Goal: Task Accomplishment & Management: Use online tool/utility

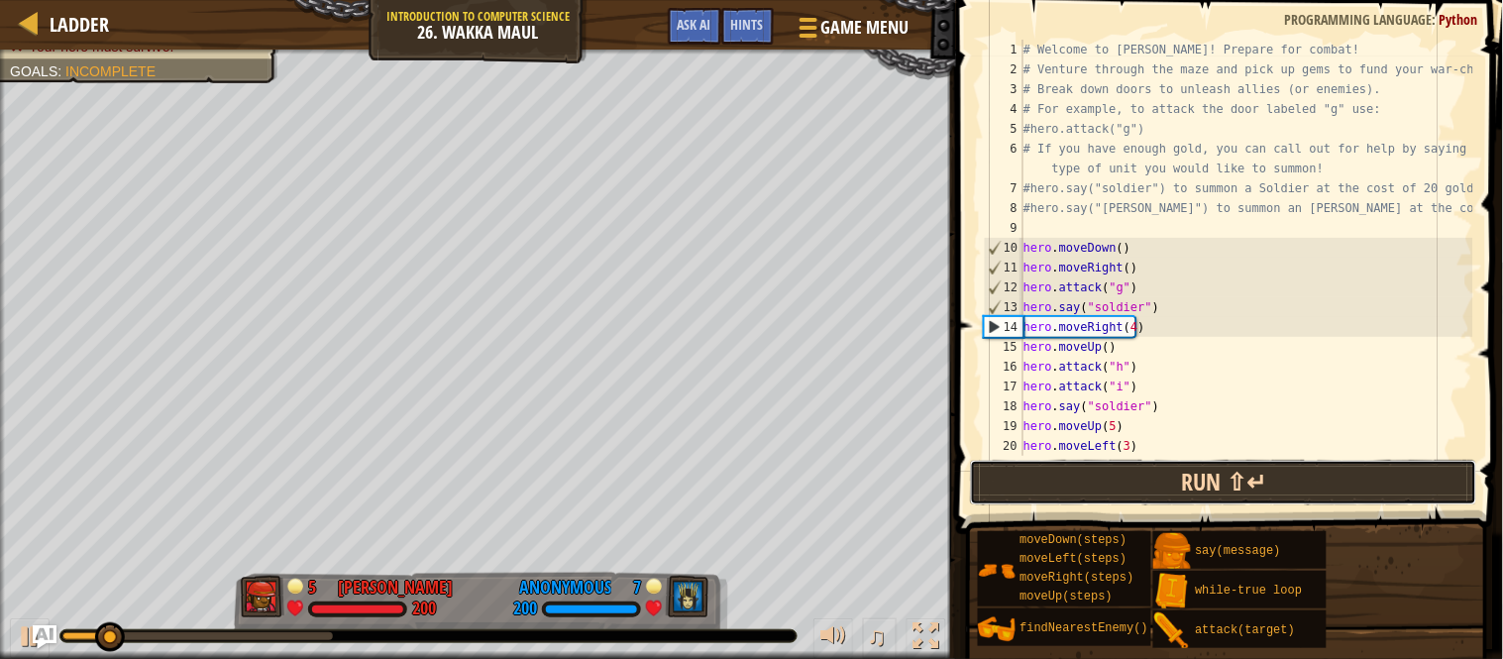
click at [1218, 482] on button "Run ⇧↵" at bounding box center [1223, 483] width 507 height 46
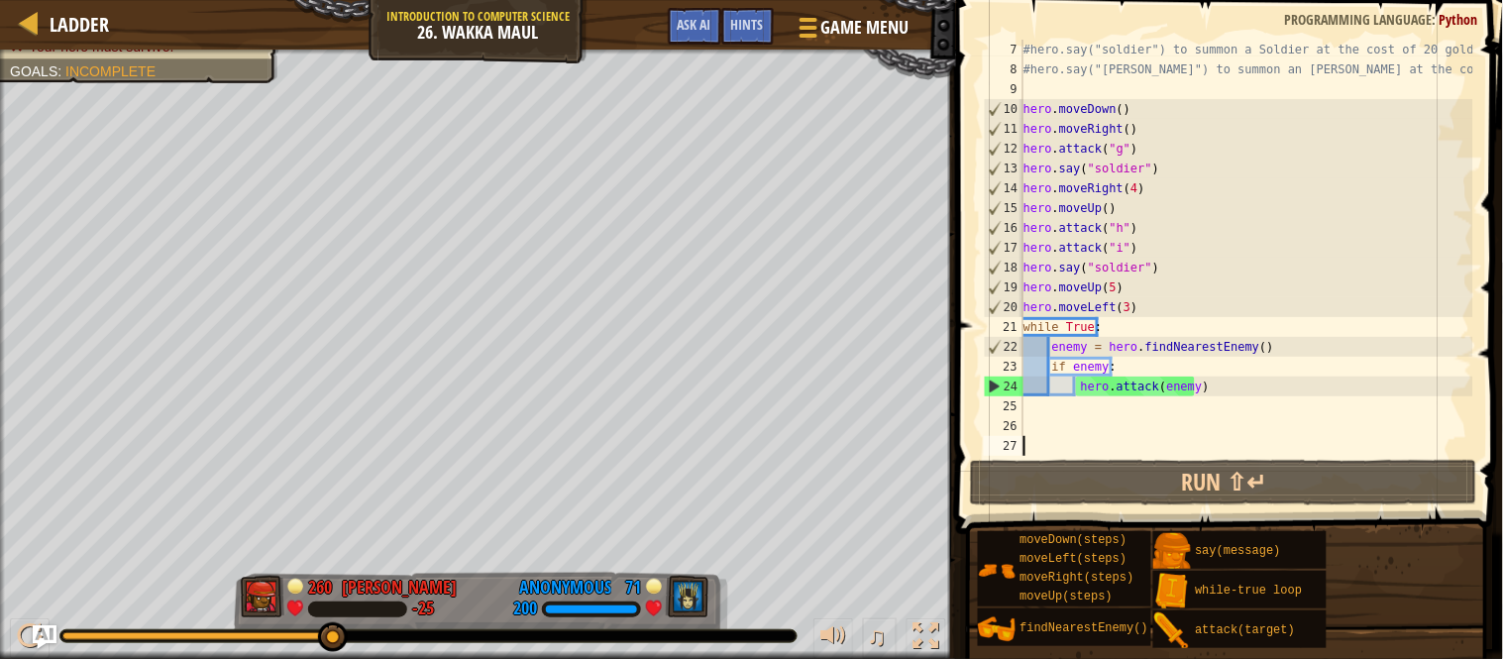
scroll to position [139, 0]
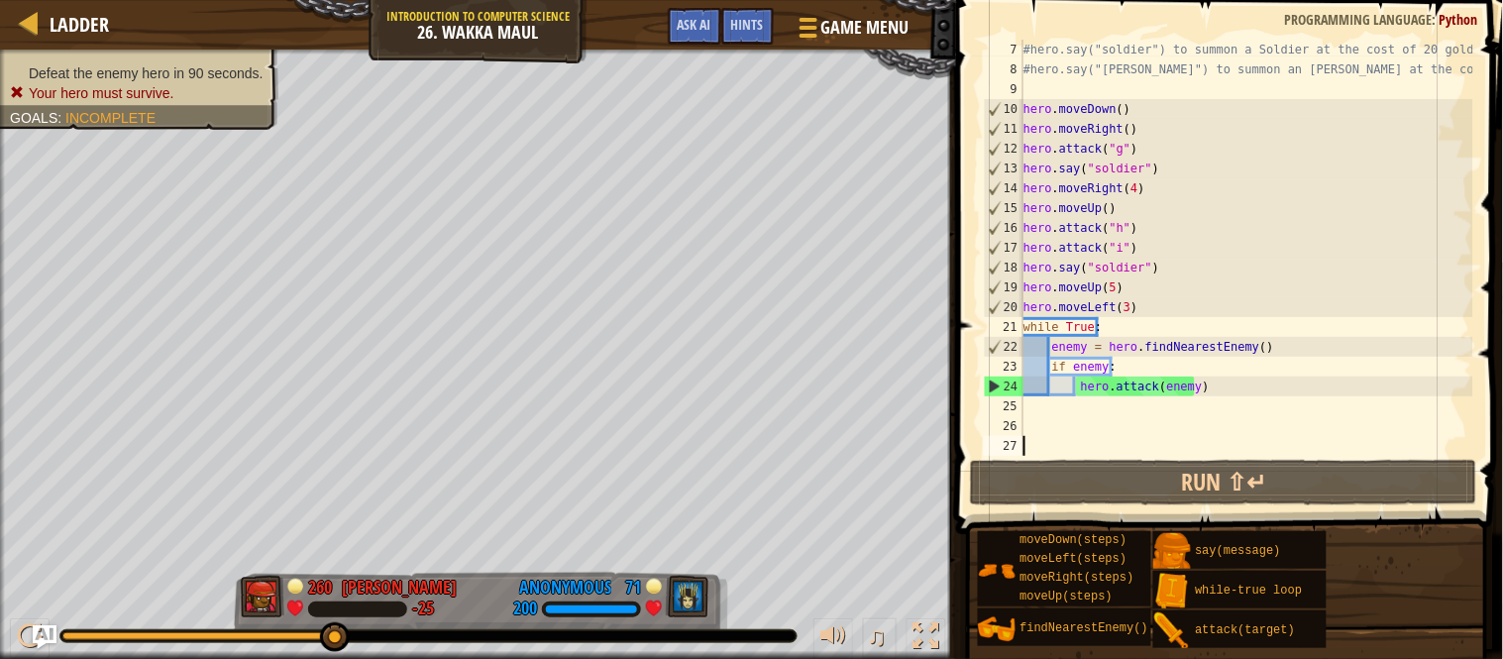
click at [1110, 330] on div "#hero.say("soldier") to summon a Soldier at the cost of 20 gold! #hero.say("[PE…" at bounding box center [1246, 268] width 454 height 456
click at [1127, 362] on div "#hero.say("soldier") to summon a Soldier at the cost of 20 gold! #hero.say("[PE…" at bounding box center [1246, 268] width 454 height 456
type textarea "if enemy:"
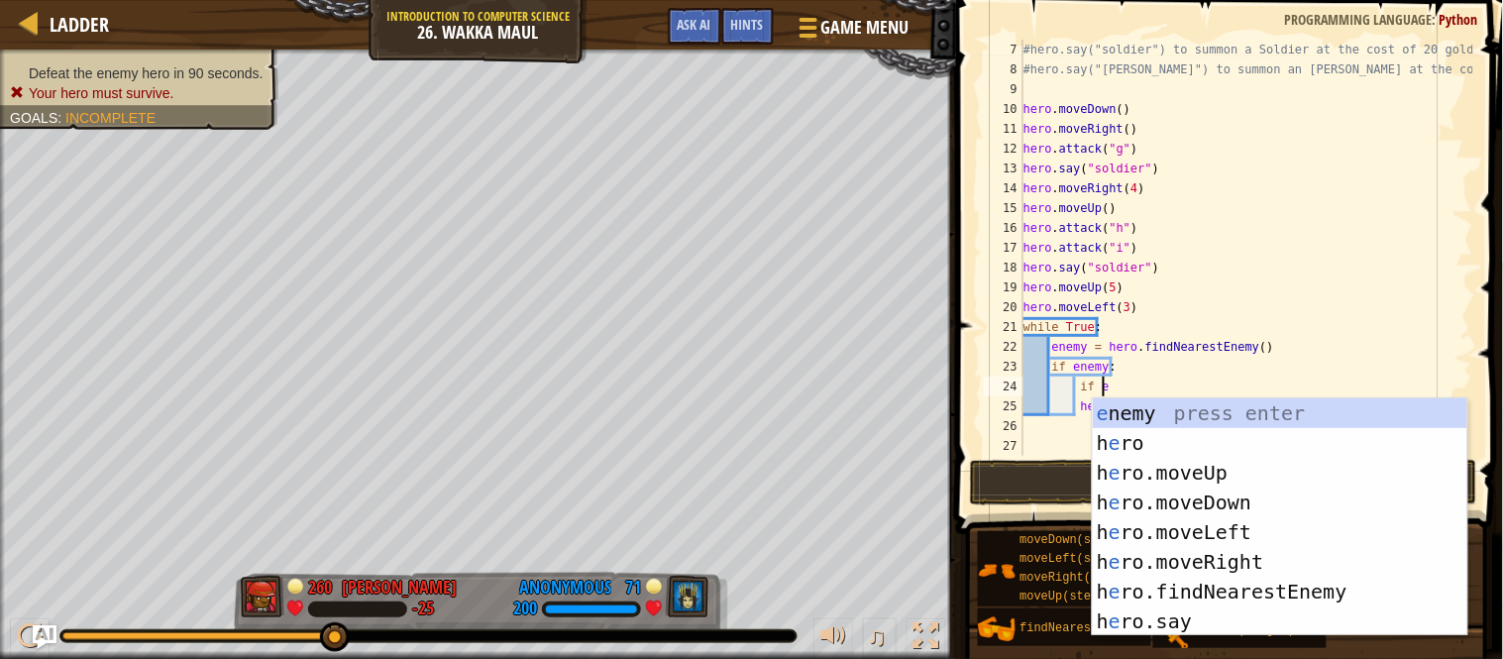
scroll to position [8, 13]
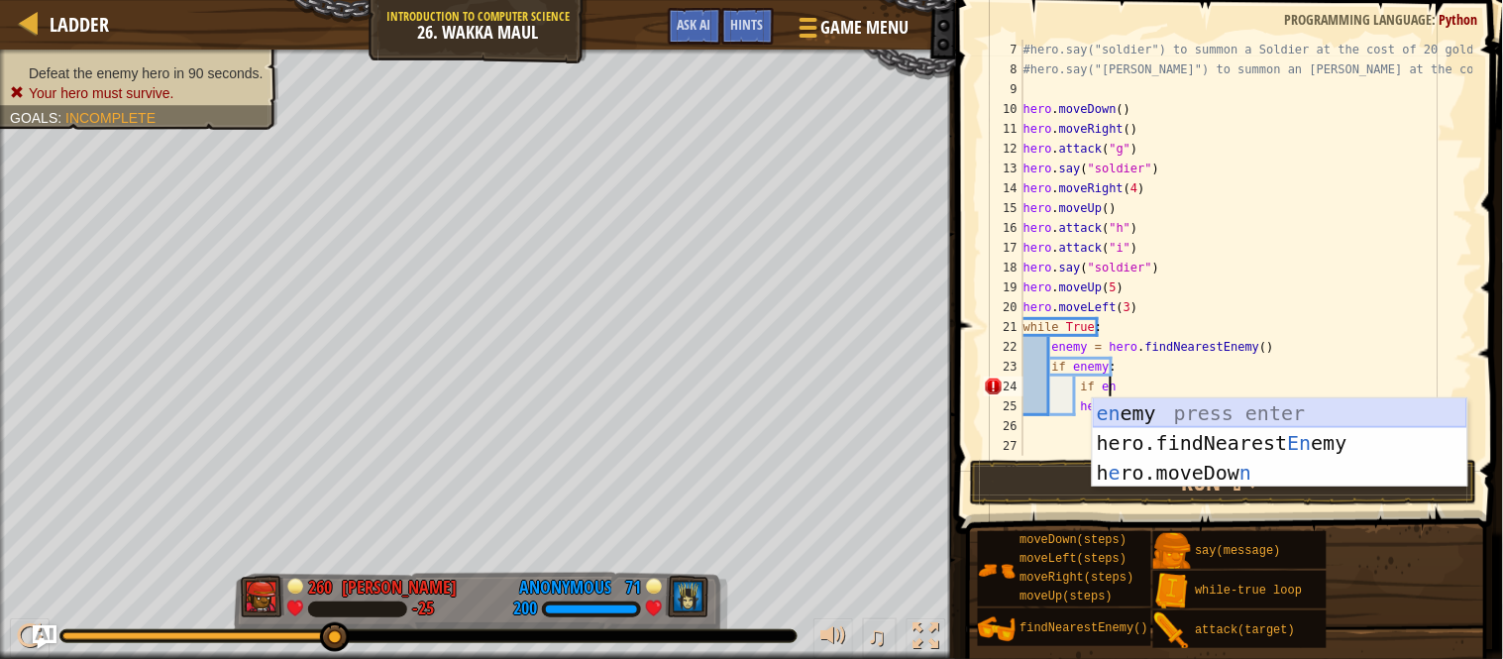
click at [1142, 411] on div "en emy press enter hero.findNearest En emy press enter h e ro.moveDow n press e…" at bounding box center [1280, 472] width 374 height 149
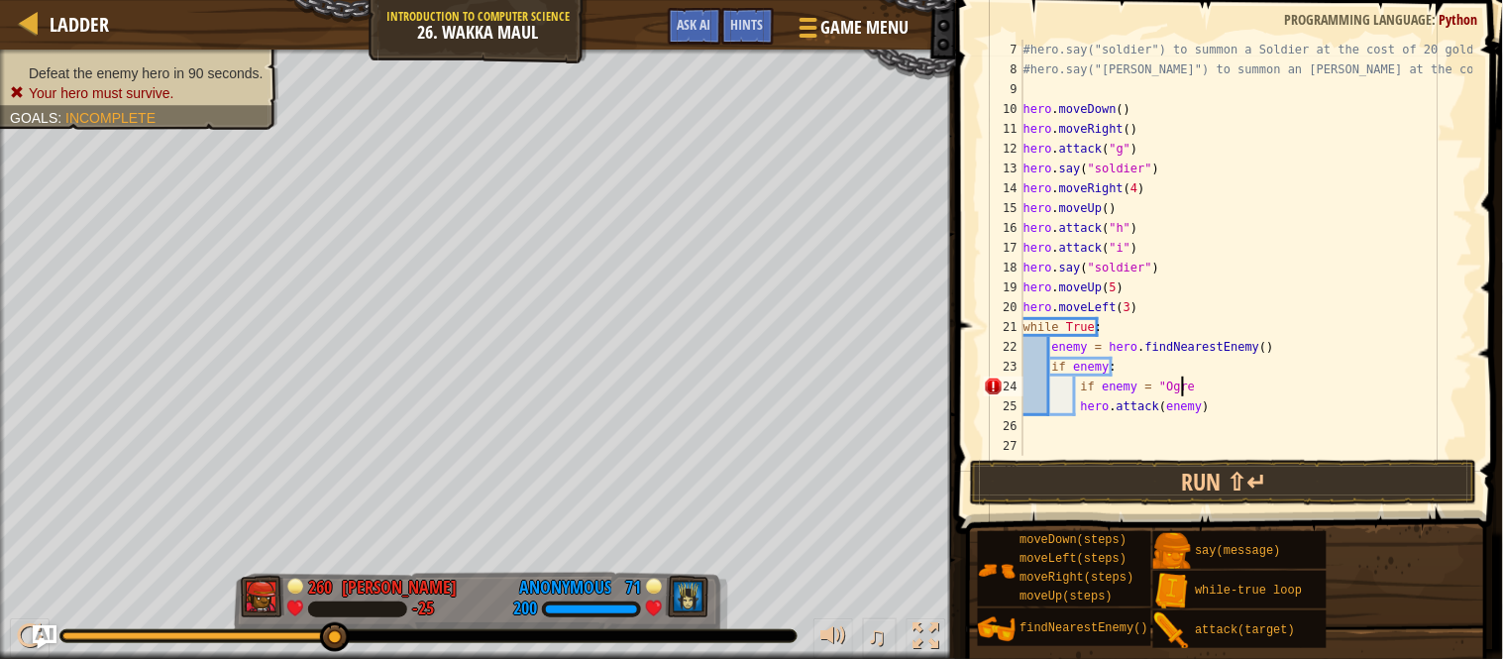
scroll to position [8, 25]
type textarea "if enemy = "Ogre" then"
drag, startPoint x: 1236, startPoint y: 390, endPoint x: 1077, endPoint y: 391, distance: 159.5
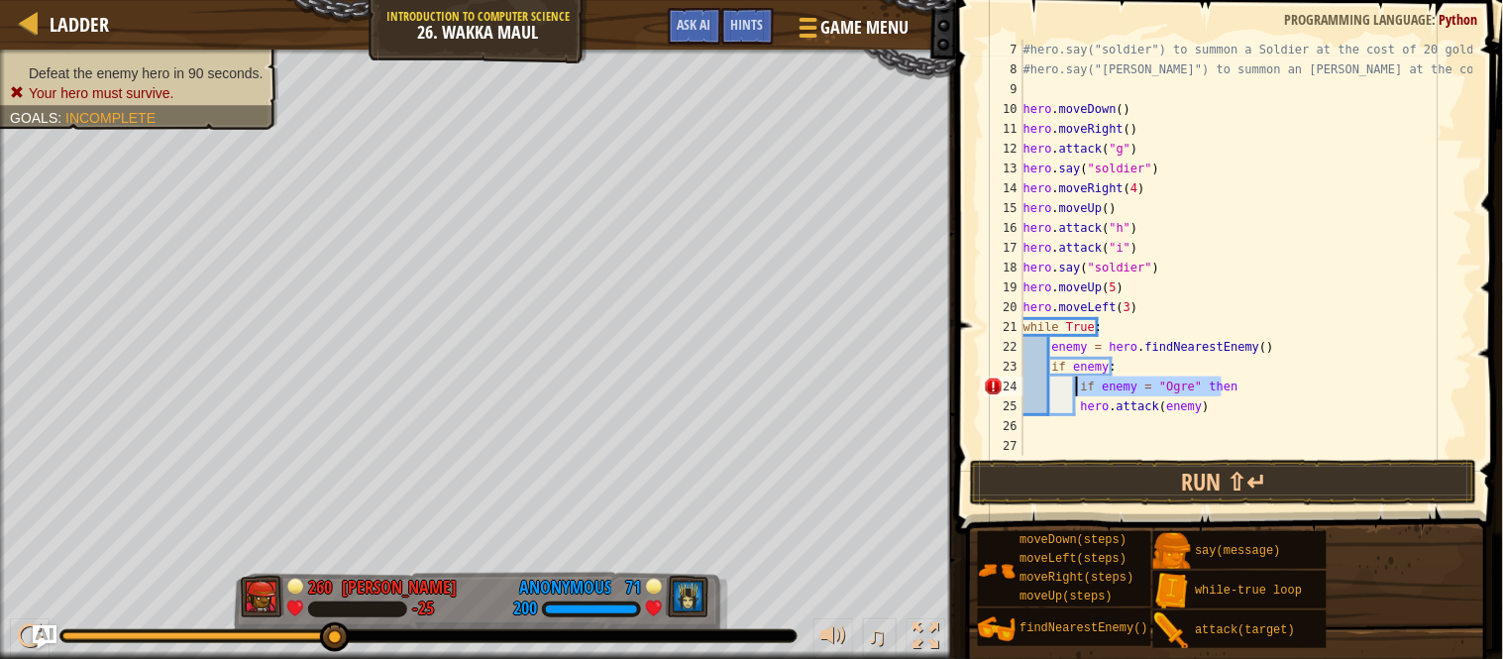
click at [1077, 391] on div "#hero.say("soldier") to summon a Soldier at the cost of 20 gold! #hero.say("[PE…" at bounding box center [1246, 268] width 454 height 456
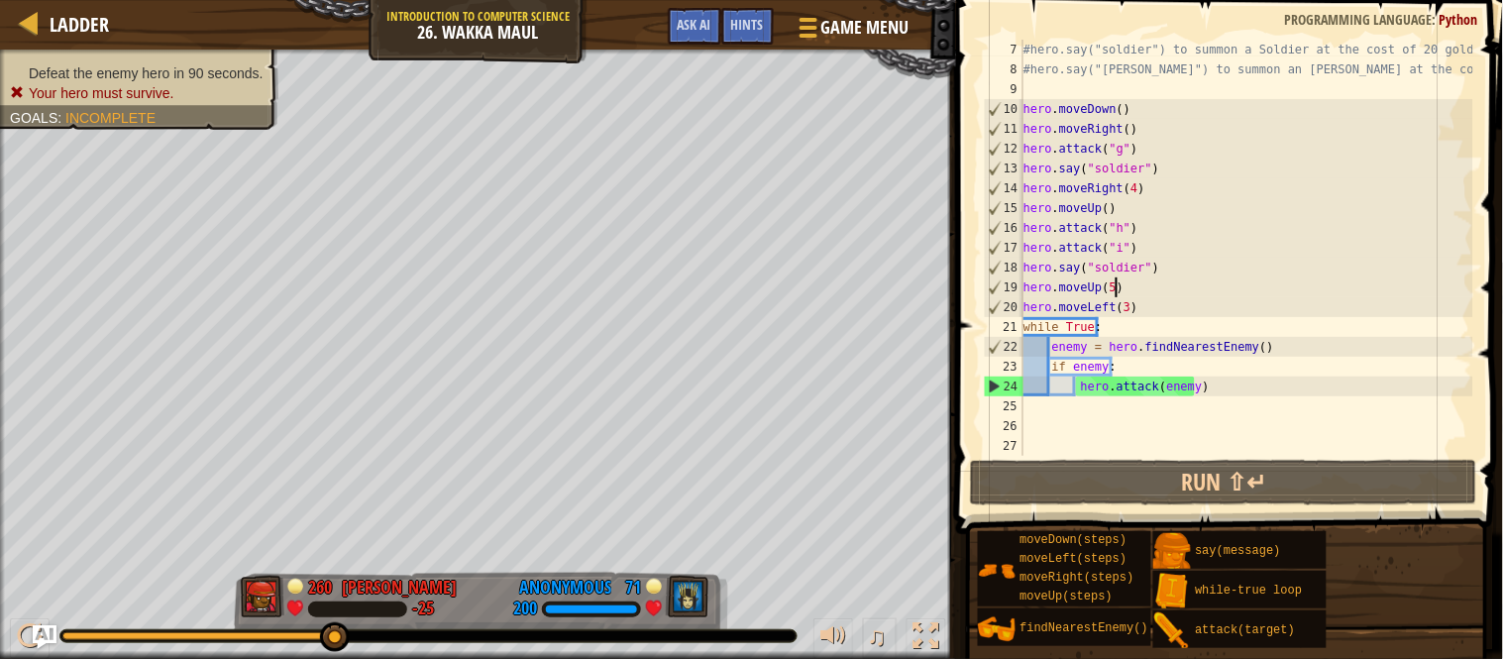
click at [1125, 293] on div "#hero.say("soldier") to summon a Soldier at the cost of 20 gold! #hero.say("[PE…" at bounding box center [1246, 268] width 454 height 456
type textarea "hero.moveUp(5)"
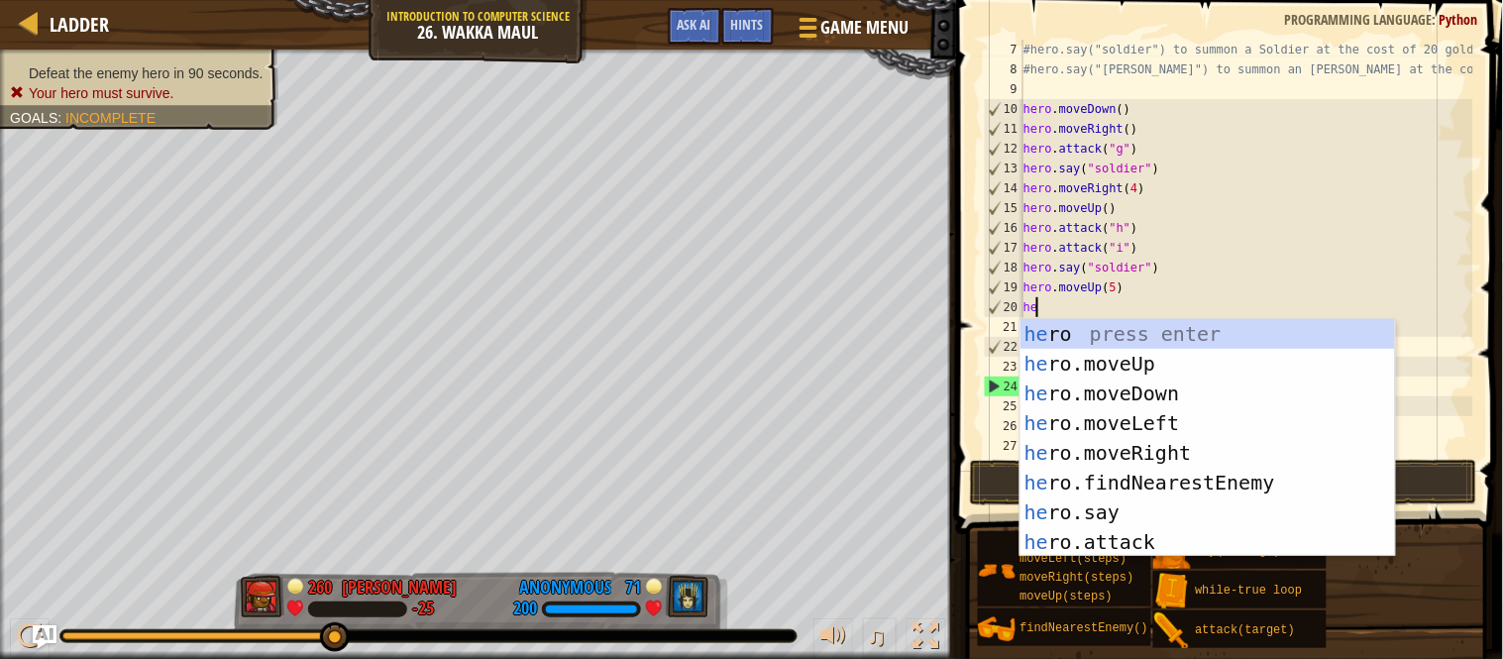
type textarea "hero"
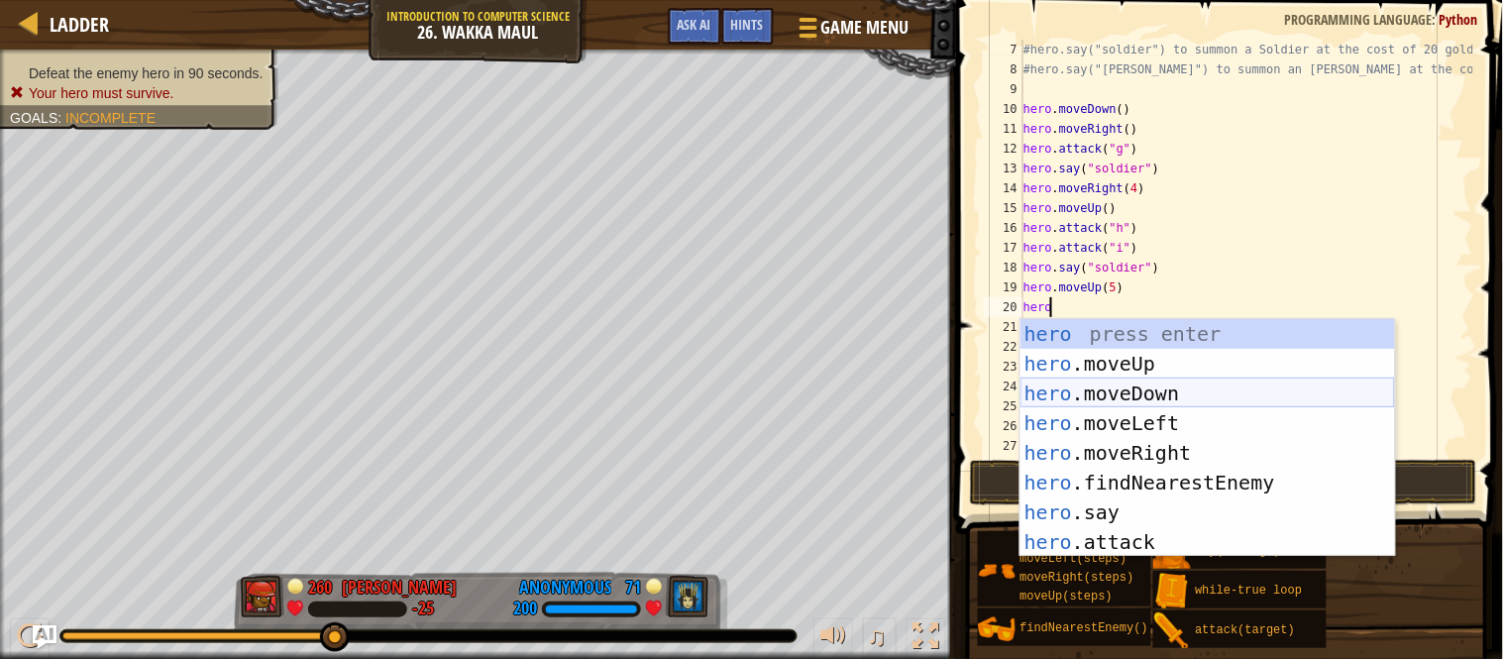
click at [1144, 394] on div "hero press enter hero .moveUp press enter hero .moveDown press enter hero .move…" at bounding box center [1207, 467] width 374 height 297
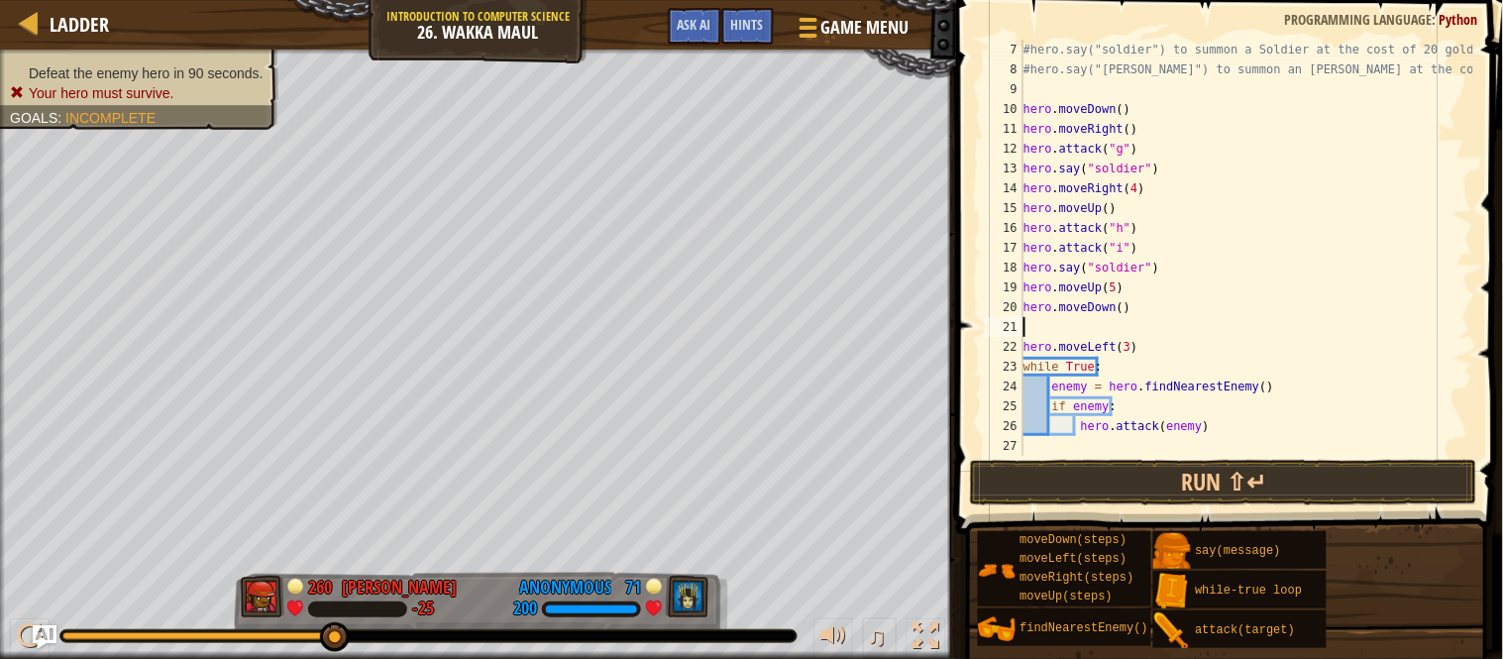
click at [1117, 313] on div "#hero.say("soldier") to summon a Soldier at the cost of 20 gold! #hero.say("[PE…" at bounding box center [1246, 268] width 454 height 456
type textarea "hero.moveDown(6)"
click at [1096, 332] on div "#hero.say("soldier") to summon a Soldier at the cost of 20 gold! #hero.say("[PE…" at bounding box center [1246, 268] width 454 height 456
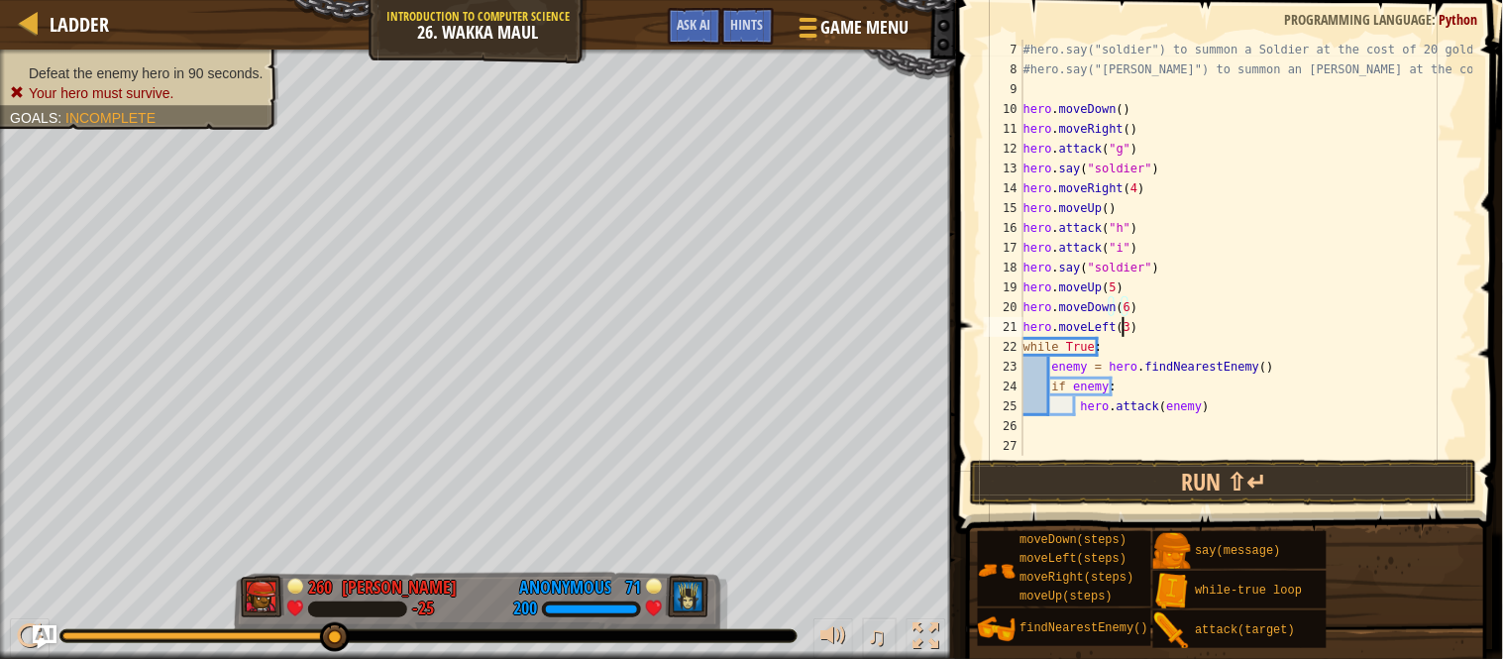
click at [1124, 327] on div "#hero.say("soldier") to summon a Soldier at the cost of 20 gold! #hero.say("[PE…" at bounding box center [1246, 268] width 454 height 456
click at [1189, 385] on div "#hero.say("soldier") to summon a Soldier at the cost of 20 gold! #hero.say("[PE…" at bounding box center [1246, 268] width 454 height 456
click at [1184, 462] on button "Run ⇧↵" at bounding box center [1223, 483] width 507 height 46
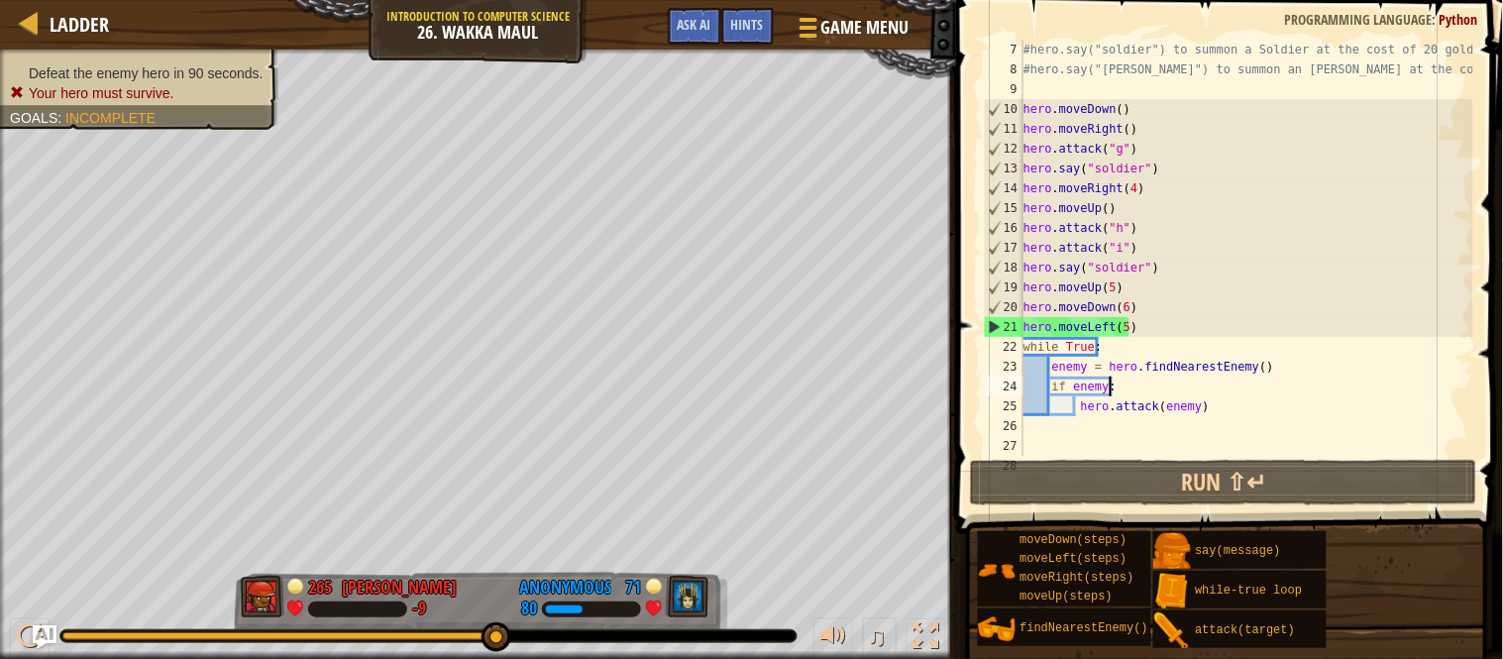
click at [1131, 325] on div "#hero.say("soldier") to summon a Soldier at the cost of 20 gold! #hero.say("[PE…" at bounding box center [1246, 268] width 454 height 456
click at [1121, 326] on div "#hero.say("soldier") to summon a Soldier at the cost of 20 gold! #hero.say("[PE…" at bounding box center [1246, 268] width 454 height 456
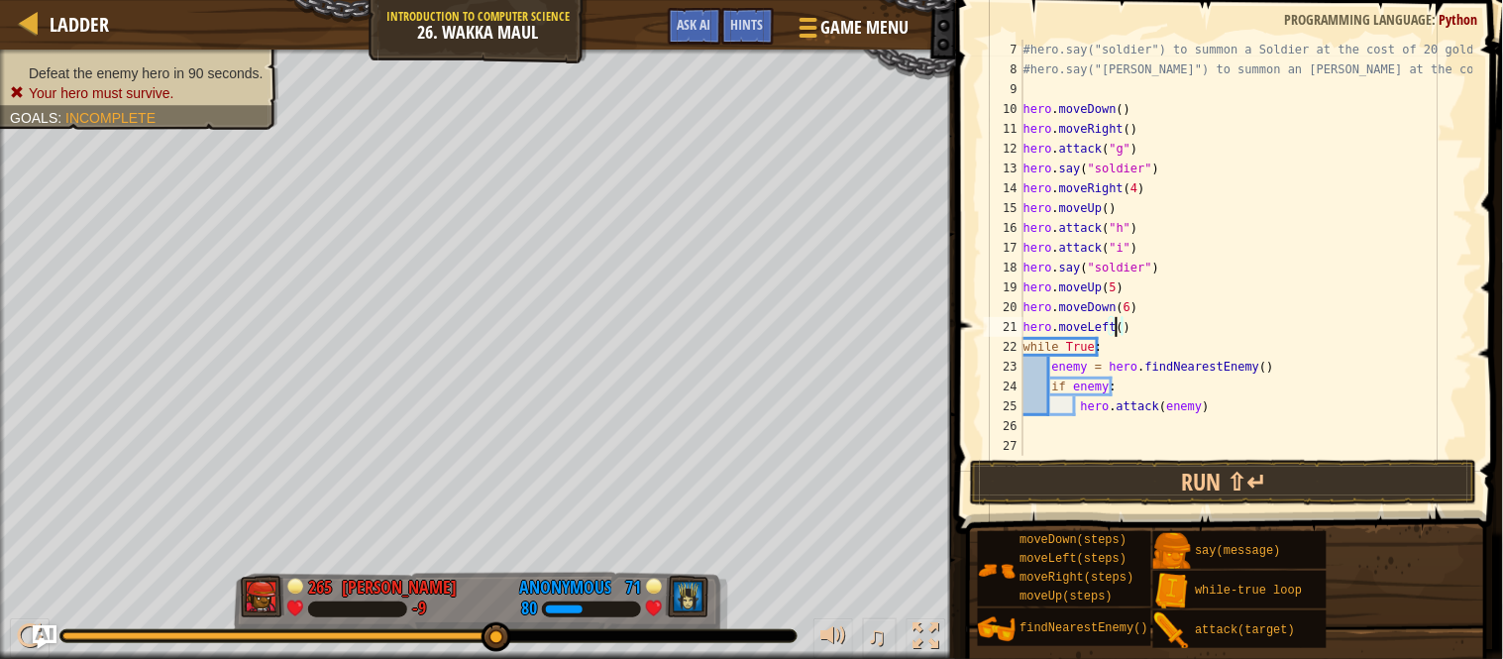
scroll to position [8, 16]
type textarea "hero.moveLeft(2)"
click at [1149, 330] on div "#hero.say("soldier") to summon a Soldier at the cost of 20 gold! #hero.say("[PE…" at bounding box center [1246, 268] width 454 height 456
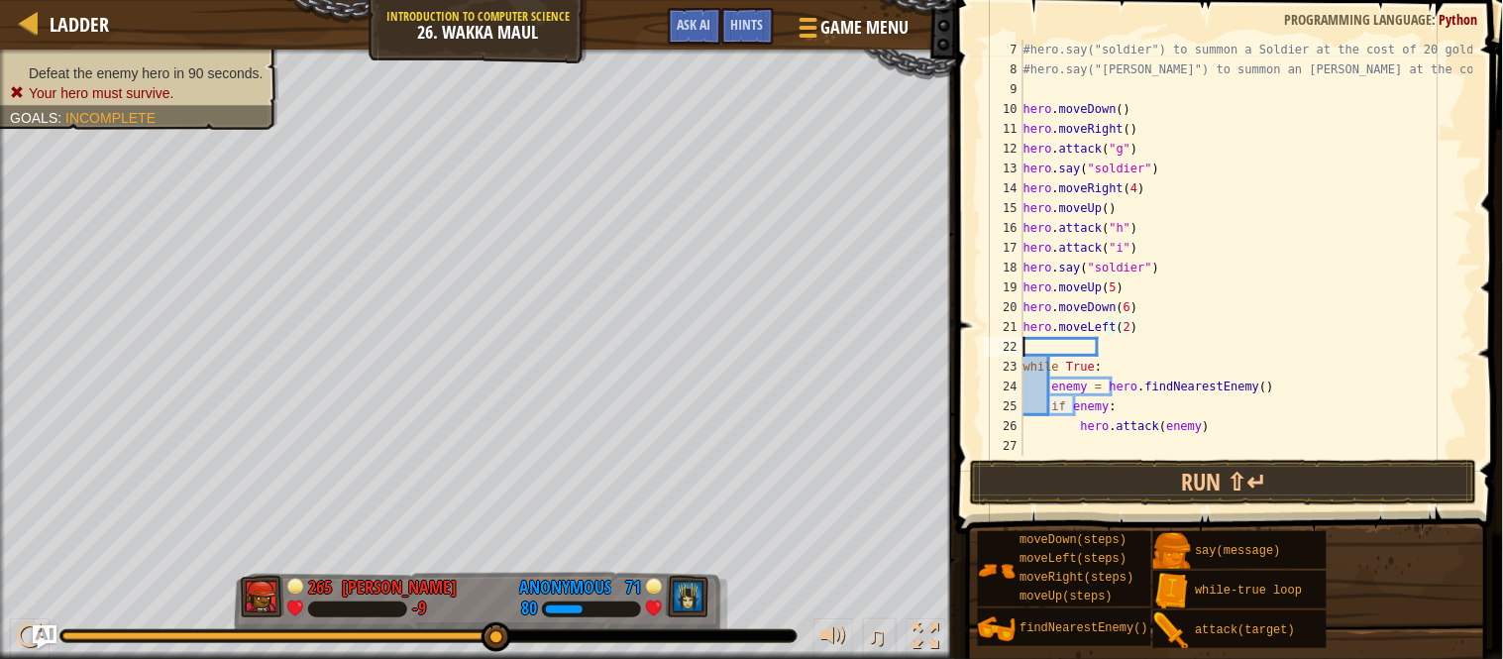
scroll to position [8, 0]
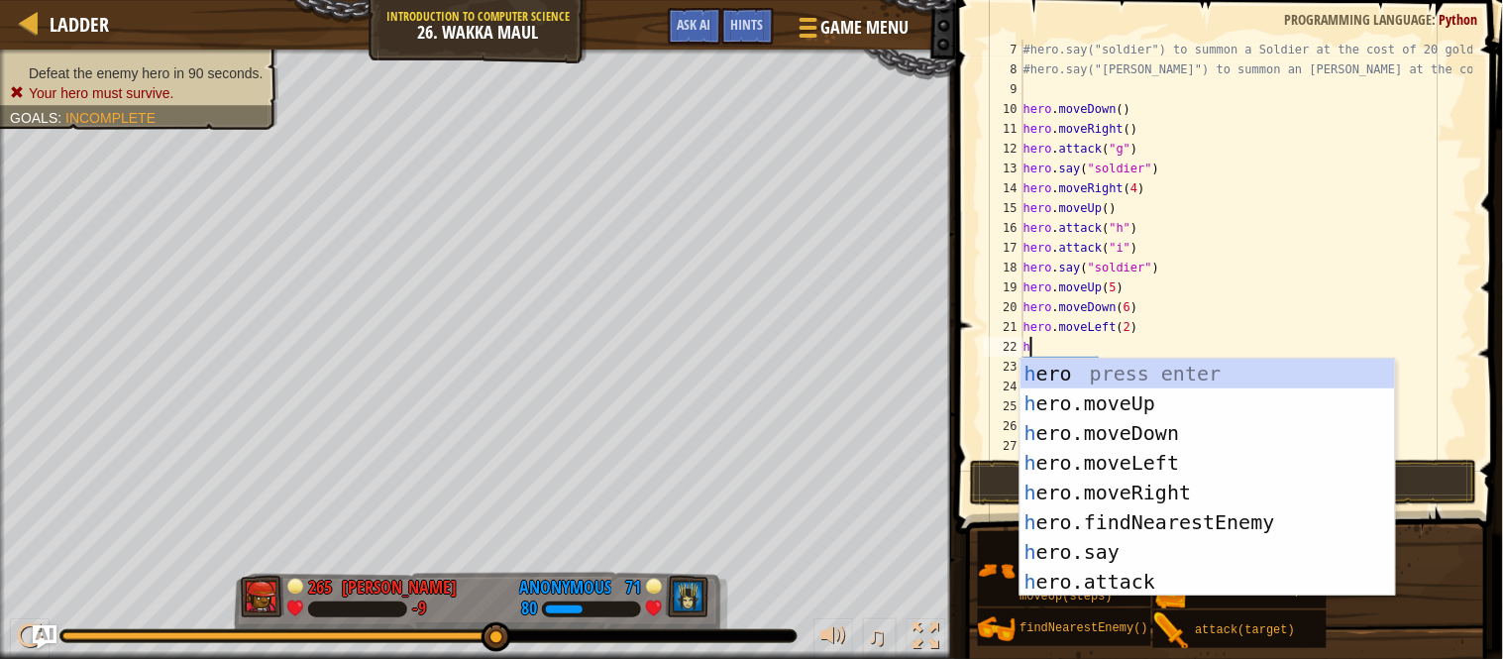
type textarea "herp"
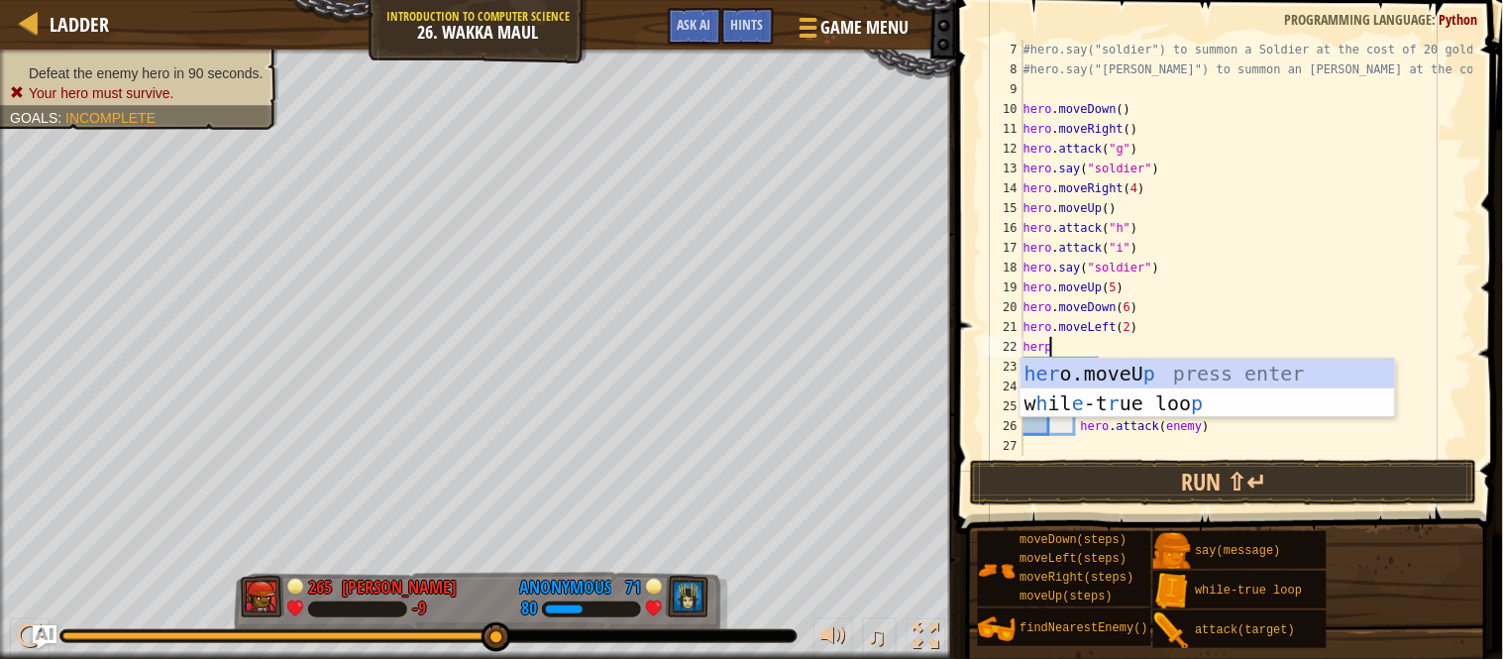
scroll to position [8, 3]
click at [1183, 368] on div "her o.moveU p press enter w h il e -t r ue loo p press enter" at bounding box center [1207, 418] width 374 height 119
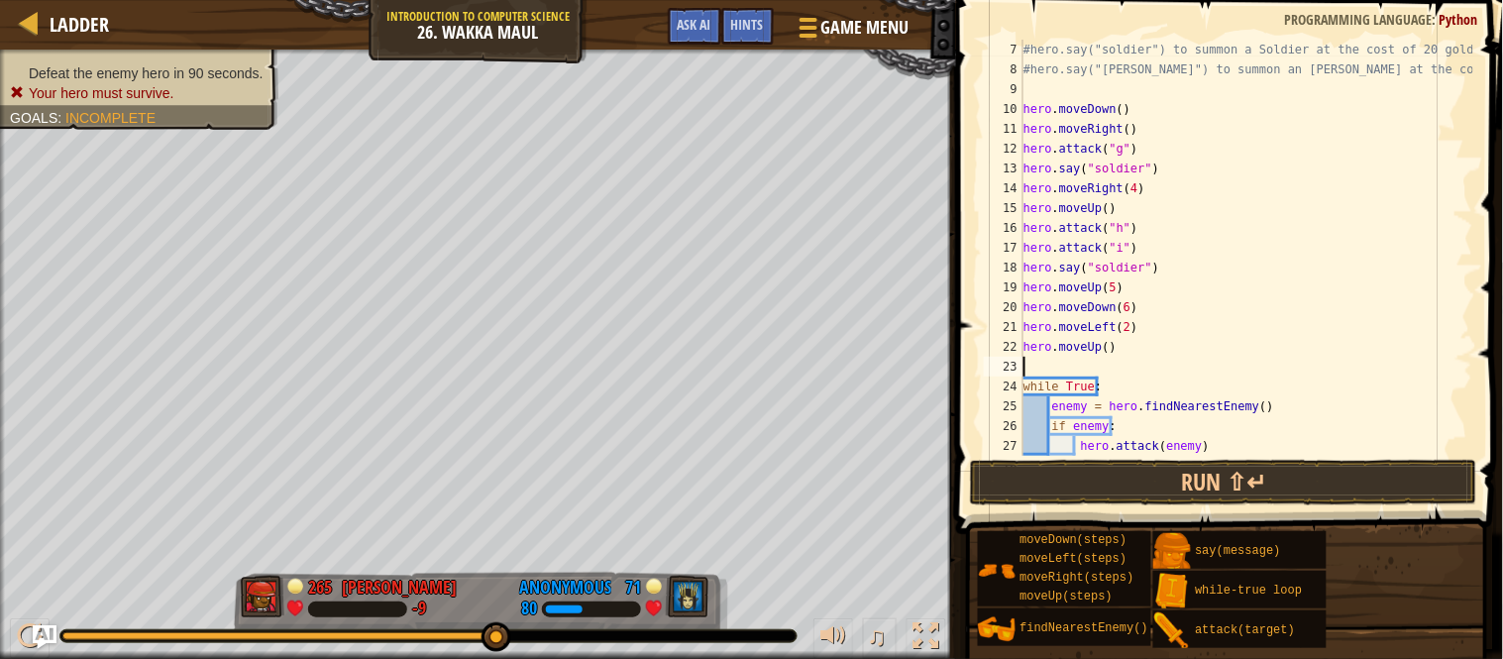
scroll to position [8, 0]
click at [1106, 345] on div "#hero.say("soldier") to summon a Soldier at the cost of 20 gold! #hero.say("[PE…" at bounding box center [1246, 268] width 454 height 456
click at [1185, 460] on button "Run ⇧↵" at bounding box center [1223, 483] width 507 height 46
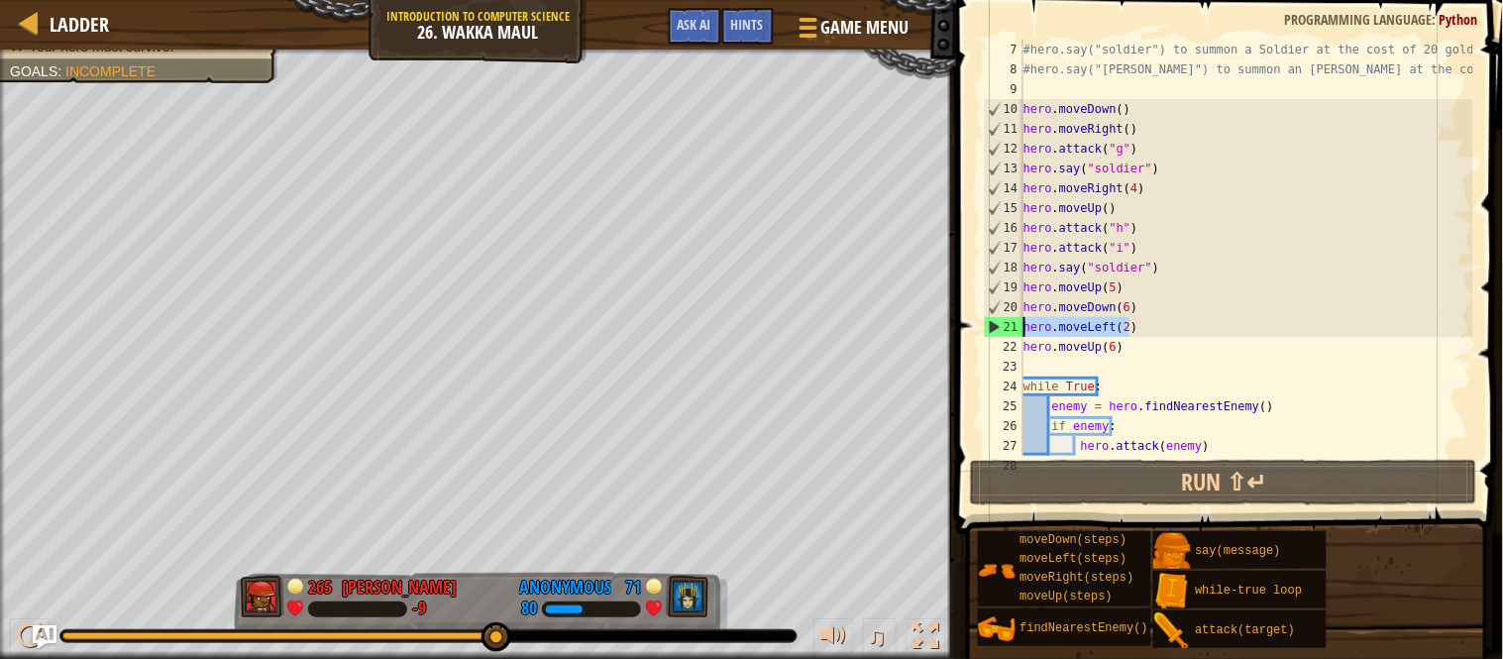
drag, startPoint x: 1136, startPoint y: 332, endPoint x: 1020, endPoint y: 335, distance: 115.9
click at [1020, 335] on div "hero.moveUp(6) 7 8 9 10 11 12 13 14 15 16 17 18 19 20 21 22 23 24 25 26 27 28 #…" at bounding box center [1226, 248] width 493 height 416
type textarea "hero.moveLeft(2)"
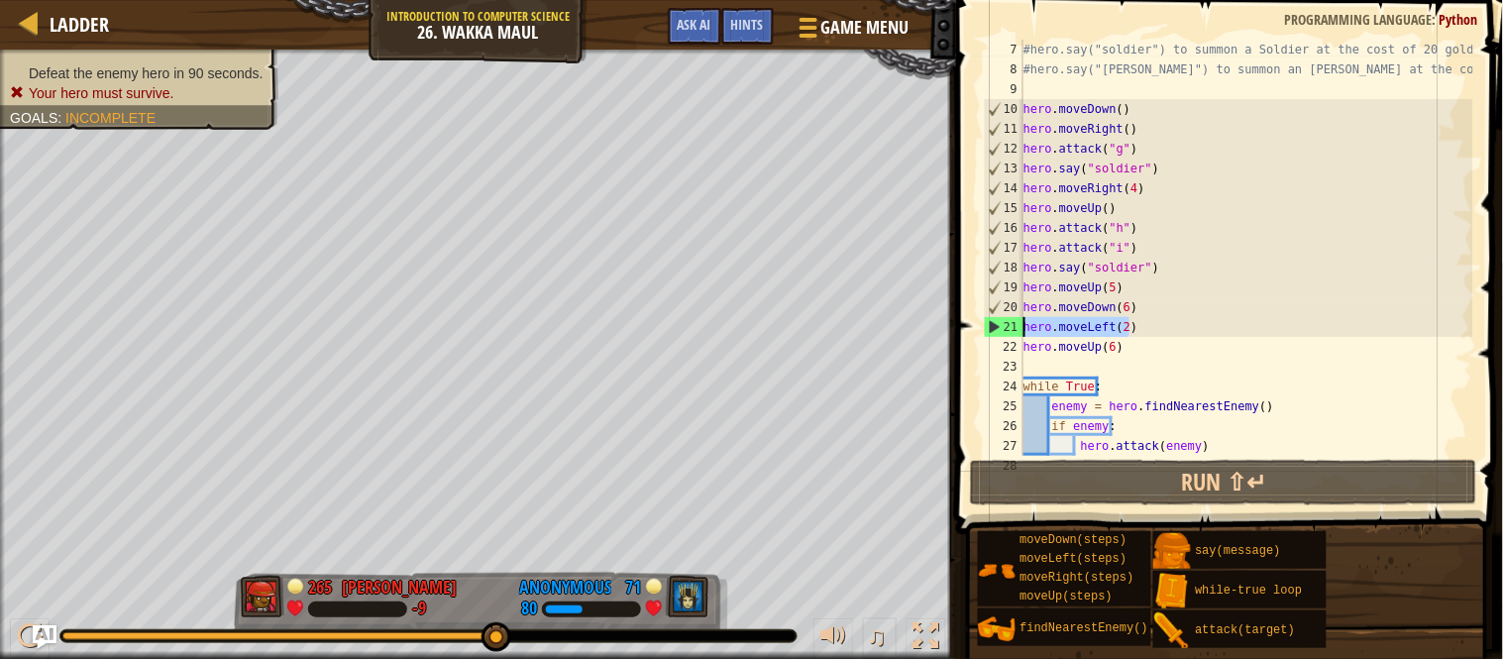
scroll to position [8, 0]
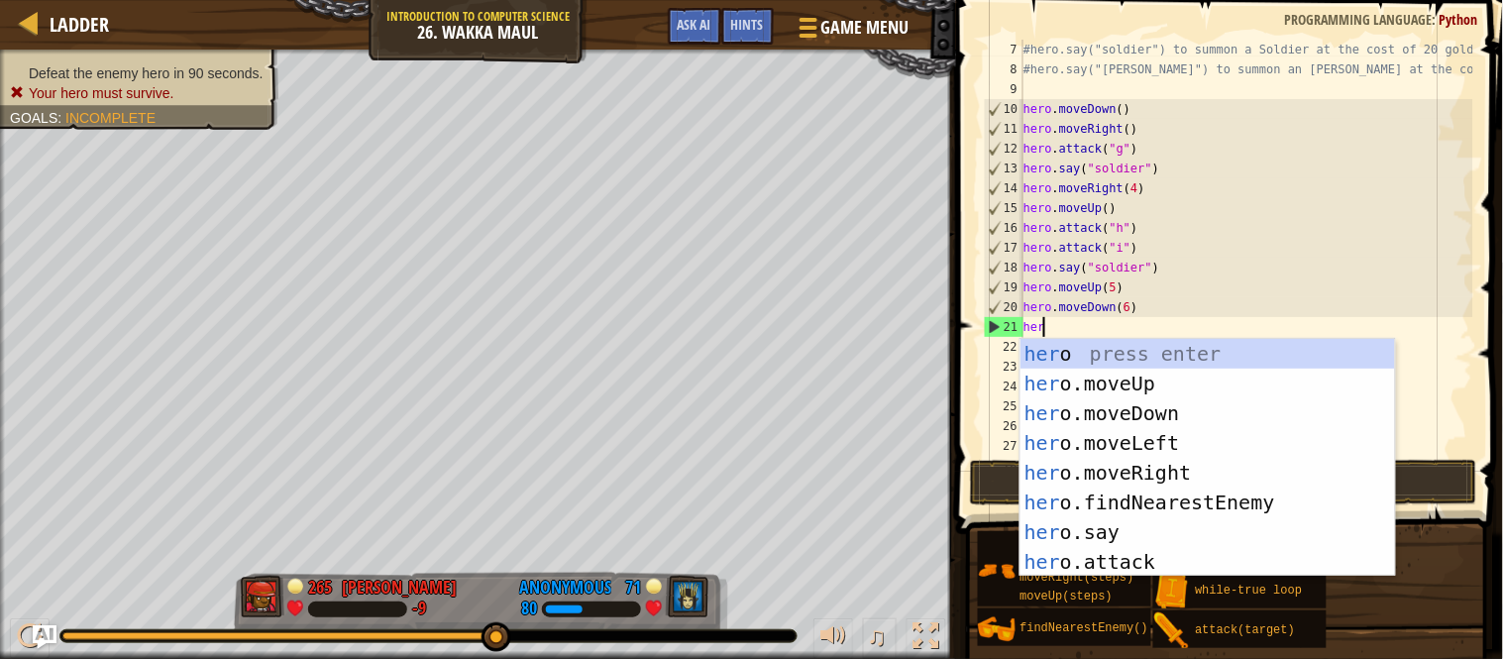
type textarea "hero"
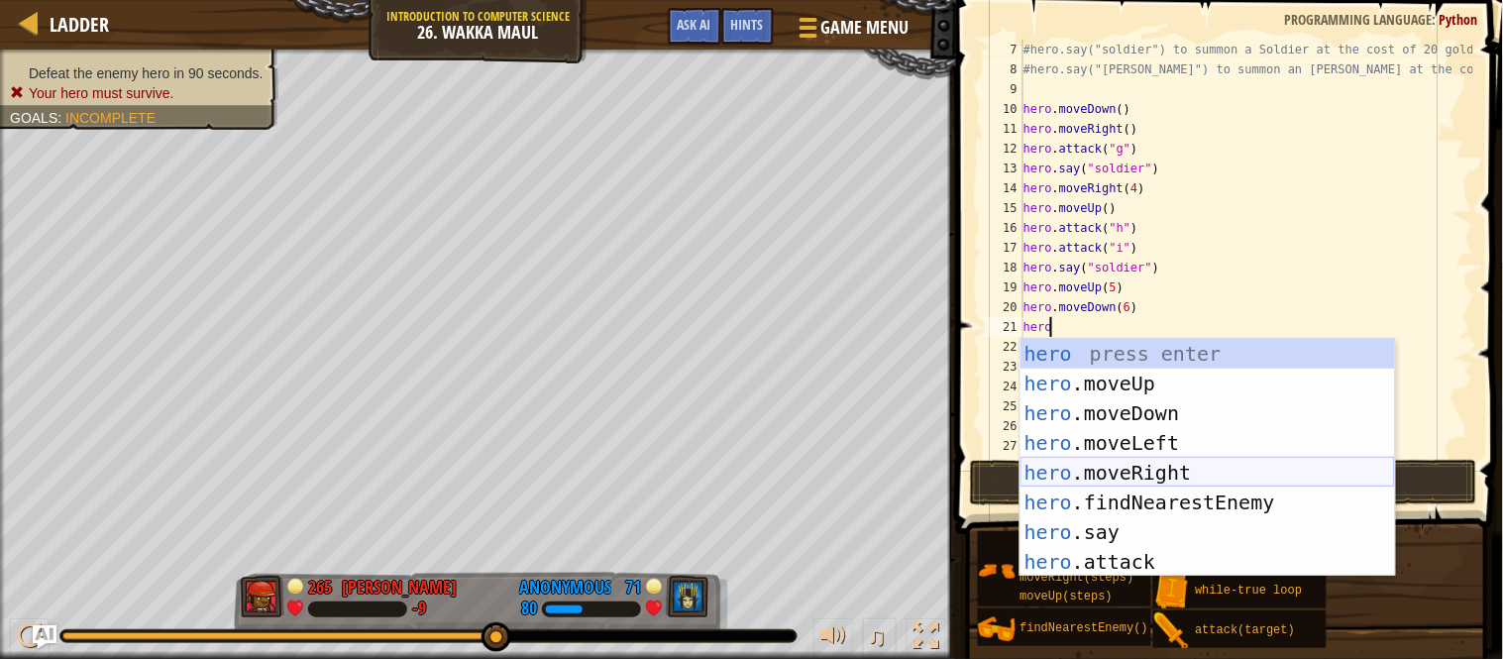
click at [1155, 472] on div "hero press enter hero .moveUp press enter hero .moveDown press enter hero .move…" at bounding box center [1207, 487] width 374 height 297
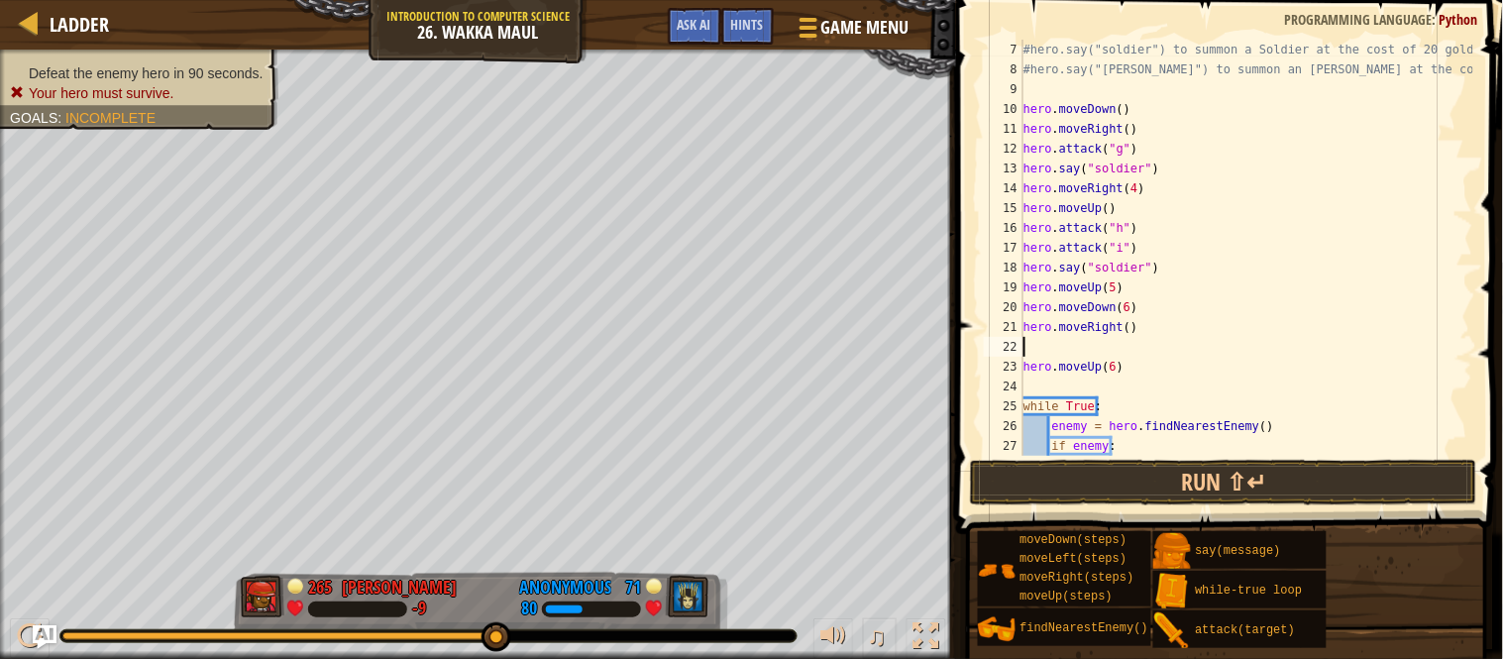
scroll to position [8, 0]
click at [1122, 327] on div "#hero.say("soldier") to summon a Soldier at the cost of 20 gold! #hero.say("[PE…" at bounding box center [1246, 268] width 454 height 456
click at [1228, 483] on button "Run ⇧↵" at bounding box center [1223, 483] width 507 height 46
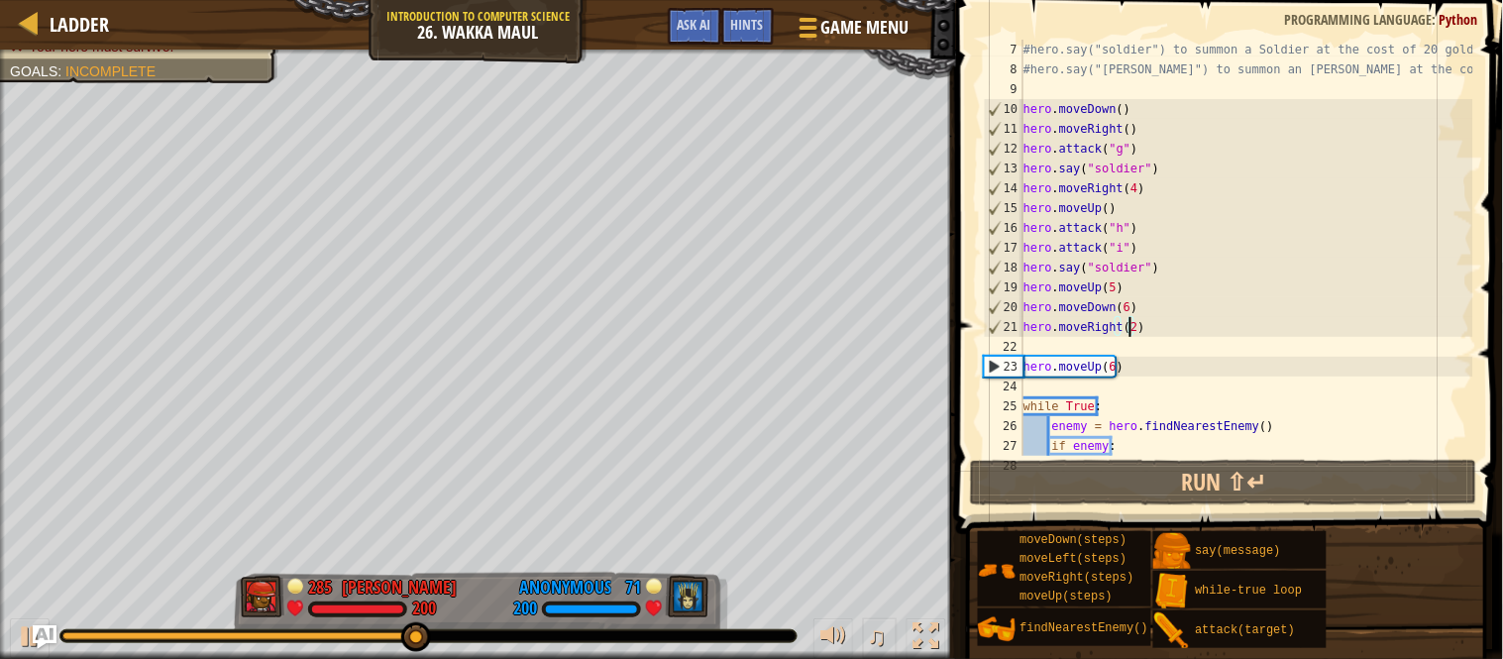
click at [1122, 306] on div "#hero.say("soldier") to summon a Soldier at the cost of 20 gold! #hero.say("[PE…" at bounding box center [1246, 268] width 454 height 456
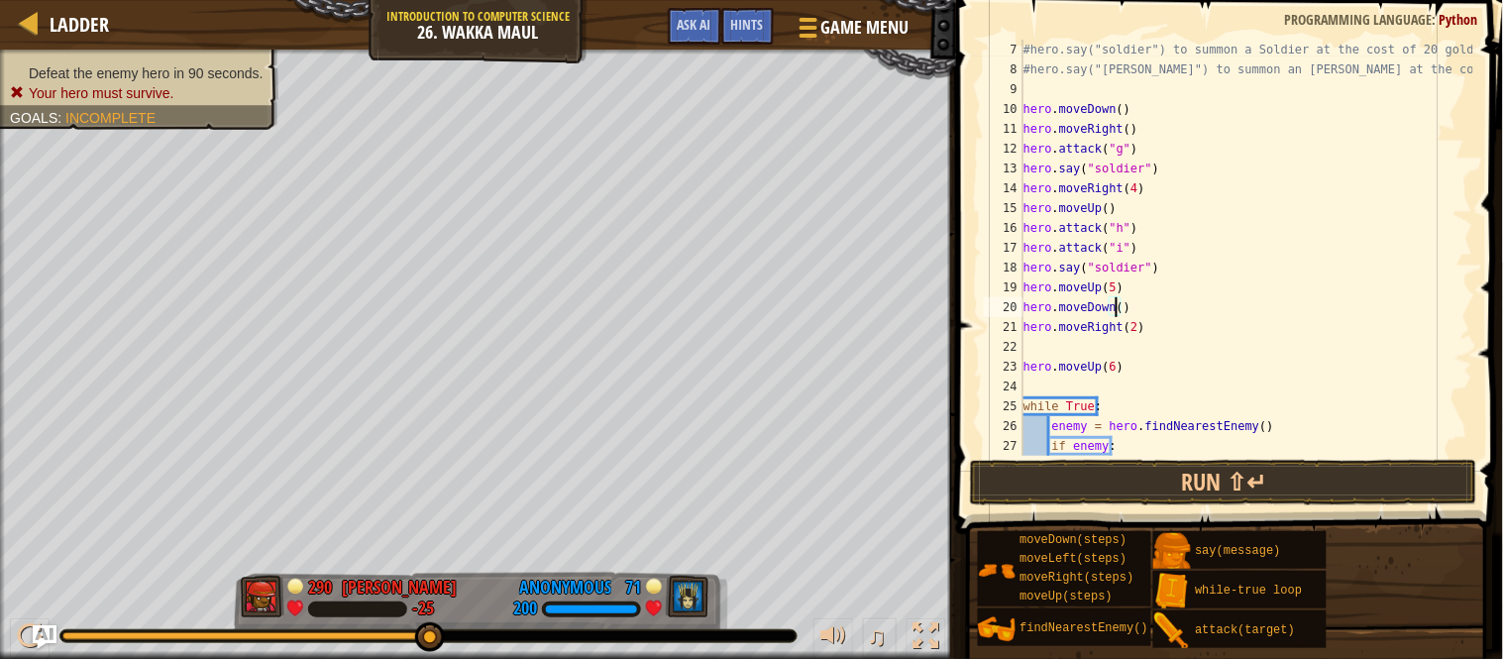
scroll to position [8, 16]
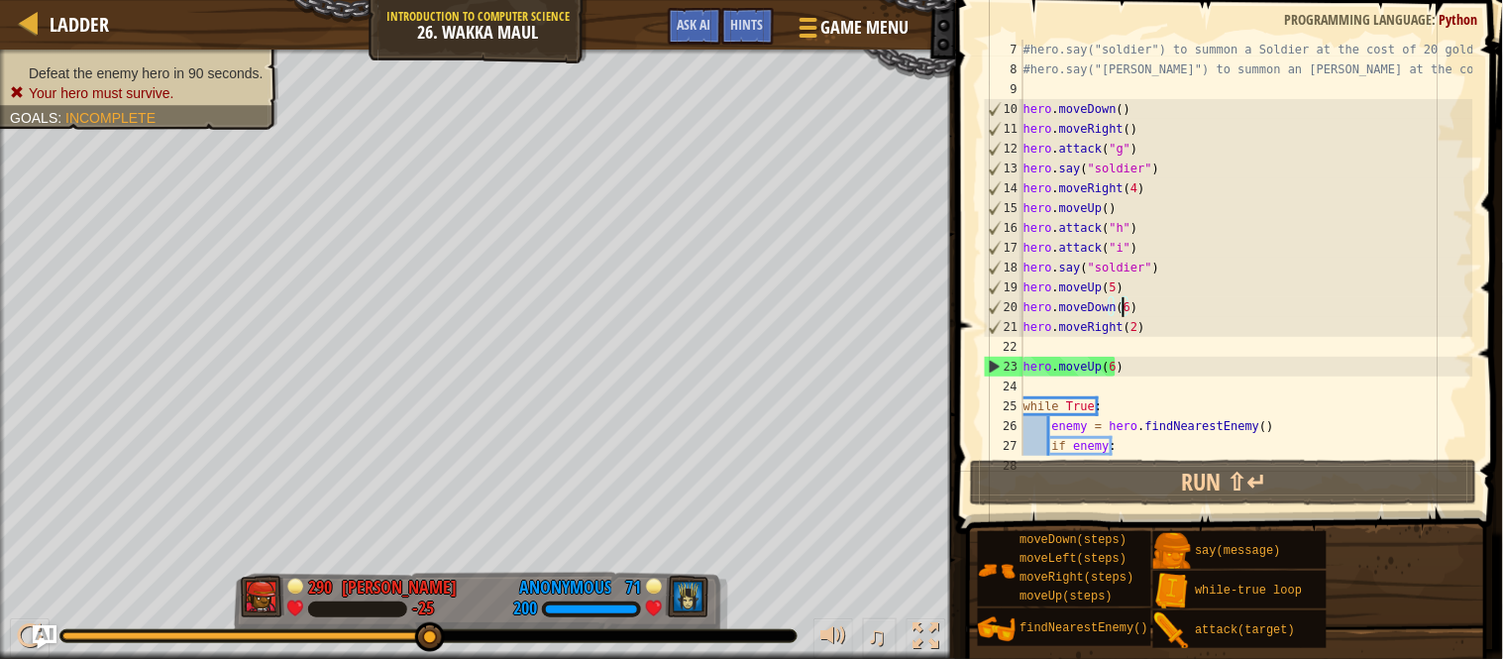
click at [1144, 329] on div "#hero.say("soldier") to summon a Soldier at the cost of 20 gold! #hero.say("[PE…" at bounding box center [1246, 268] width 454 height 456
type textarea "hero.moveRight(2)"
click at [1108, 350] on div "#hero.say("soldier") to summon a Soldier at the cost of 20 gold! #hero.say("[PE…" at bounding box center [1246, 268] width 454 height 456
type textarea "h"
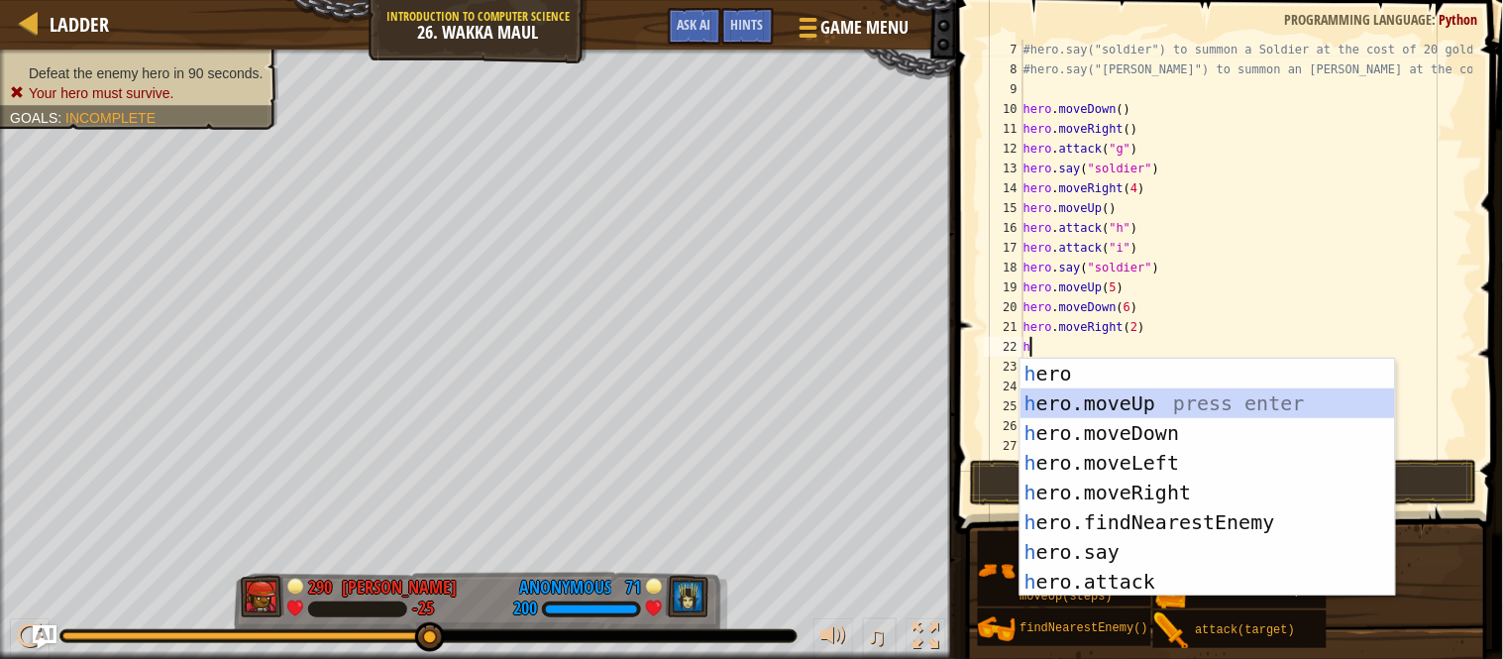
click at [1108, 402] on div "h ero press enter h ero.moveUp press enter h ero.moveDown press enter h ero.mov…" at bounding box center [1207, 507] width 374 height 297
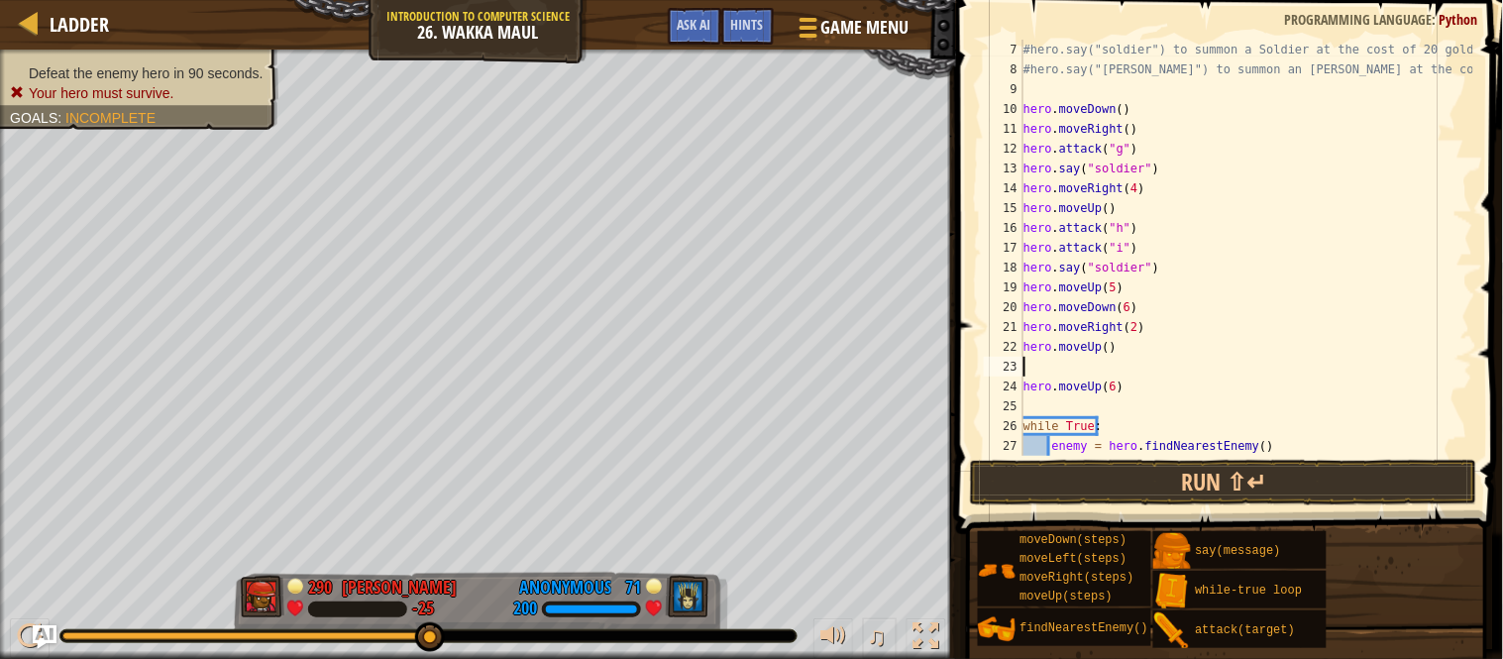
type textarea "h"
click at [1106, 351] on div "#hero.say("soldier") to summon a Soldier at the cost of 20 gold! #hero.say("[PE…" at bounding box center [1246, 268] width 454 height 456
type textarea "hero.moveUp(2)"
click at [1102, 369] on div "#hero.say("soldier") to summon a Soldier at the cost of 20 gold! #hero.say("[PE…" at bounding box center [1246, 268] width 454 height 456
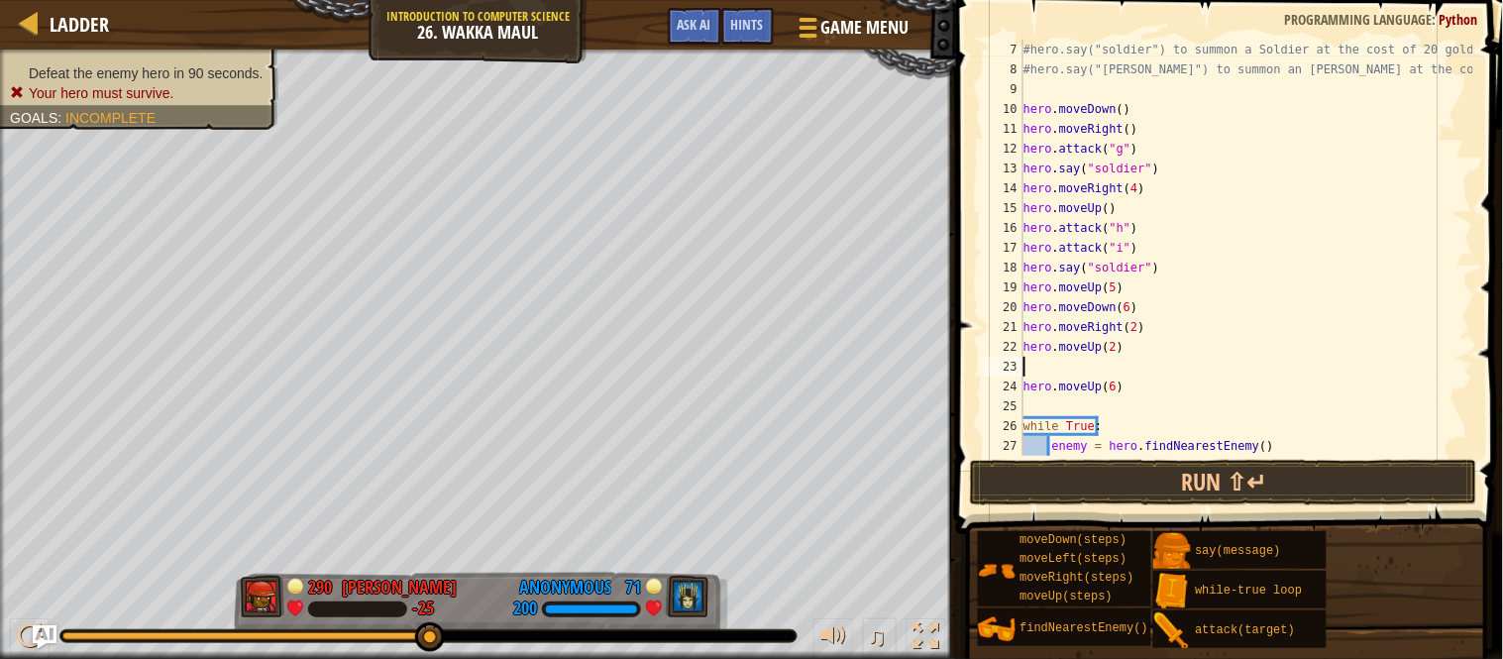
scroll to position [8, 0]
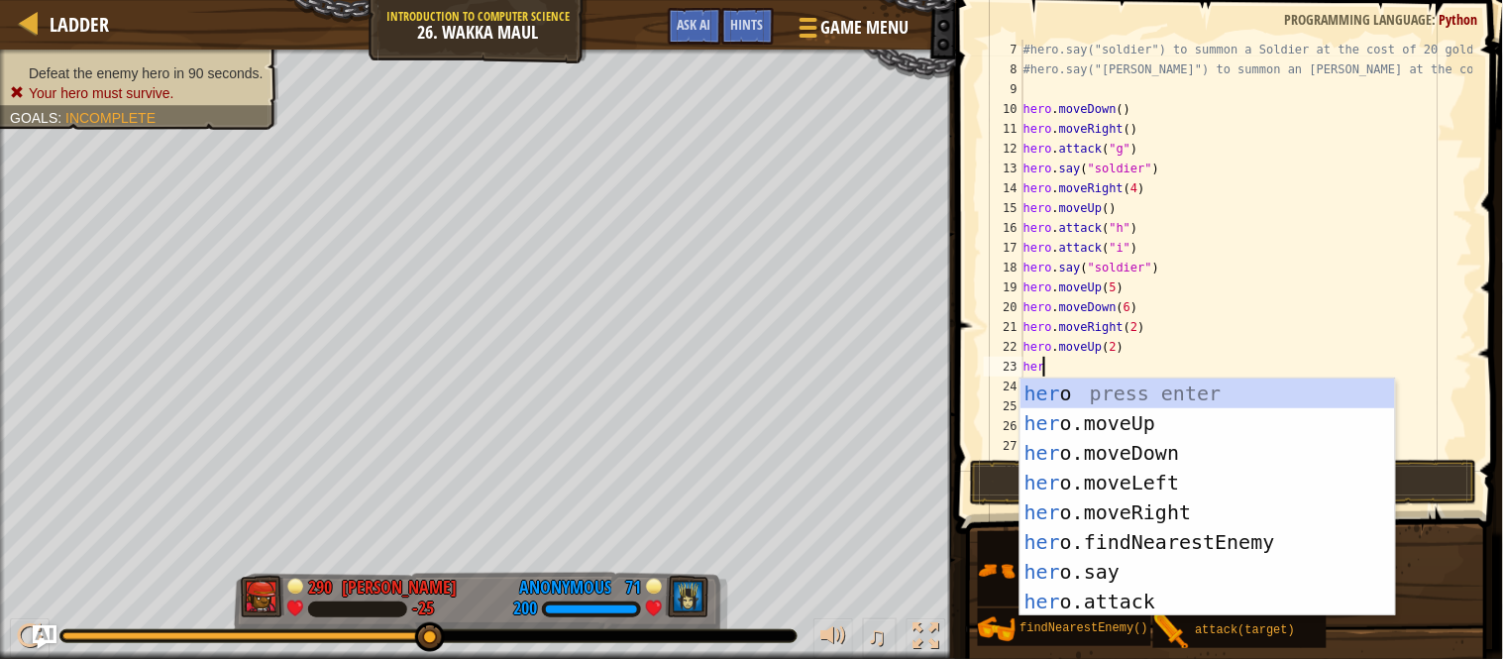
type textarea "hero"
click at [1145, 480] on div "hero press enter hero .moveUp press enter hero .moveDown press enter hero .move…" at bounding box center [1207, 526] width 374 height 297
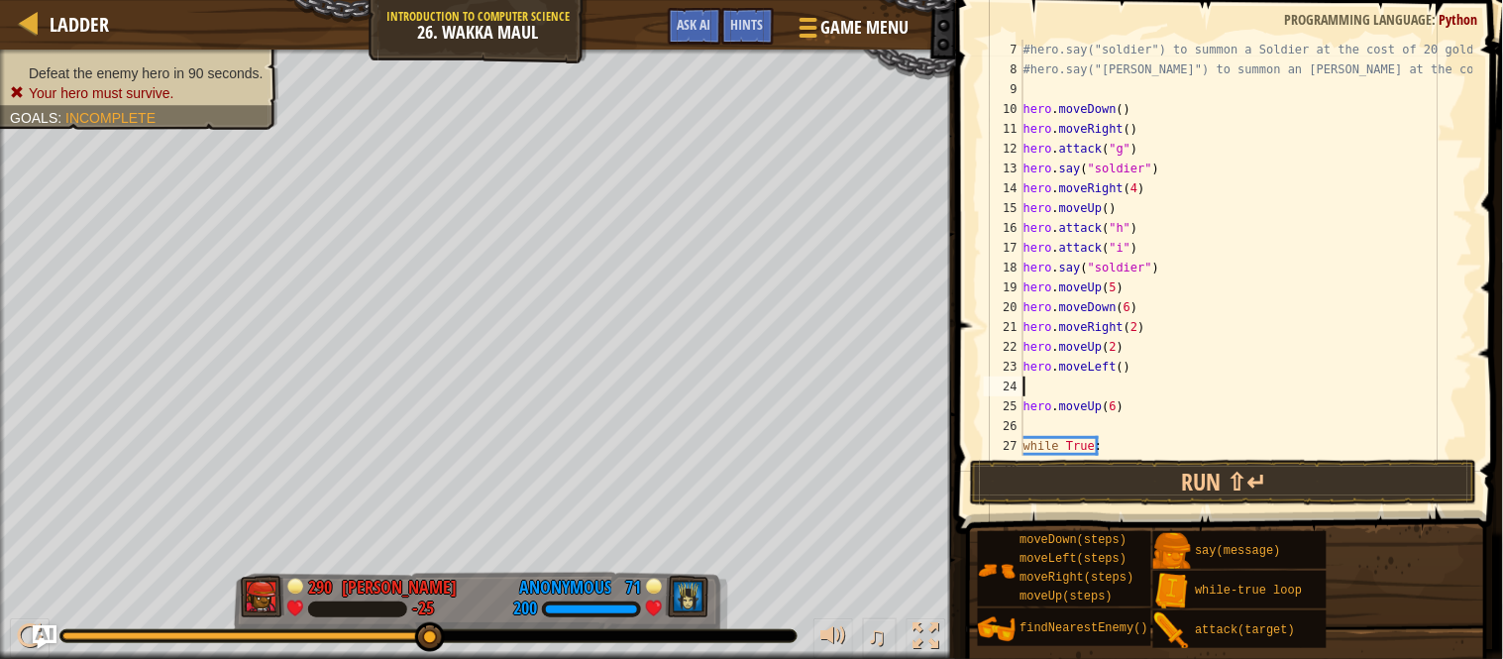
click at [1117, 369] on div "#hero.say("soldier") to summon a Soldier at the cost of 20 gold! #hero.say("[PE…" at bounding box center [1246, 268] width 454 height 456
click at [1189, 479] on button "Run ⇧↵" at bounding box center [1223, 483] width 507 height 46
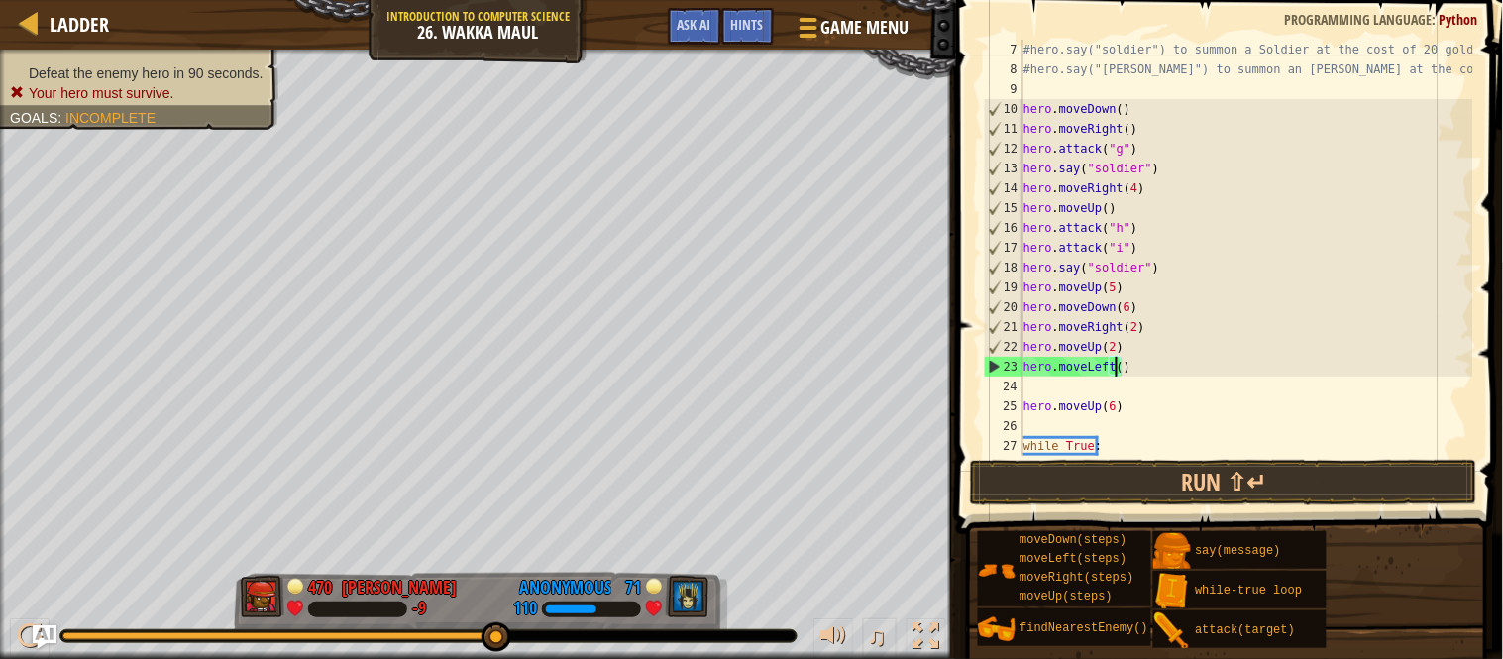
type textarea "hero.moveLeft(2)"
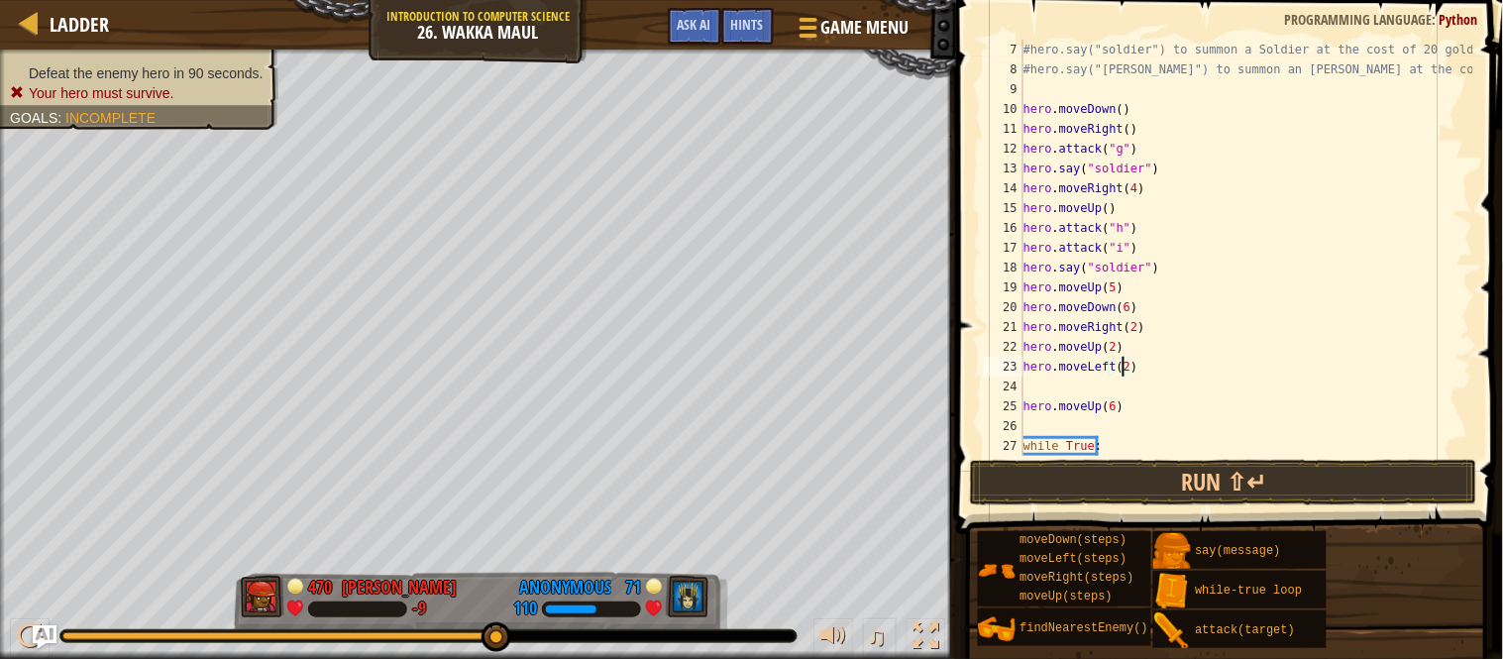
click at [1096, 389] on div "#hero.say("soldier") to summon a Soldier at the cost of 20 gold! #hero.say("[PE…" at bounding box center [1246, 268] width 454 height 456
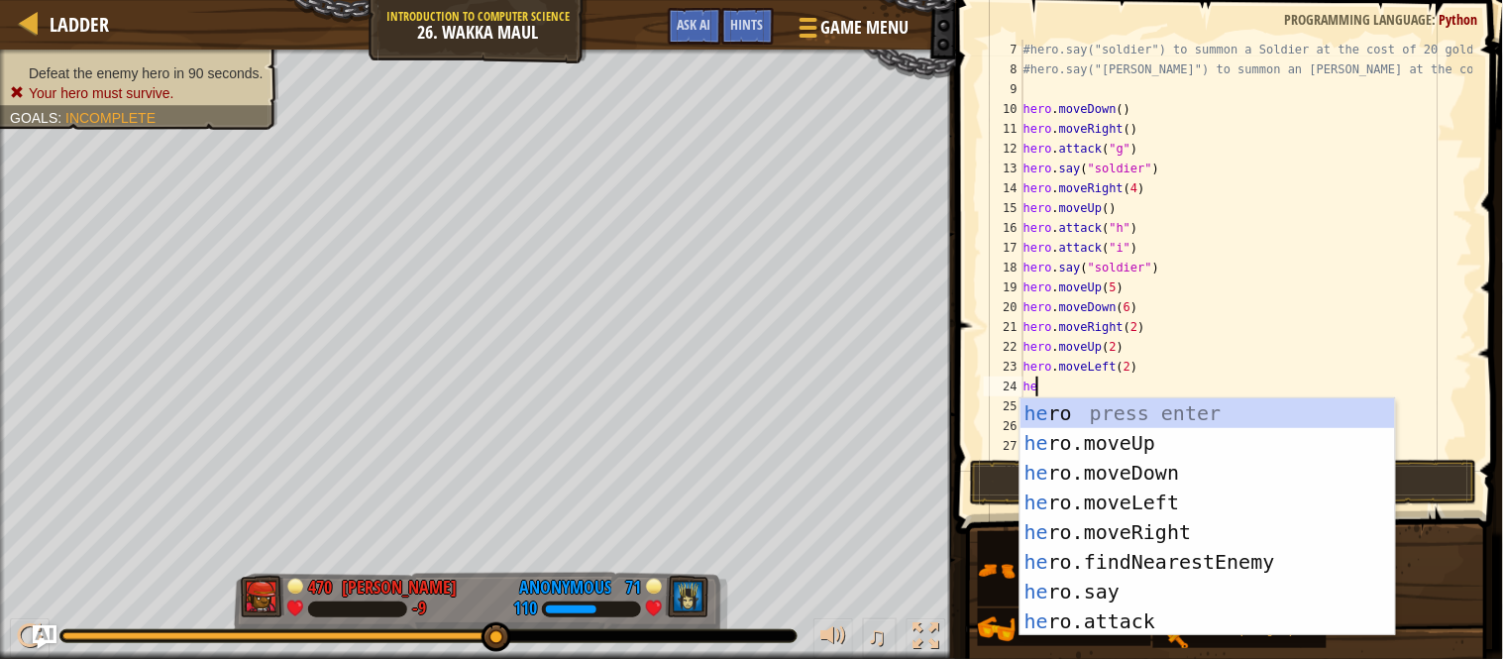
type textarea "hero"
click at [1134, 471] on div "hero press enter hero .moveUp press enter hero .moveDown press enter hero .move…" at bounding box center [1207, 546] width 374 height 297
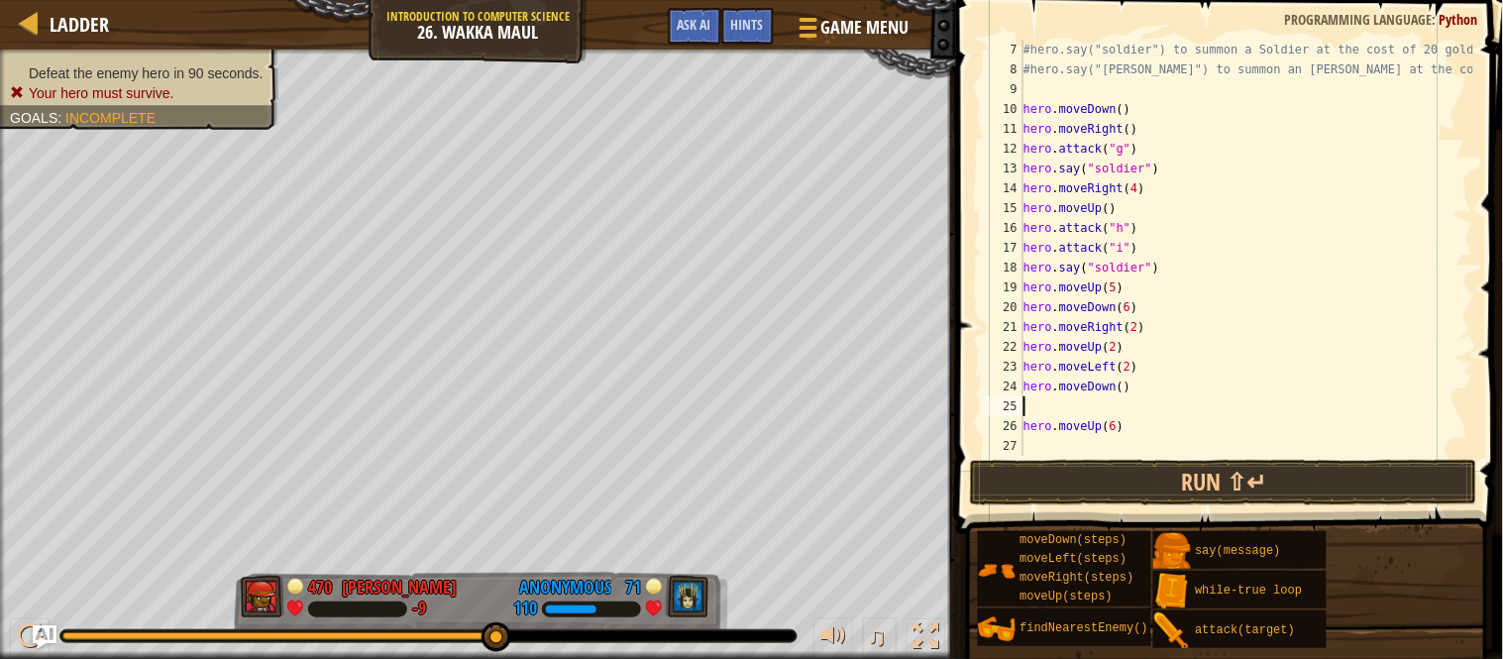
scroll to position [8, 0]
click at [1121, 397] on div "#hero.say("soldier") to summon a Soldier at the cost of 20 gold! #hero.say("[PE…" at bounding box center [1246, 268] width 454 height 456
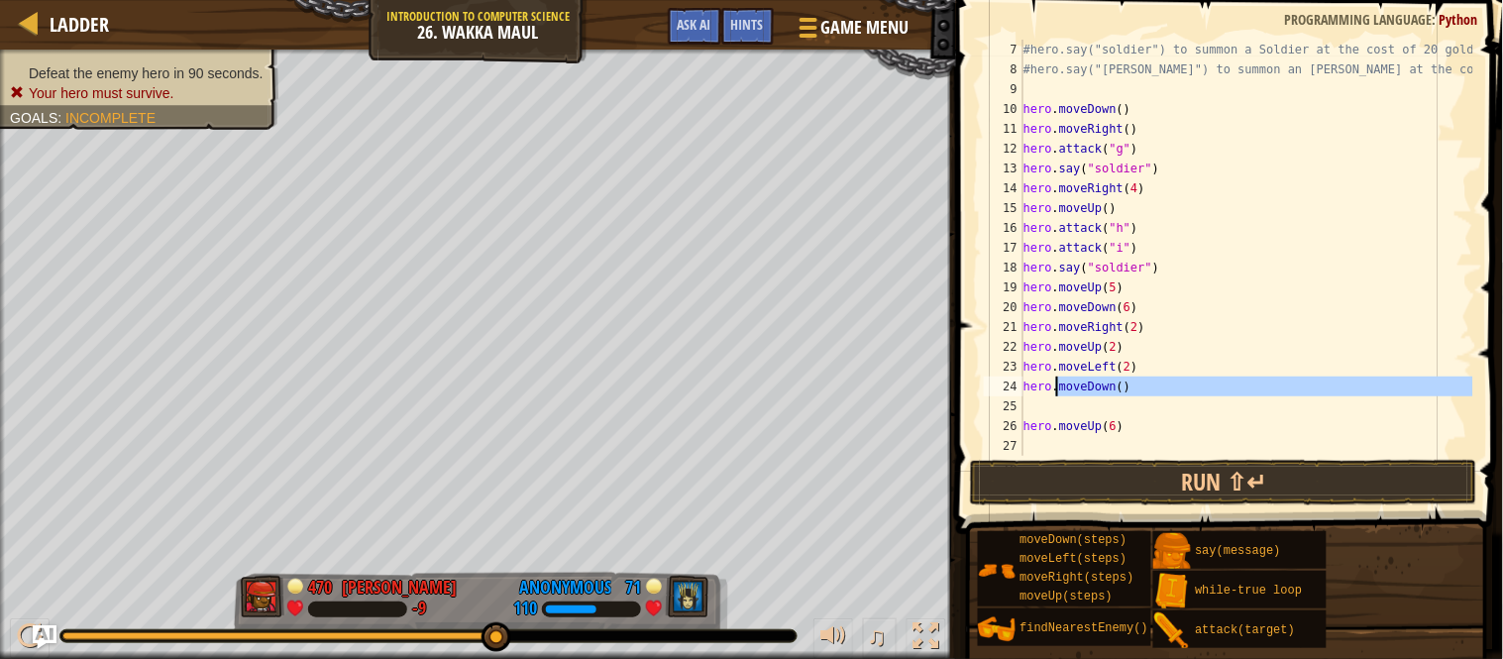
drag, startPoint x: 1121, startPoint y: 397, endPoint x: 1047, endPoint y: 385, distance: 75.2
click at [1047, 385] on div "#hero.say("soldier") to summon a Soldier at the cost of 20 gold! #hero.say("[PE…" at bounding box center [1246, 268] width 454 height 456
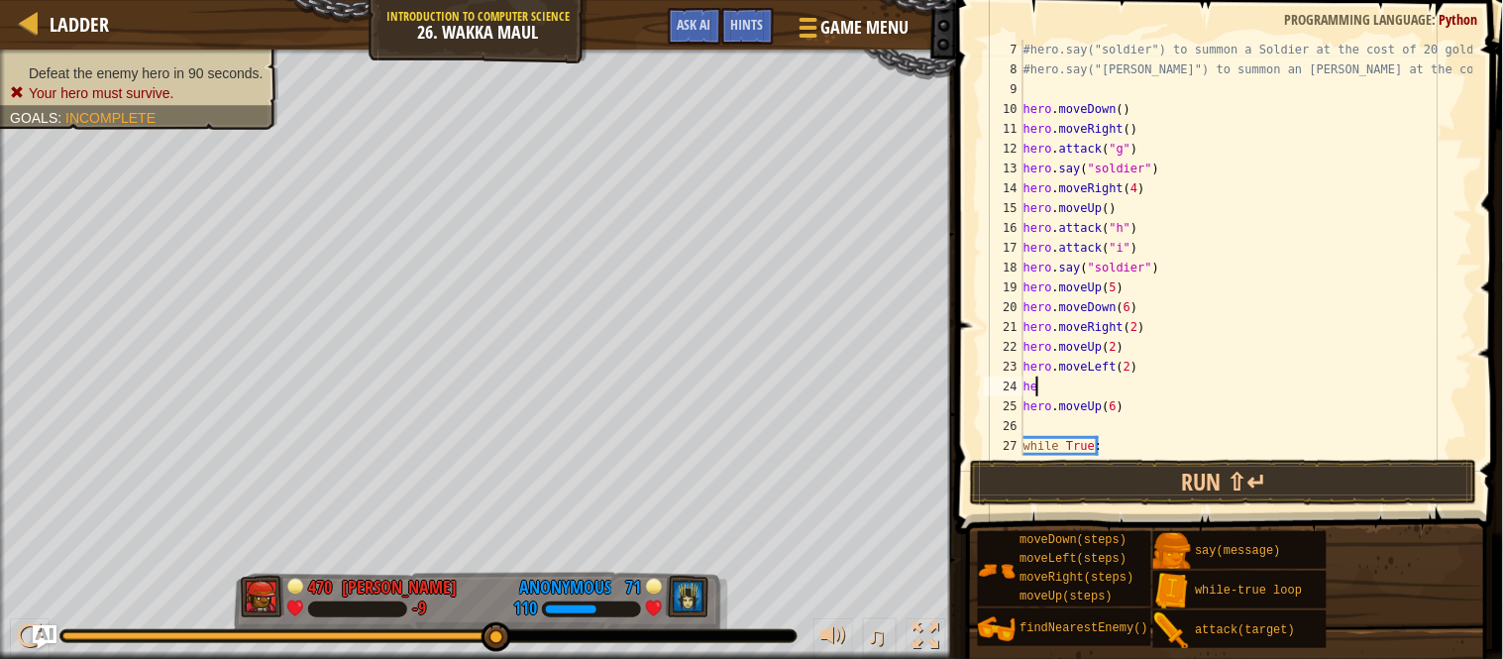
type textarea "h"
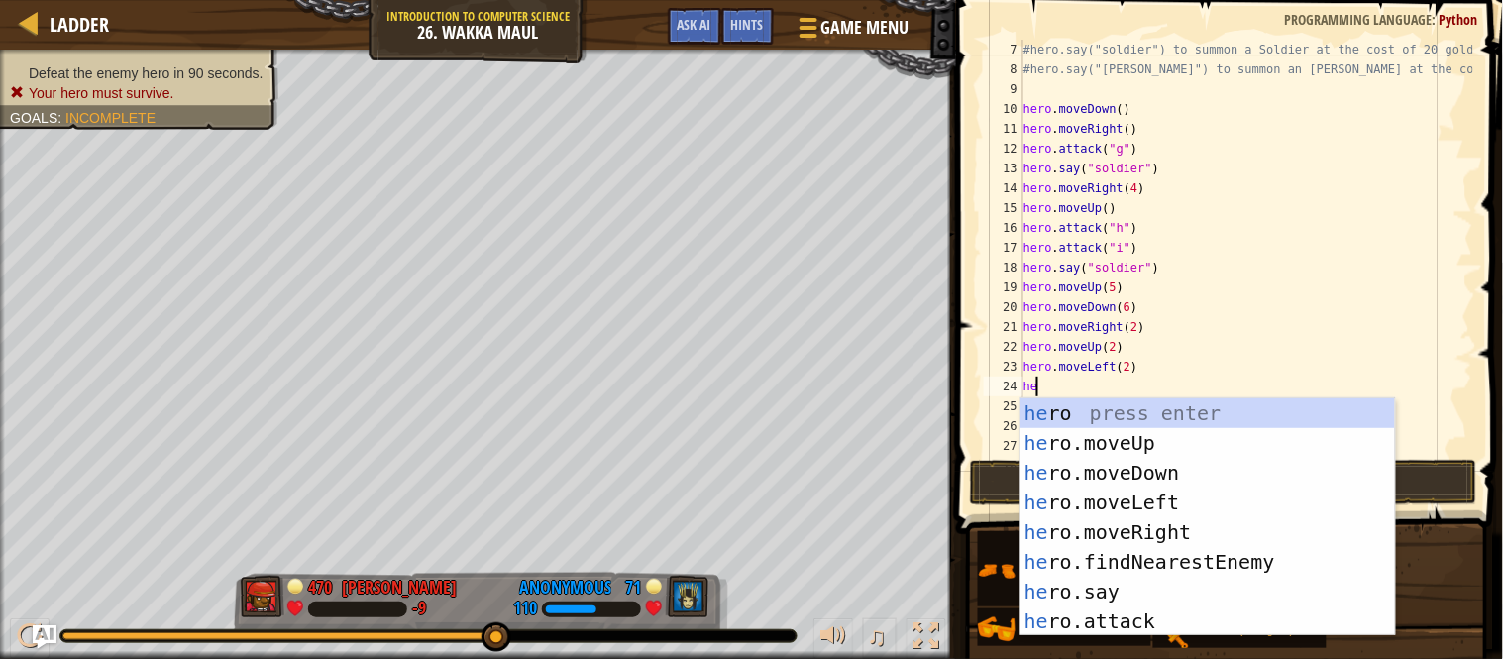
type textarea "hero"
click at [1086, 446] on div "hero press enter hero .moveUp press enter hero .moveDown press enter hero .move…" at bounding box center [1207, 546] width 374 height 297
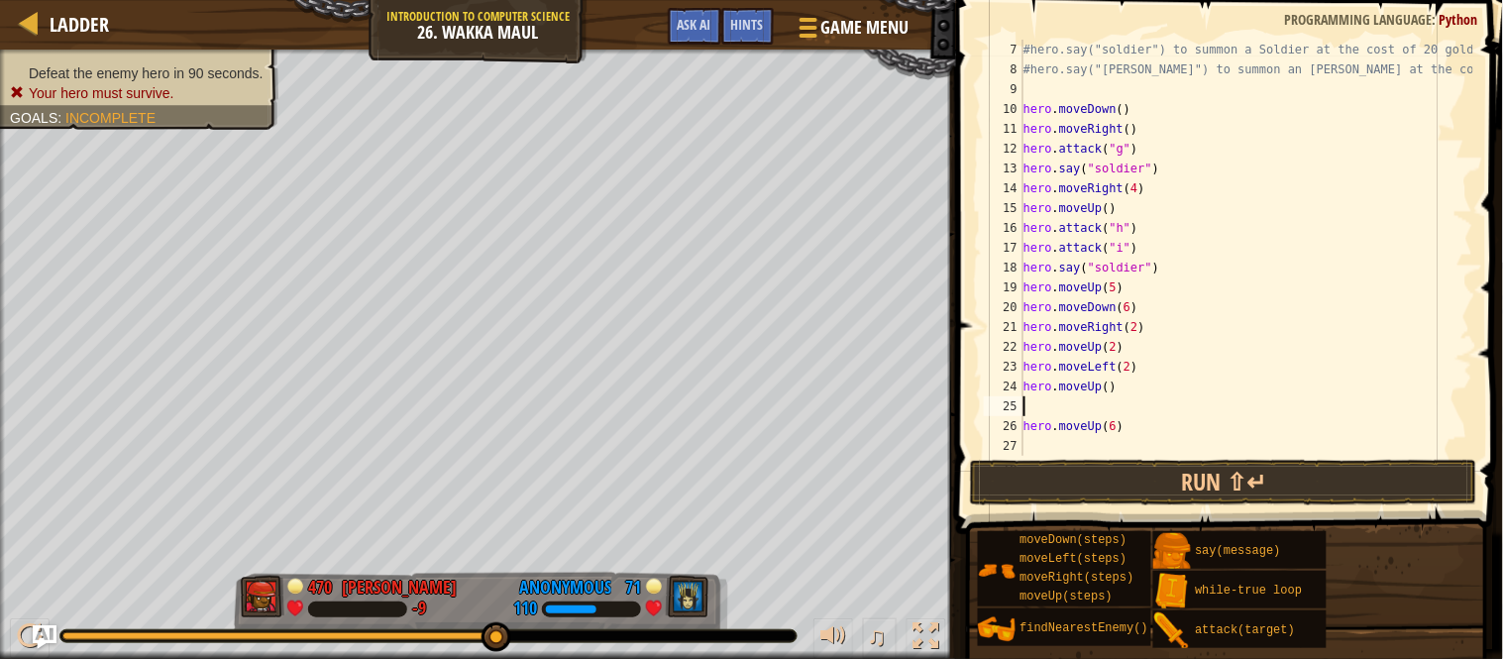
scroll to position [8, 0]
drag, startPoint x: 1120, startPoint y: 393, endPoint x: 1017, endPoint y: 389, distance: 103.1
click at [1017, 389] on div "7 8 9 10 11 12 13 14 15 16 17 18 19 20 21 22 23 24 25 26 27 28 #hero.say("soldi…" at bounding box center [1226, 248] width 493 height 416
type textarea "hero.moveUp()"
drag, startPoint x: 1123, startPoint y: 425, endPoint x: 1019, endPoint y: 428, distance: 104.1
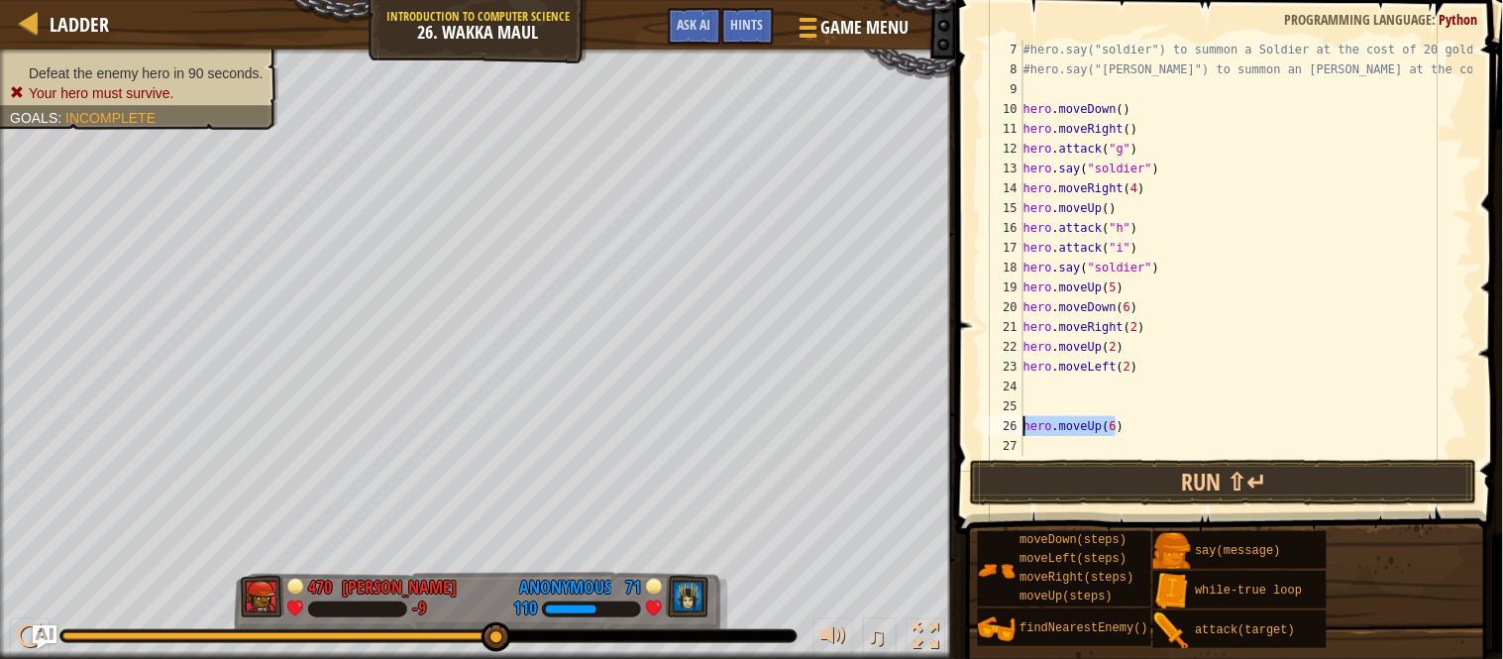
click at [1019, 428] on div "7 8 9 10 11 12 13 14 15 16 17 18 19 20 21 22 23 24 25 26 27 28 #hero.say("soldi…" at bounding box center [1226, 248] width 493 height 416
type textarea "hero.moveUp(6)"
type textarea "hero.moveLeft(2)"
click at [1062, 371] on div "#hero.say("soldier") to summon a Soldier at the cost of 20 gold! #hero.say("[PE…" at bounding box center [1246, 268] width 454 height 456
click at [1060, 382] on div "#hero.say("soldier") to summon a Soldier at the cost of 20 gold! #hero.say("[PE…" at bounding box center [1246, 268] width 454 height 456
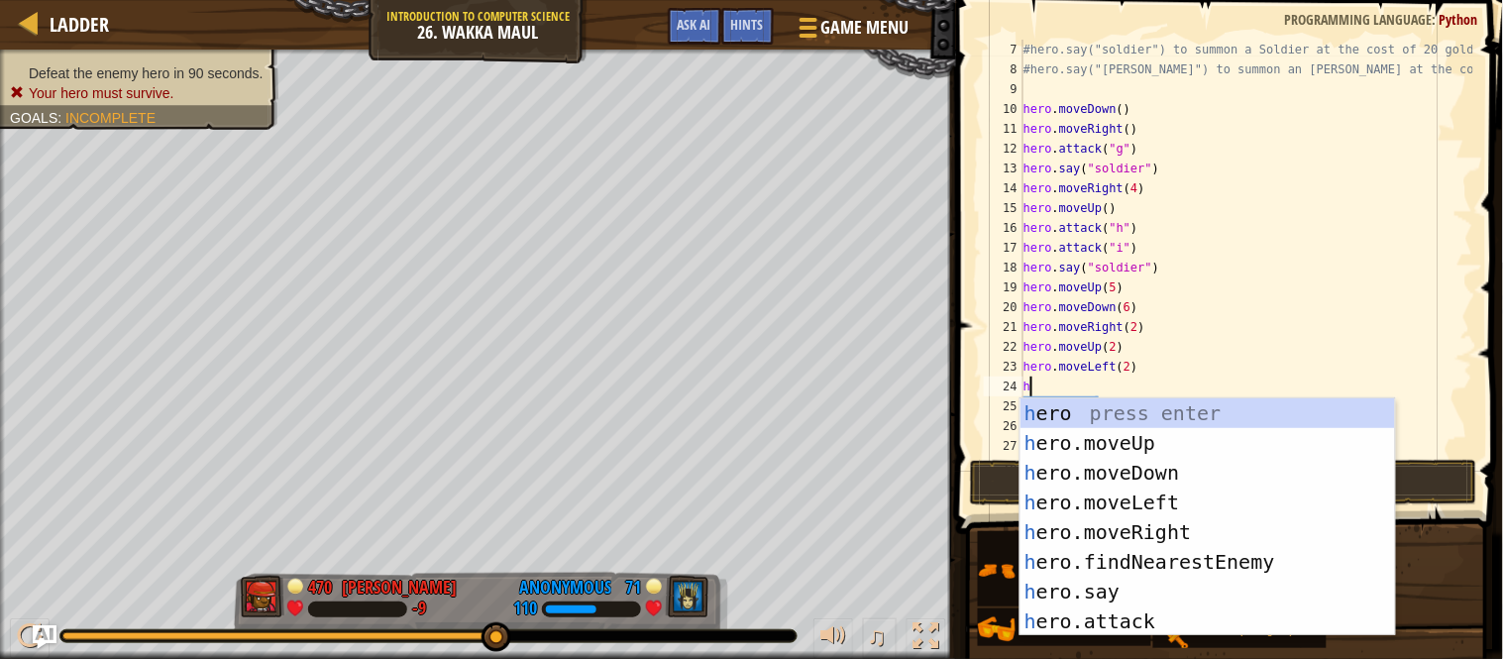
type textarea "hero"
click at [1120, 444] on div "hero press enter hero .moveUp press enter hero .moveDown press enter hero .move…" at bounding box center [1207, 546] width 374 height 297
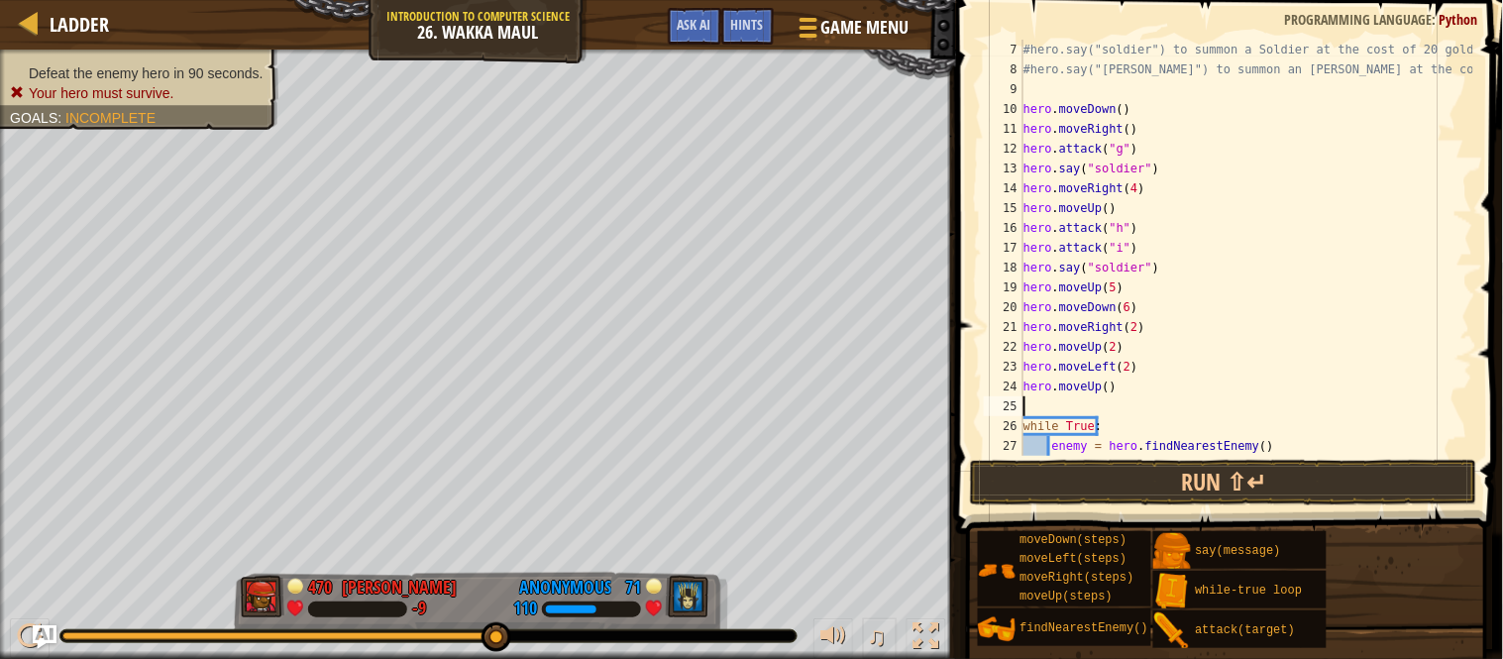
click at [1100, 388] on div "#hero.say("soldier") to summon a Soldier at the cost of 20 gold! #hero.say("[PE…" at bounding box center [1246, 268] width 454 height 456
click at [1102, 388] on div "#hero.say("soldier") to summon a Soldier at the cost of 20 gold! #hero.say("[PE…" at bounding box center [1246, 268] width 454 height 456
click at [1108, 388] on div "#hero.say("soldier") to summon a Soldier at the cost of 20 gold! #hero.say("[PE…" at bounding box center [1246, 248] width 454 height 416
click at [1104, 386] on div "#hero.say("soldier") to summon a Soldier at the cost of 20 gold! #hero.say("[PE…" at bounding box center [1246, 268] width 454 height 456
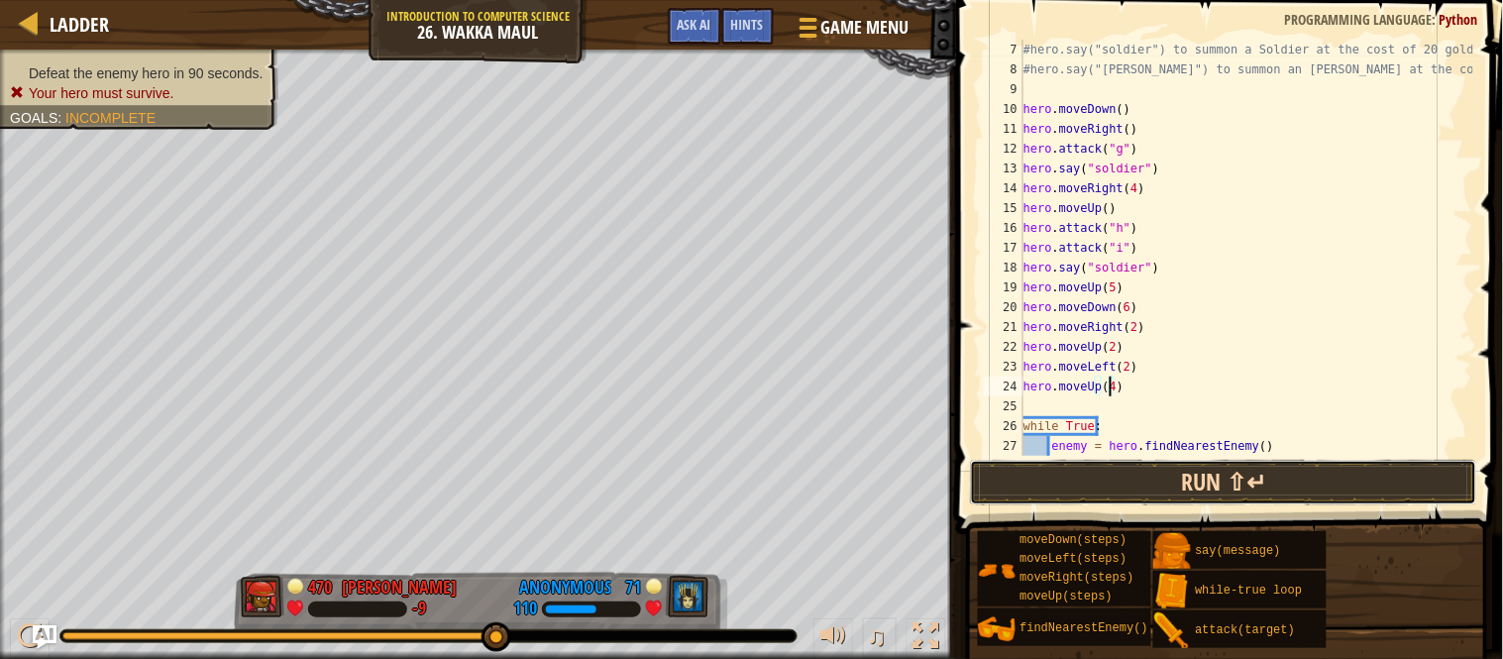
click at [1178, 470] on button "Run ⇧↵" at bounding box center [1223, 483] width 507 height 46
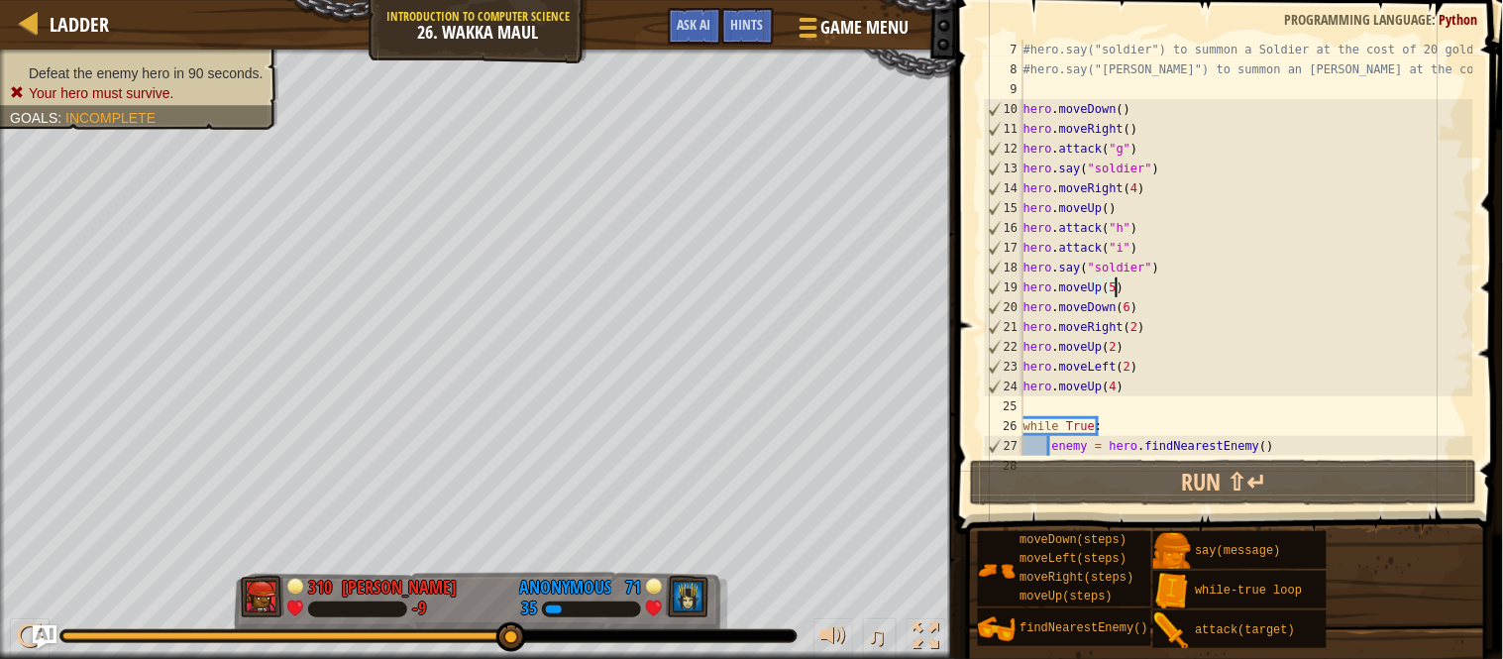
click at [1117, 286] on div "#hero.say("soldier") to summon a Soldier at the cost of 20 gold! #hero.say("[PE…" at bounding box center [1246, 268] width 454 height 456
click at [1112, 290] on div "#hero.say("soldier") to summon a Soldier at the cost of 20 gold! #hero.say("[PE…" at bounding box center [1246, 268] width 454 height 456
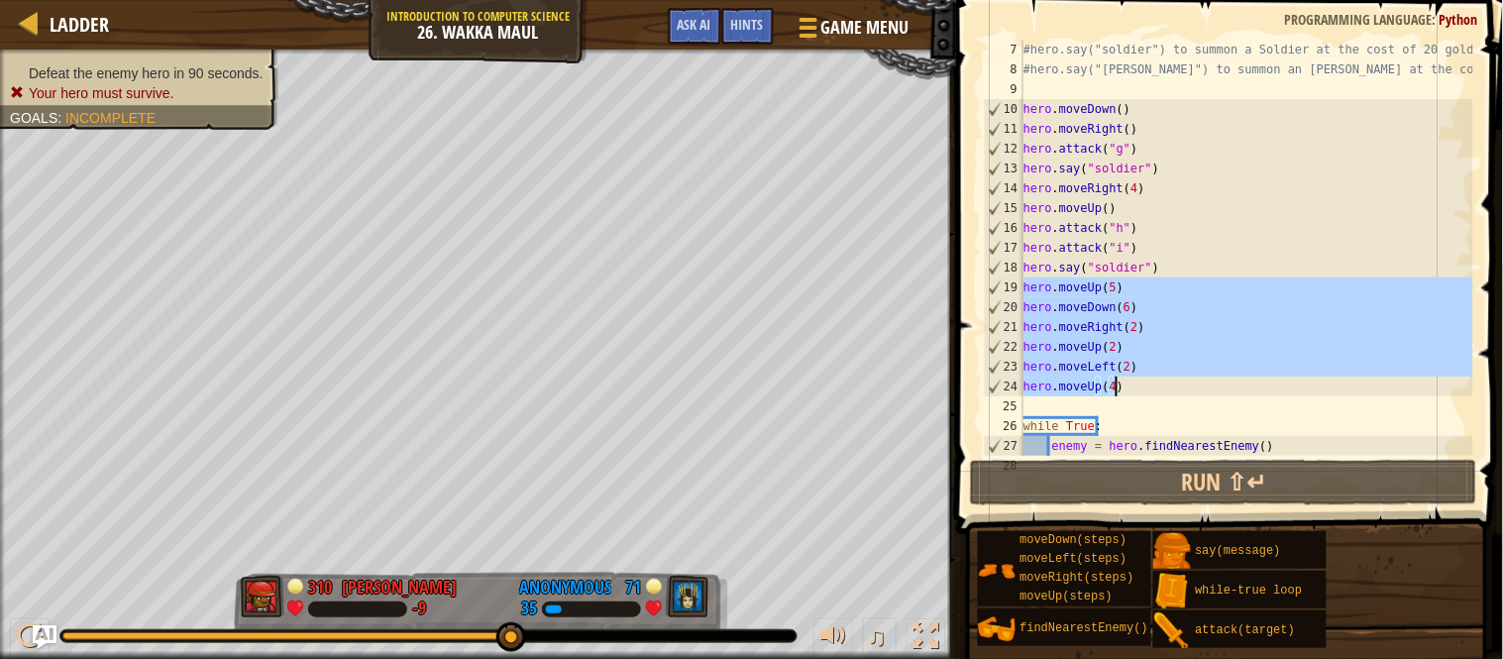
drag, startPoint x: 1025, startPoint y: 285, endPoint x: 1122, endPoint y: 390, distance: 143.0
click at [1122, 390] on div "#hero.say("soldier") to summon a Soldier at the cost of 20 gold! #hero.say("[PE…" at bounding box center [1246, 268] width 454 height 456
type textarea "hero.moveLeft(2) hero.moveUp(4)"
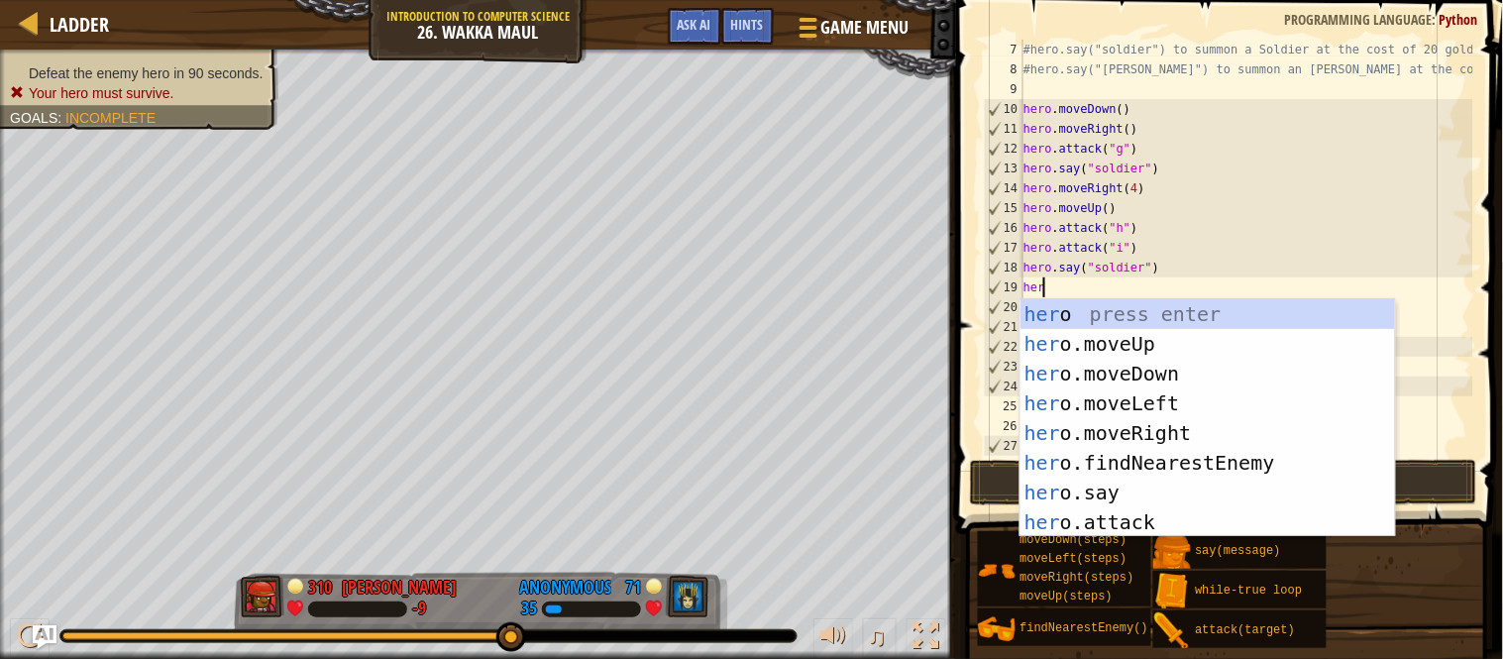
type textarea "hero"
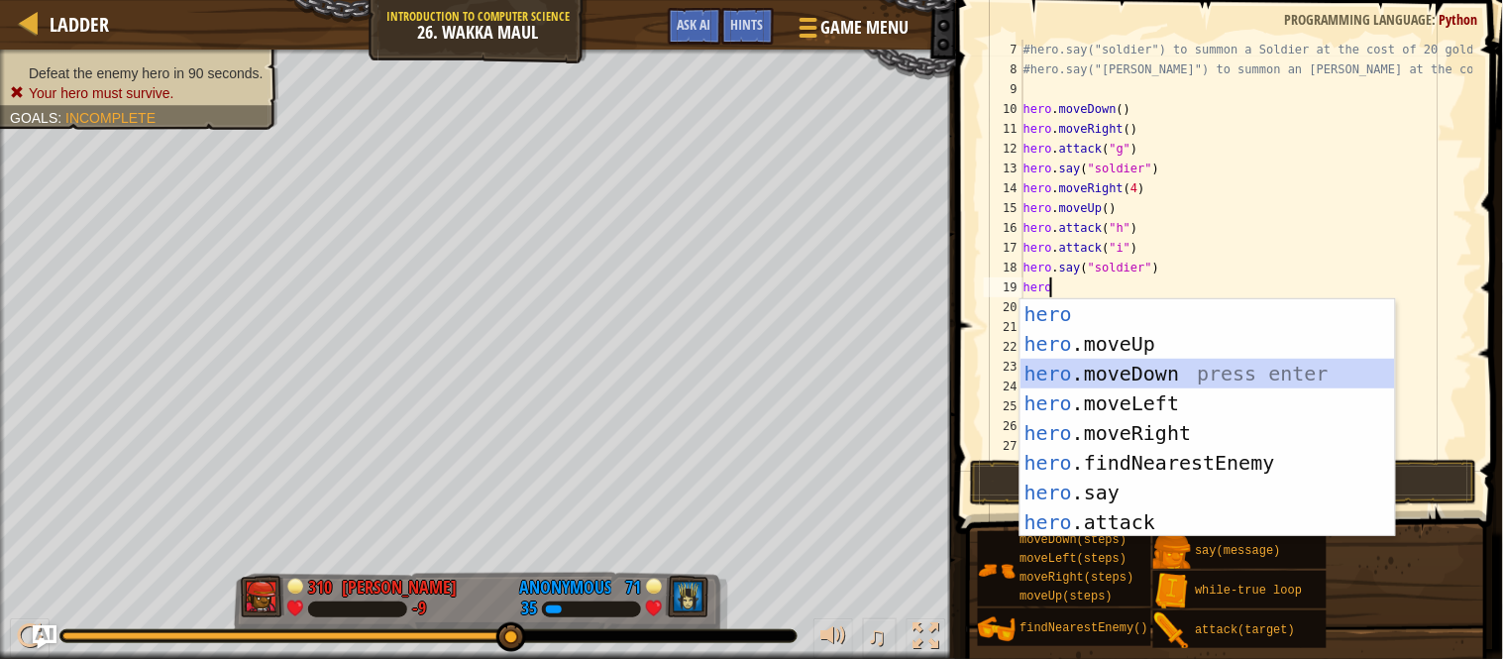
click at [1146, 376] on div "hero press enter hero .moveUp press enter hero .moveDown press enter hero .move…" at bounding box center [1207, 447] width 374 height 297
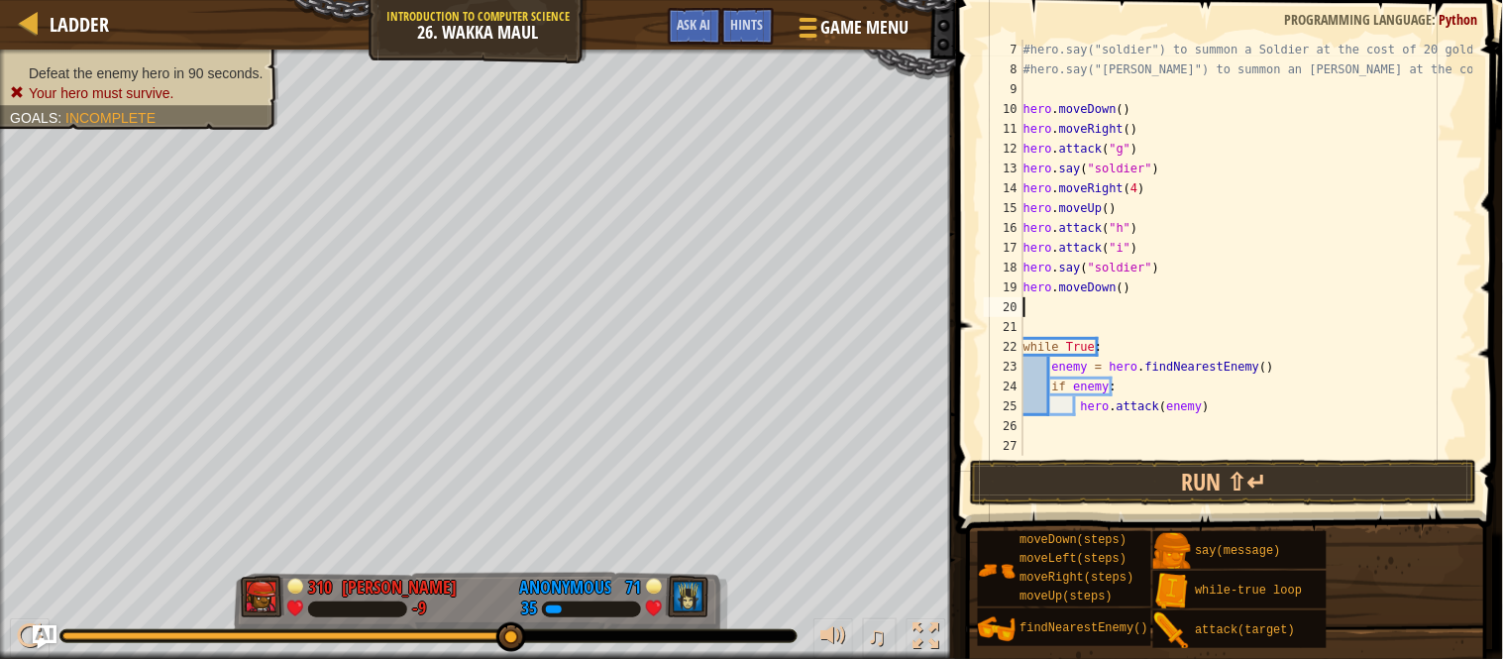
click at [1105, 300] on div "#hero.say("soldier") to summon a Soldier at the cost of 20 gold! #hero.say("[PE…" at bounding box center [1246, 268] width 454 height 456
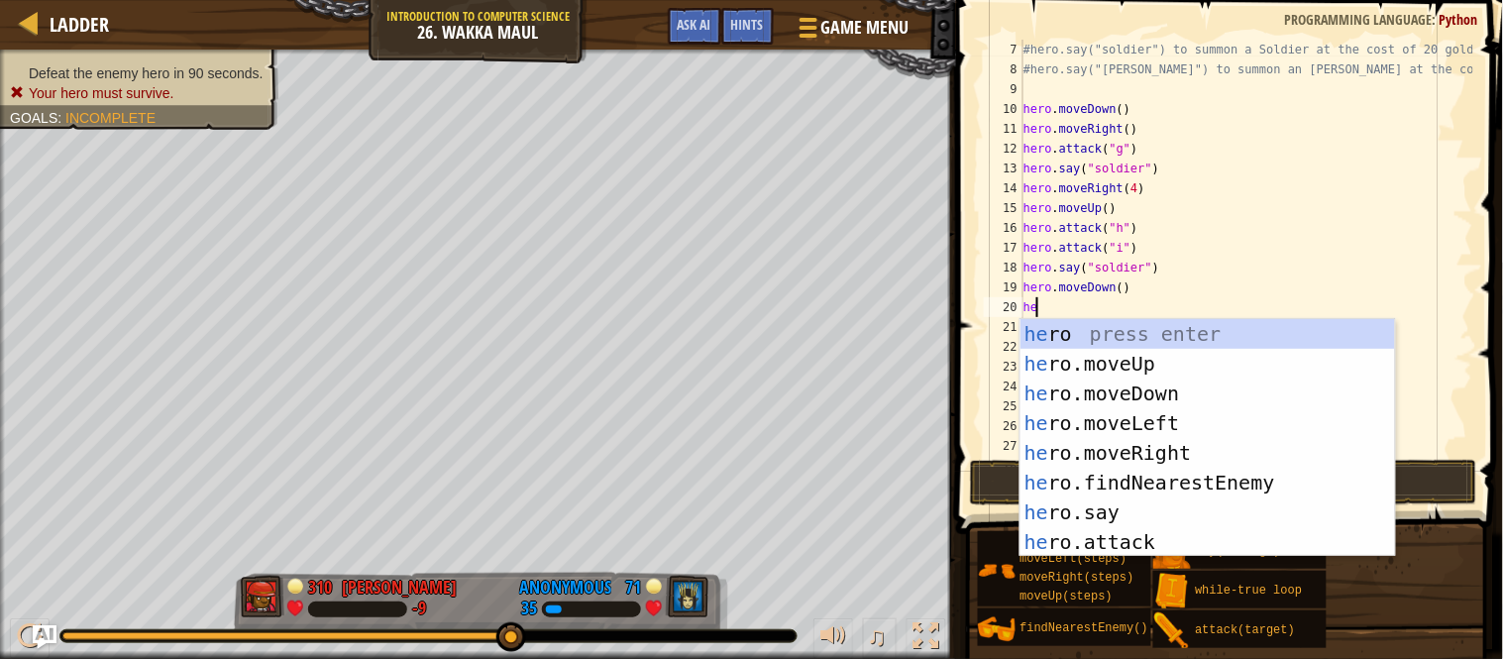
type textarea "hero"
click at [1150, 440] on div "hero press enter hero .moveUp press enter hero .moveDown press enter hero .move…" at bounding box center [1207, 467] width 374 height 297
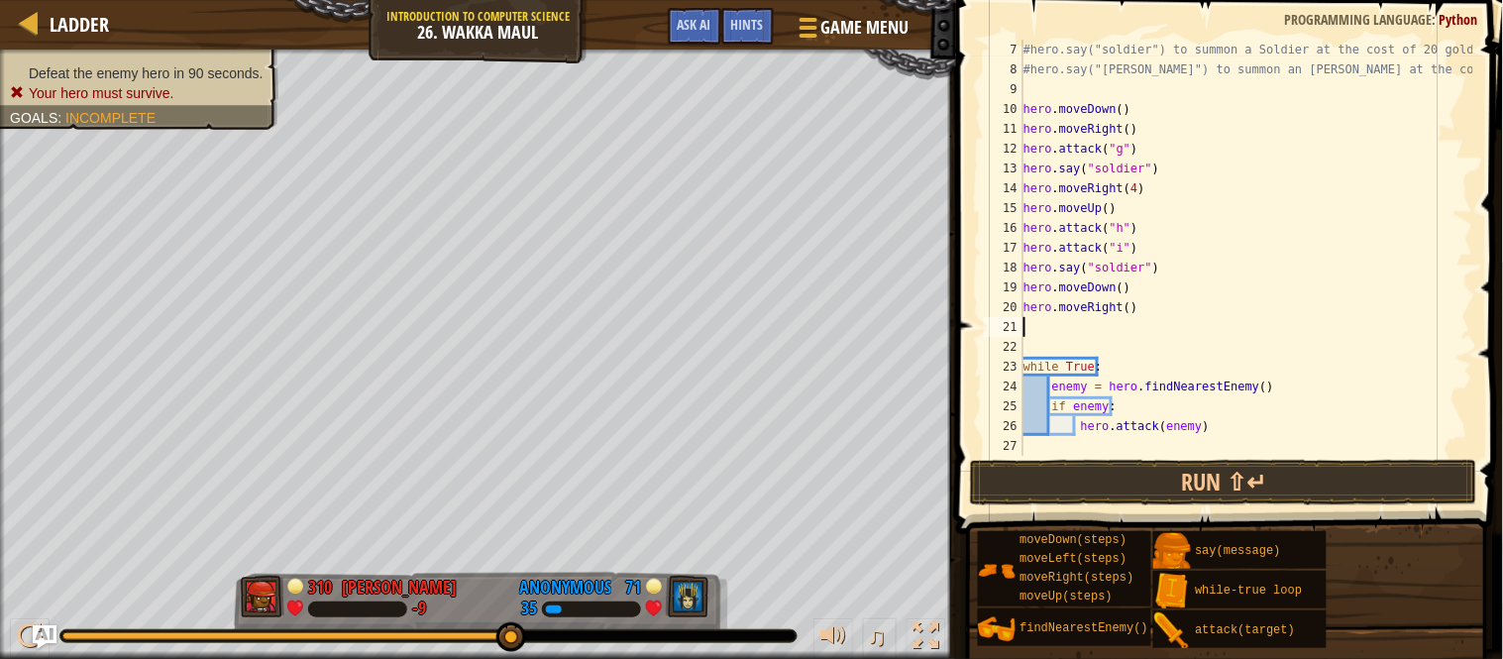
scroll to position [8, 0]
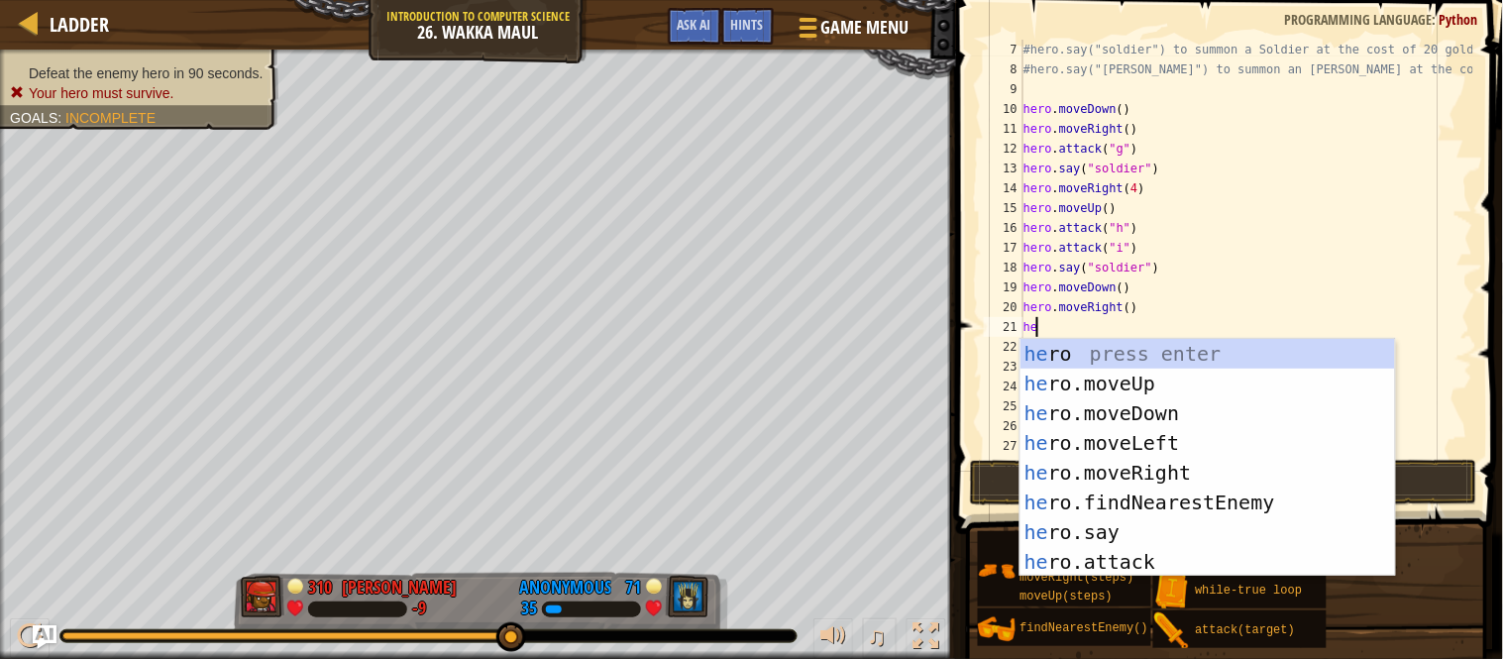
type textarea "hero"
click at [1122, 386] on div "hero press enter hero .moveUp press enter hero .moveDown press enter hero .move…" at bounding box center [1207, 487] width 374 height 297
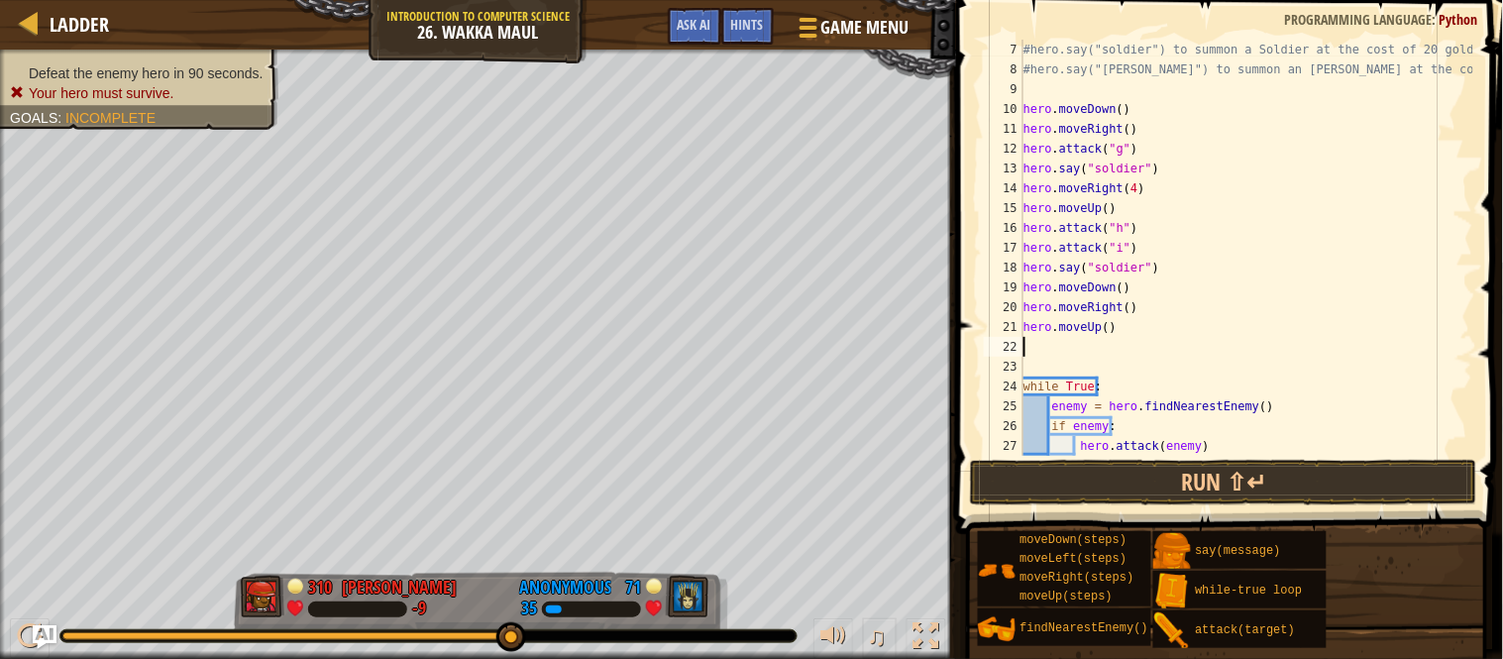
click at [1102, 332] on div "#hero.say("soldier") to summon a Soldier at the cost of 20 gold! #hero.say("[PE…" at bounding box center [1246, 268] width 454 height 456
type textarea "hero.moveUp(6)"
click at [1088, 349] on div "#hero.say("soldier") to summon a Soldier at the cost of 20 gold! #hero.say("[PE…" at bounding box center [1246, 268] width 454 height 456
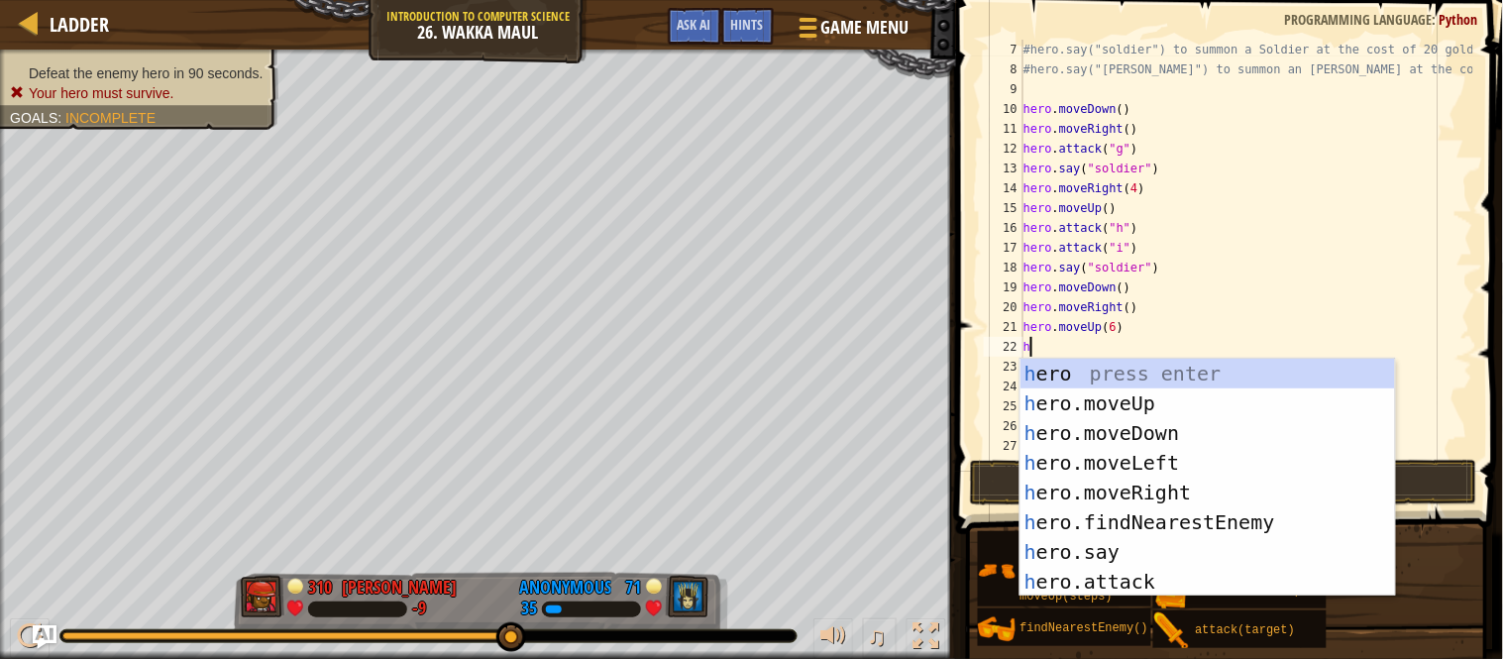
type textarea "hero"
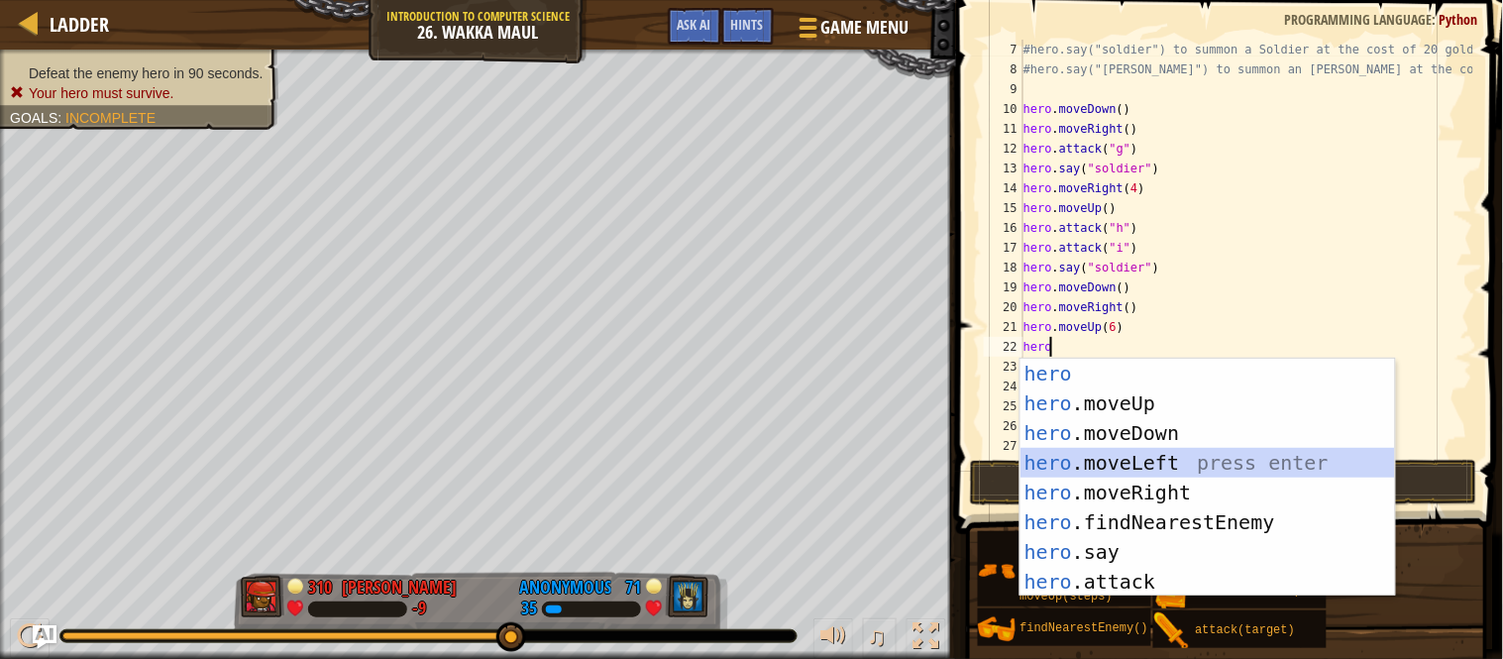
click at [1109, 456] on div "hero press enter hero .moveUp press enter hero .moveDown press enter hero .move…" at bounding box center [1207, 507] width 374 height 297
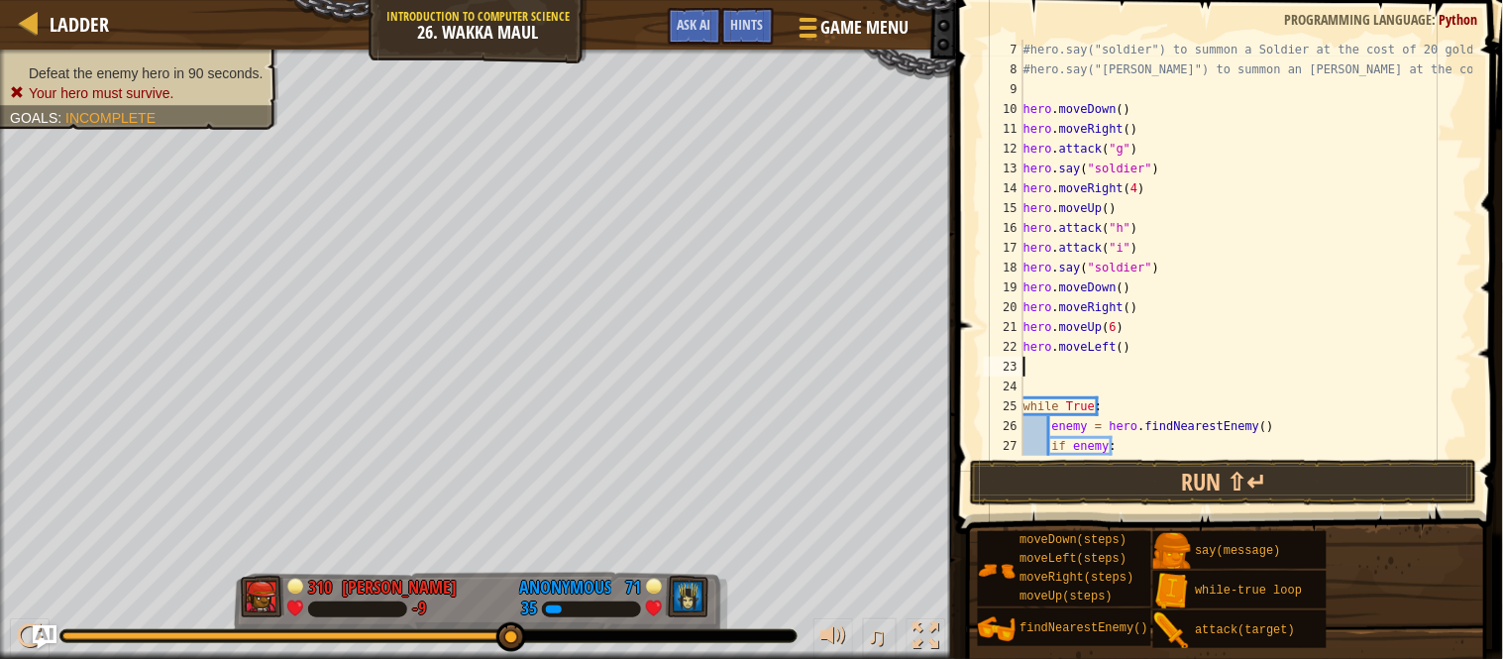
click at [1116, 355] on div "#hero.say("soldier") to summon a Soldier at the cost of 20 gold! #hero.say("[PE…" at bounding box center [1246, 268] width 454 height 456
click at [1165, 461] on button "Run ⇧↵" at bounding box center [1223, 483] width 507 height 46
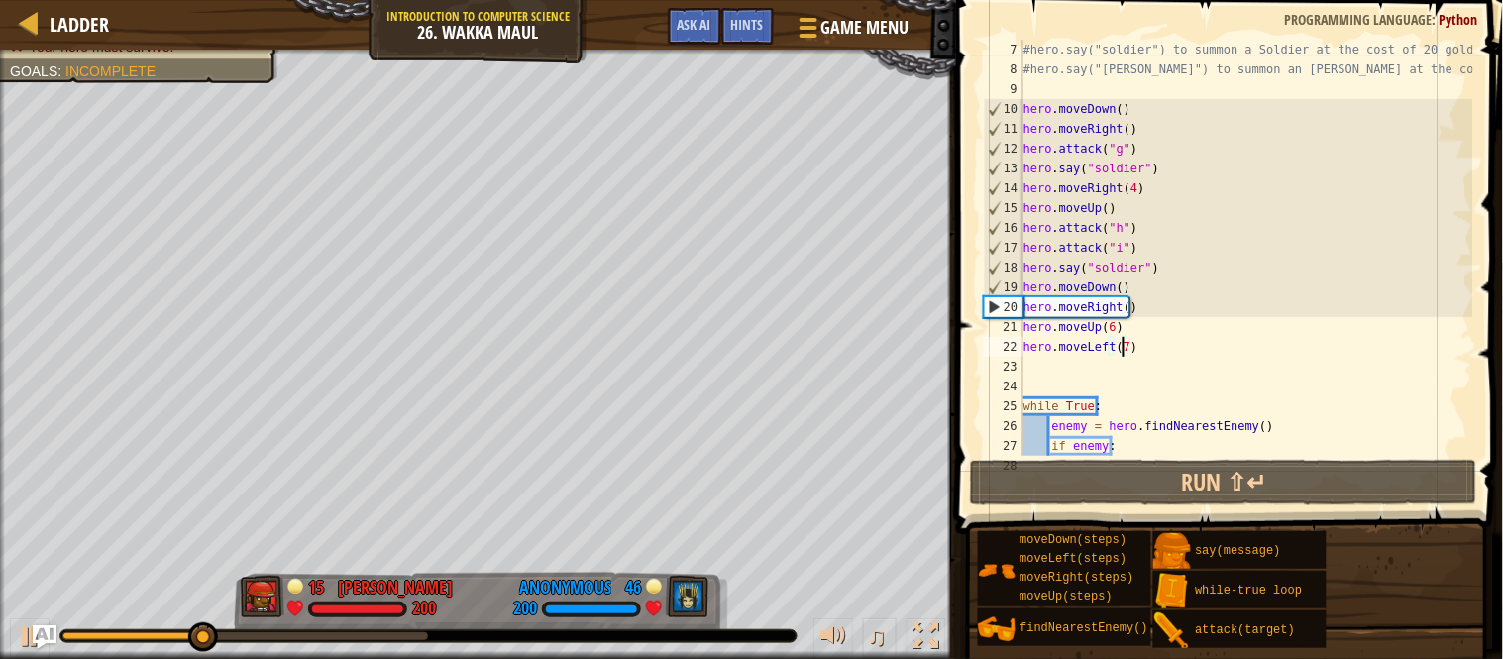
click at [1127, 312] on div "#hero.say("soldier") to summon a Soldier at the cost of 20 gold! #hero.say("[PE…" at bounding box center [1246, 268] width 454 height 456
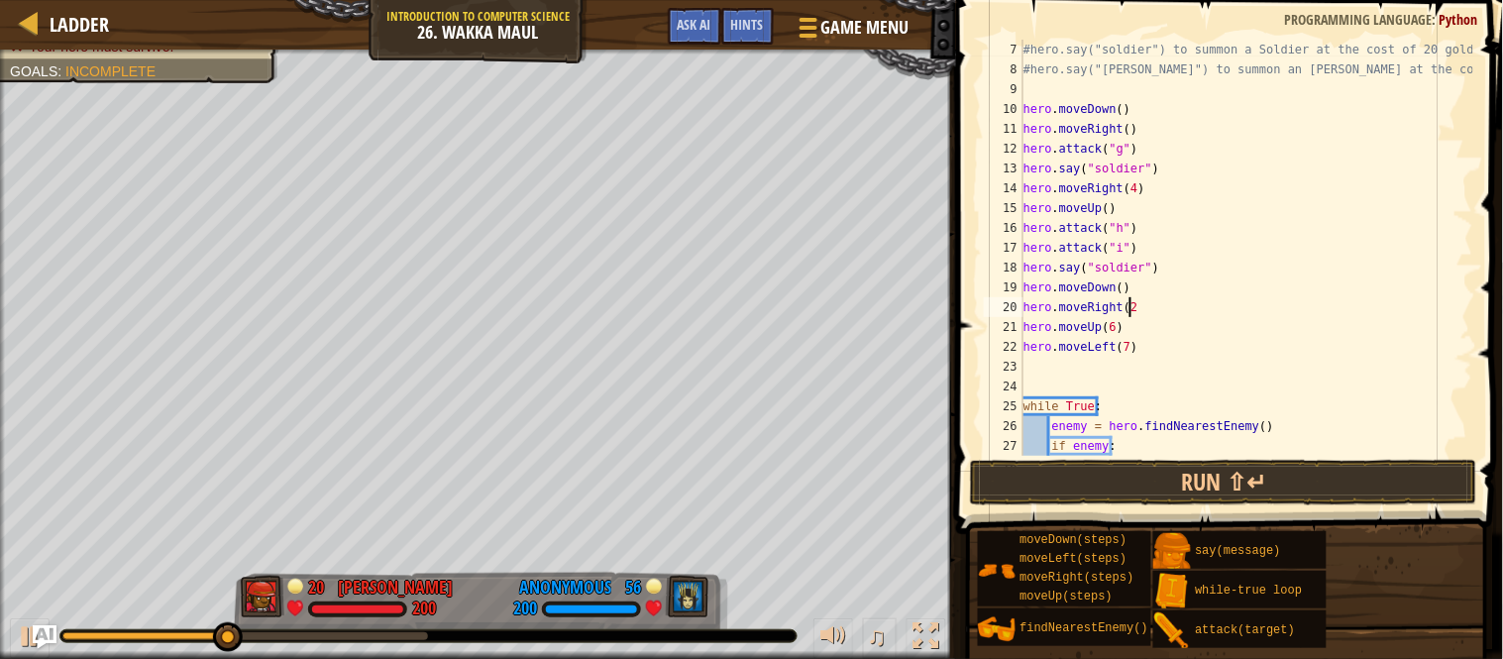
scroll to position [8, 17]
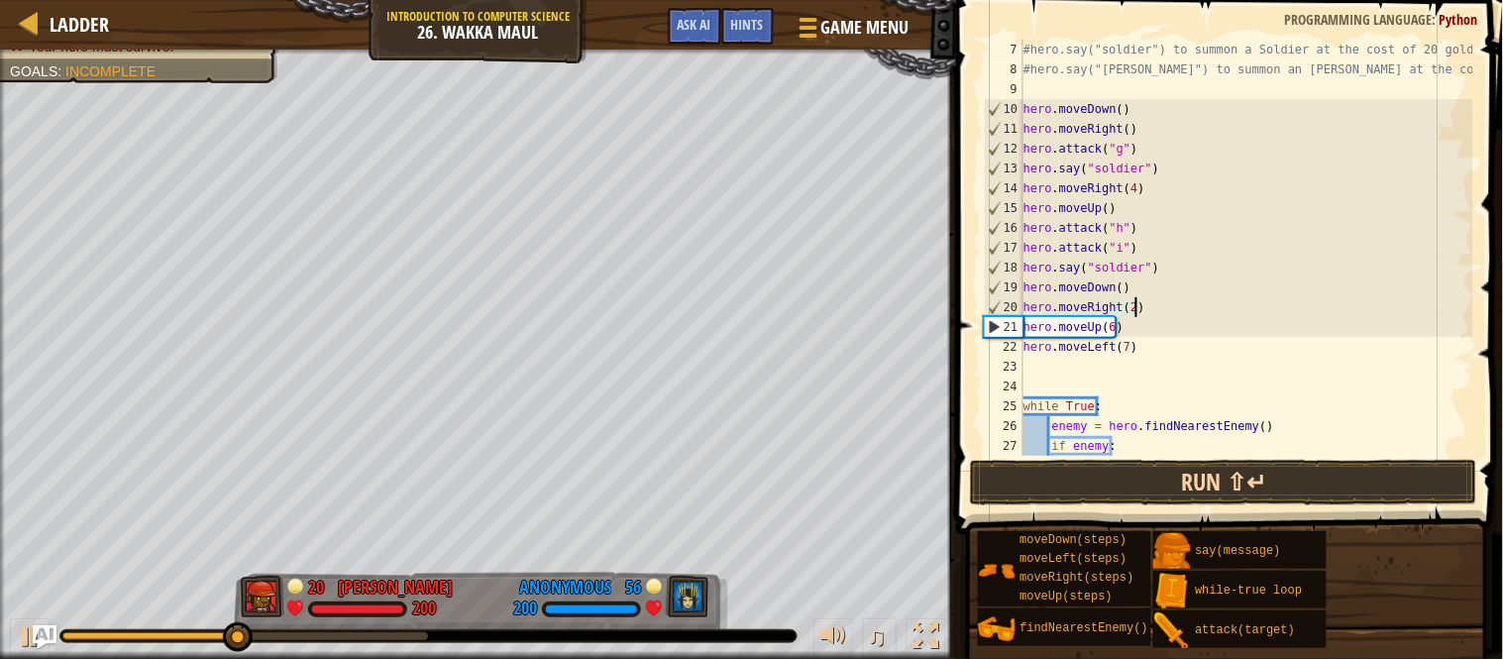
type textarea "hero.moveRight(2)"
click at [1163, 470] on button "Run ⇧↵" at bounding box center [1223, 483] width 507 height 46
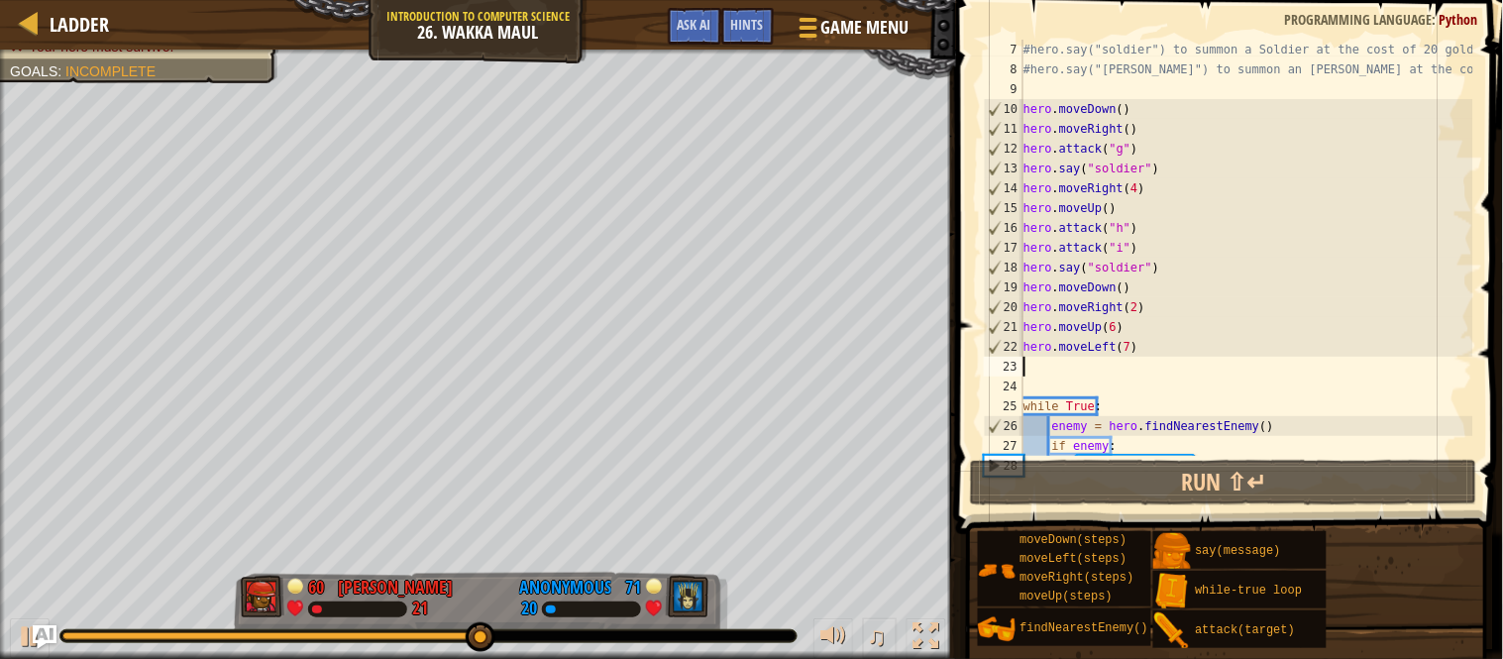
click at [1095, 372] on div "#hero.say("soldier") to summon a Soldier at the cost of 20 gold! #hero.say("[PE…" at bounding box center [1246, 268] width 454 height 456
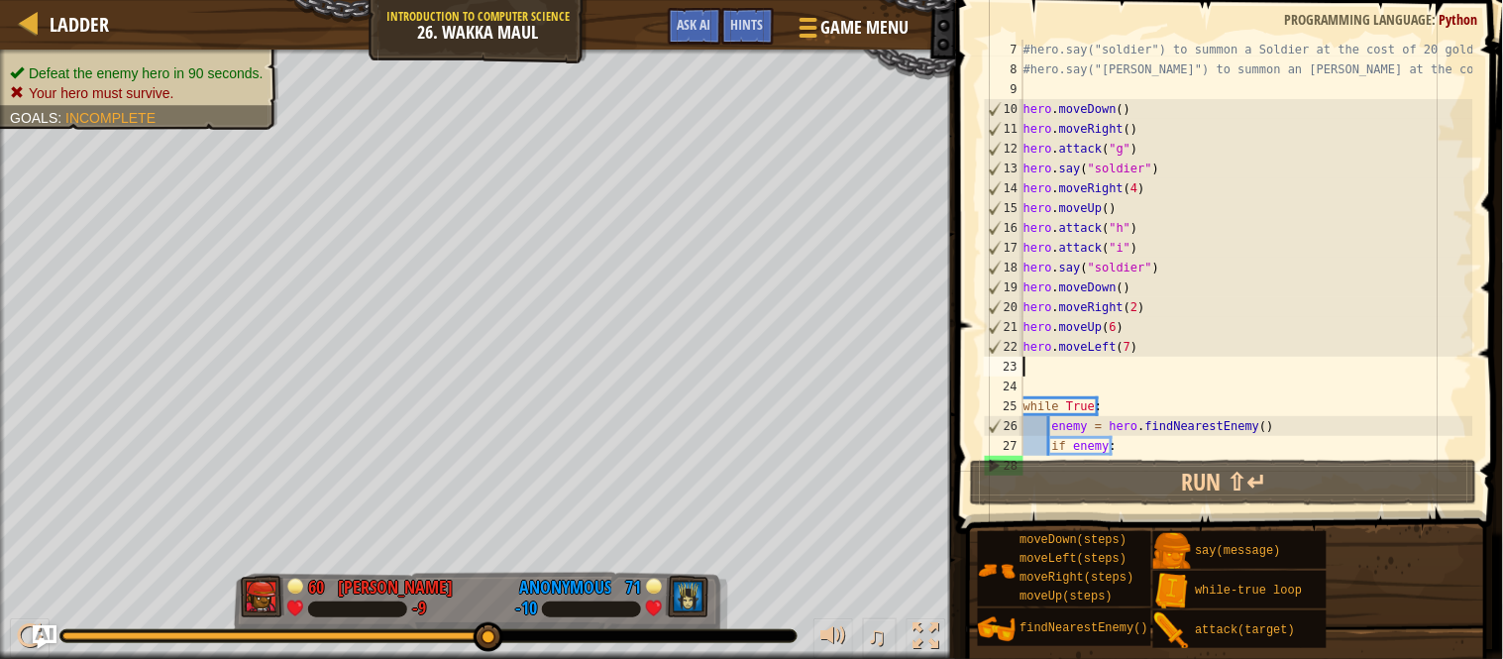
click at [1122, 349] on div "#hero.say("soldier") to summon a Soldier at the cost of 20 gold! #hero.say("[PE…" at bounding box center [1246, 268] width 454 height 456
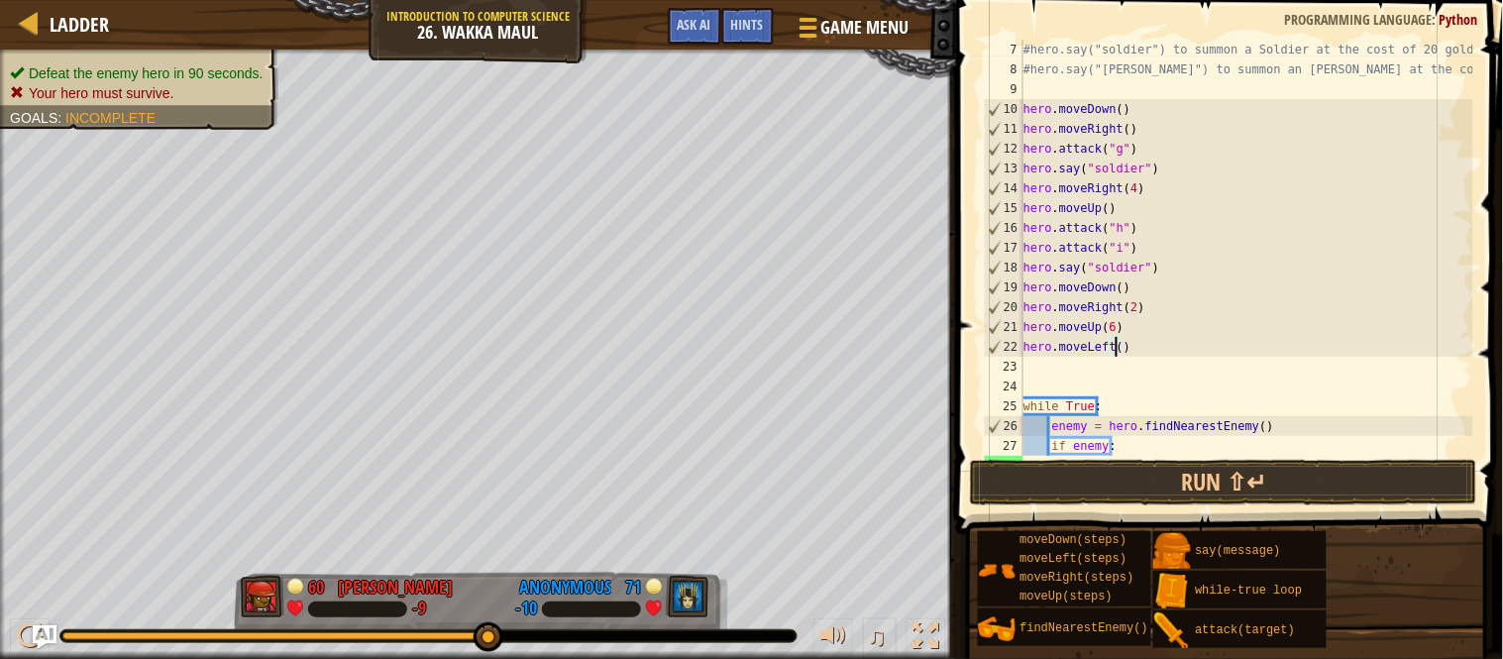
type textarea "hero.moveLeft(3)"
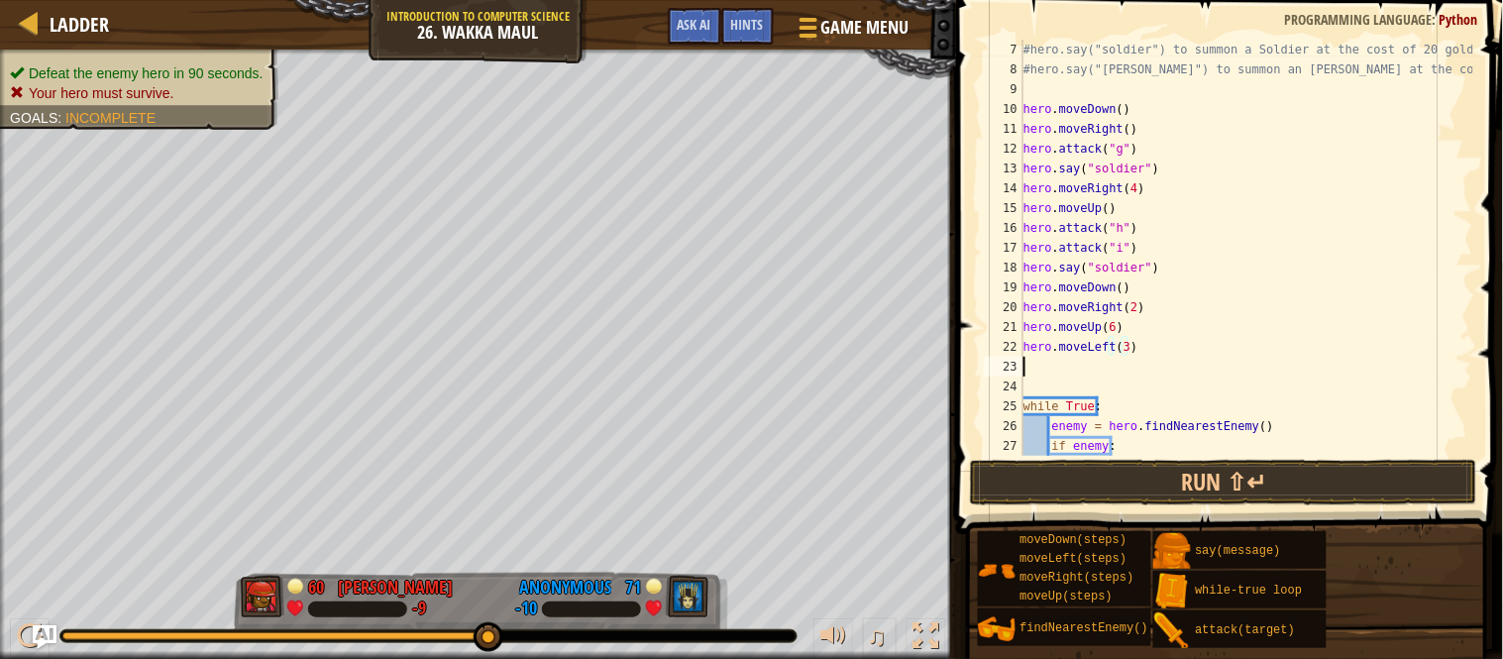
click at [1082, 373] on div "#hero.say("soldier") to summon a Soldier at the cost of 20 gold! #hero.say("[PE…" at bounding box center [1246, 268] width 454 height 456
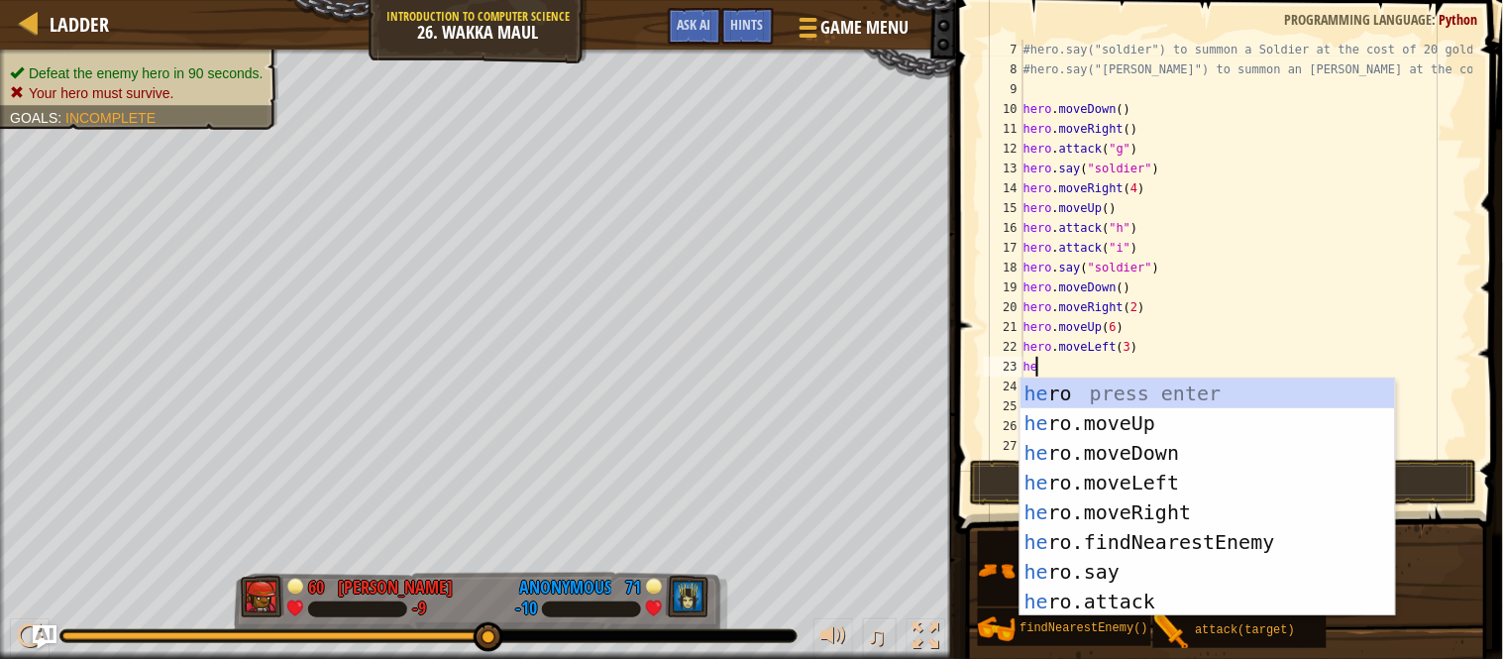
type textarea "hero"
click at [1142, 453] on div "hero press enter hero .moveUp press enter hero .moveDown press enter hero .move…" at bounding box center [1207, 526] width 374 height 297
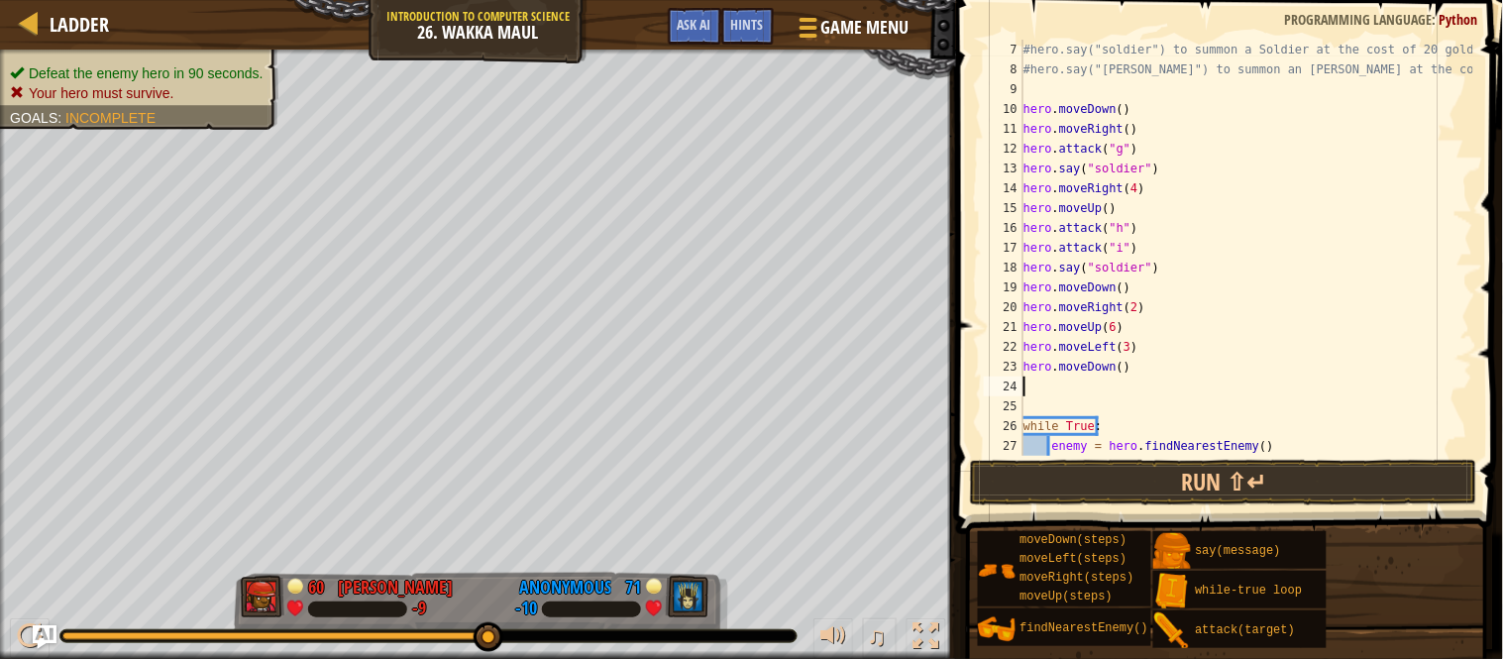
scroll to position [8, 0]
click at [1117, 369] on div "#hero.say("soldier") to summon a Soldier at the cost of 20 gold! #hero.say("[PE…" at bounding box center [1246, 268] width 454 height 456
type textarea "hero.moveDown(2)"
click at [1100, 387] on div "#hero.say("soldier") to summon a Soldier at the cost of 20 gold! #hero.say("[PE…" at bounding box center [1246, 268] width 454 height 456
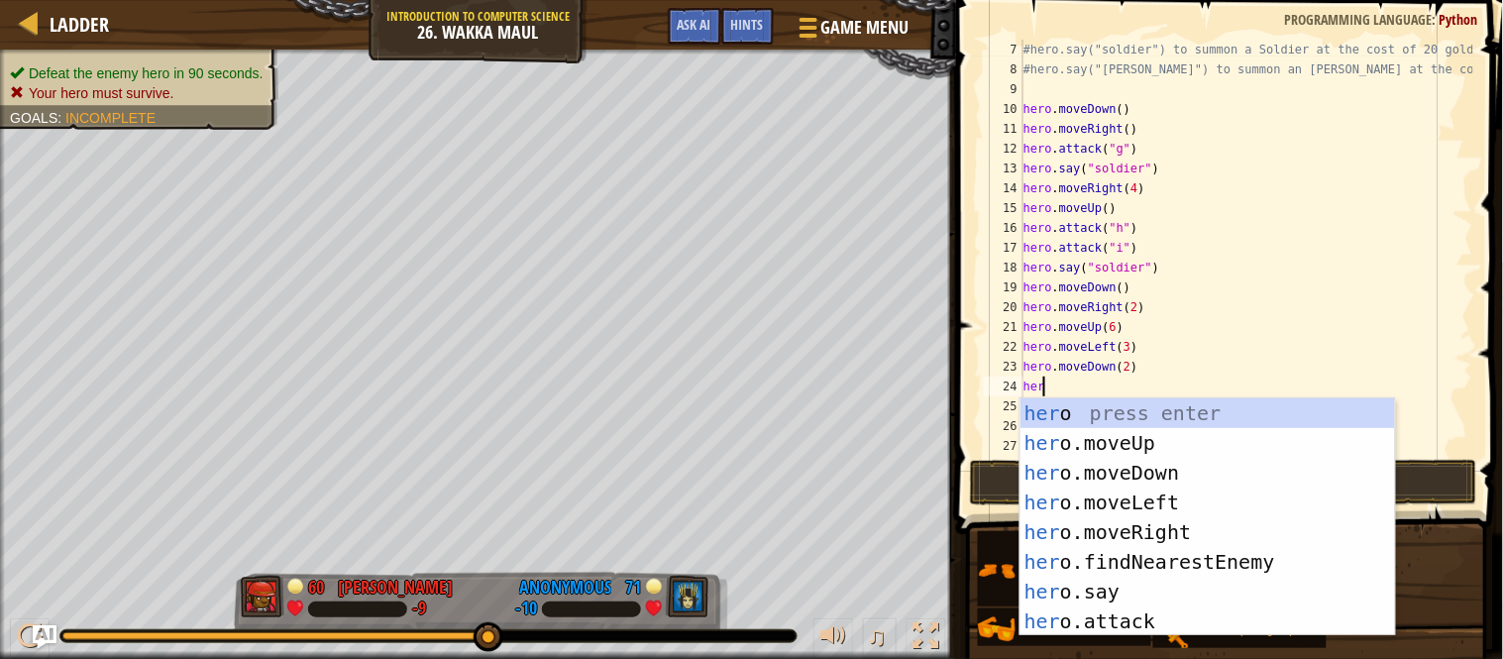
scroll to position [8, 3]
click at [1139, 609] on div "hero press enter hero .moveUp press enter hero .moveDown press enter hero .move…" at bounding box center [1207, 546] width 374 height 297
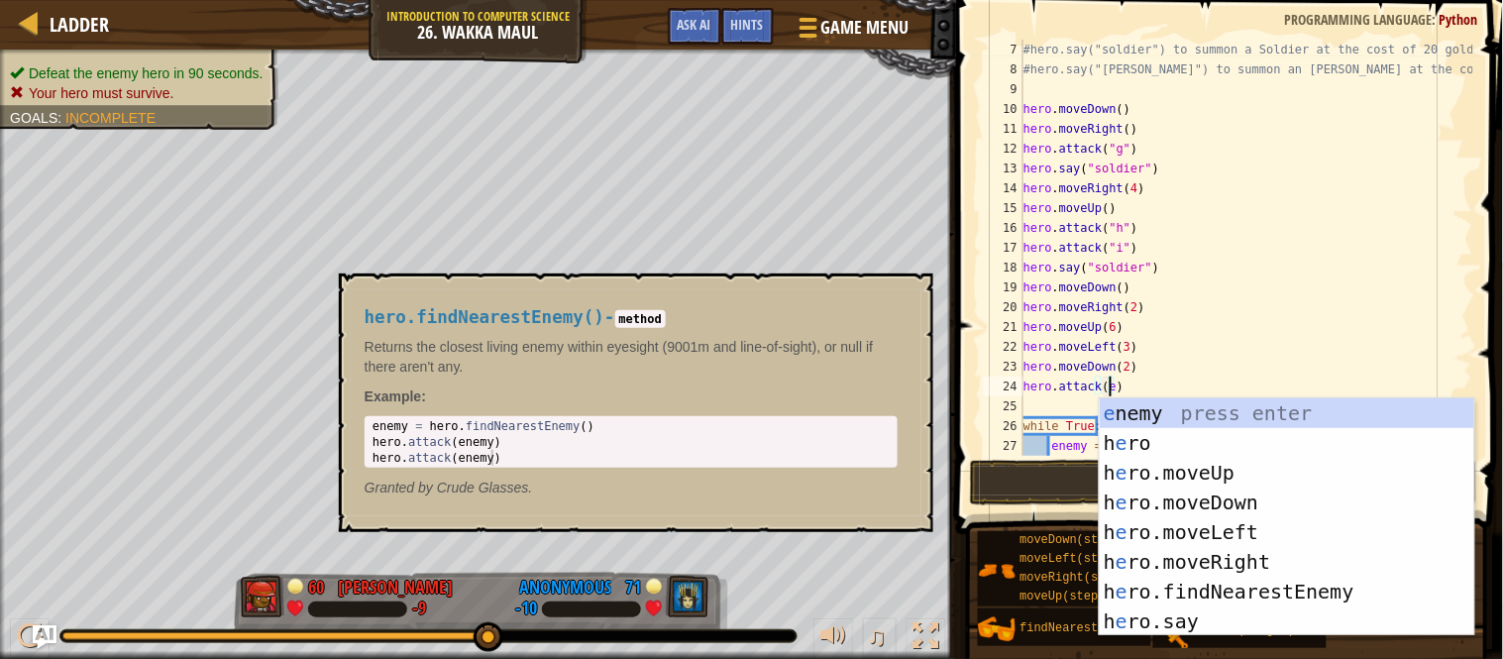
type textarea "hero.attack(e")"
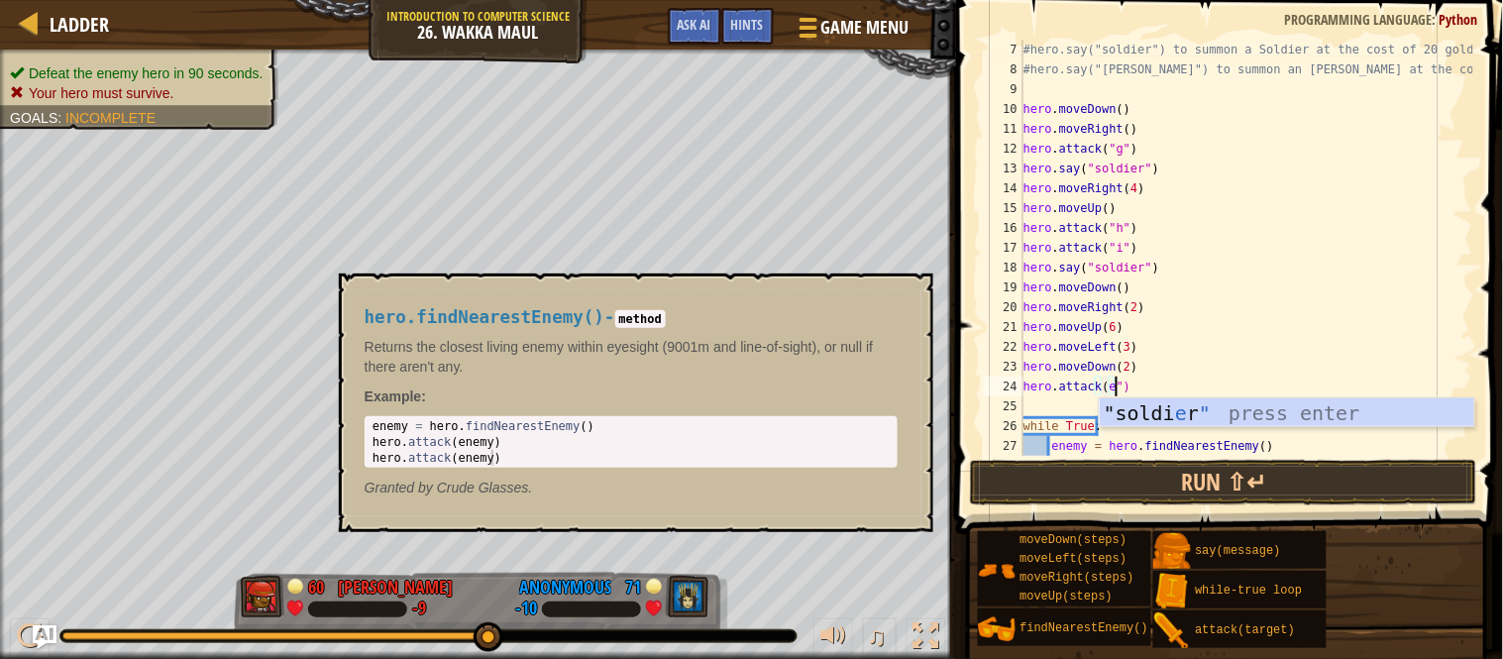
scroll to position [8, 15]
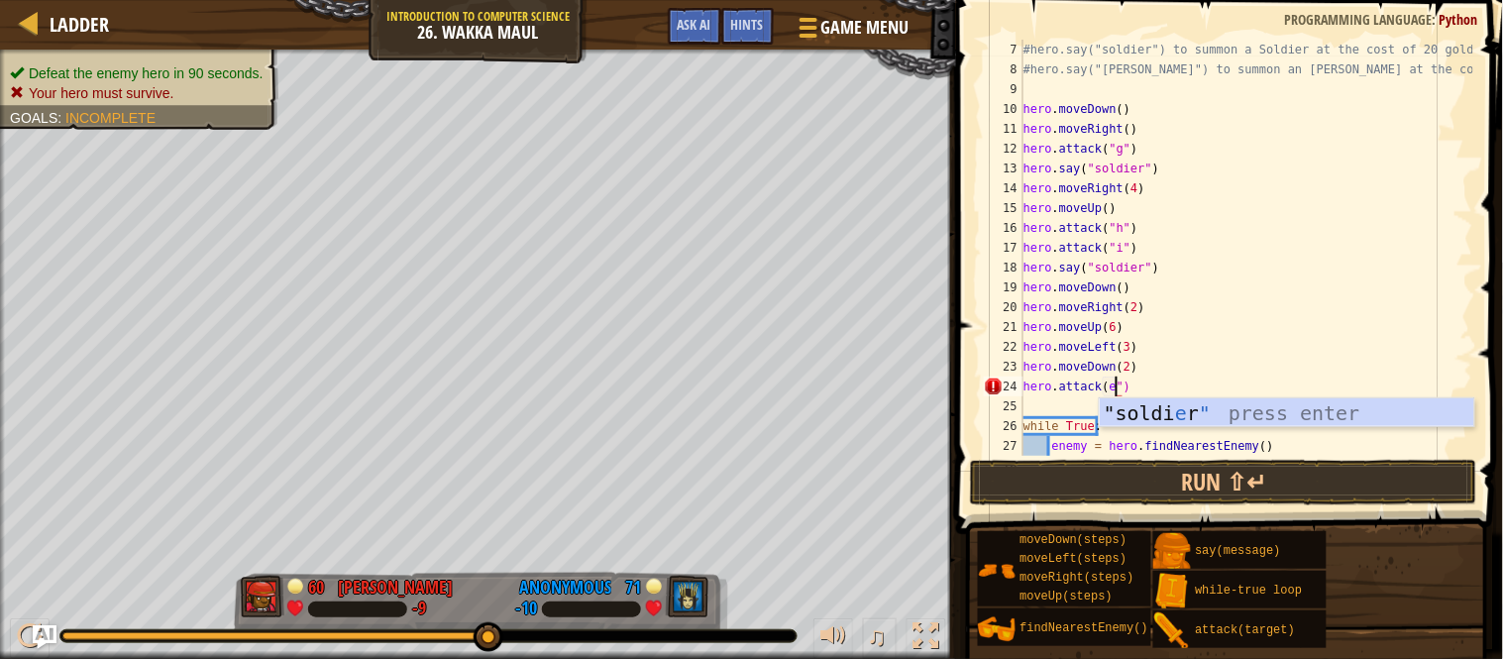
click at [1053, 414] on div "#hero.say("soldier") to summon a Soldier at the cost of 20 gold! #hero.say("[PE…" at bounding box center [1246, 268] width 454 height 456
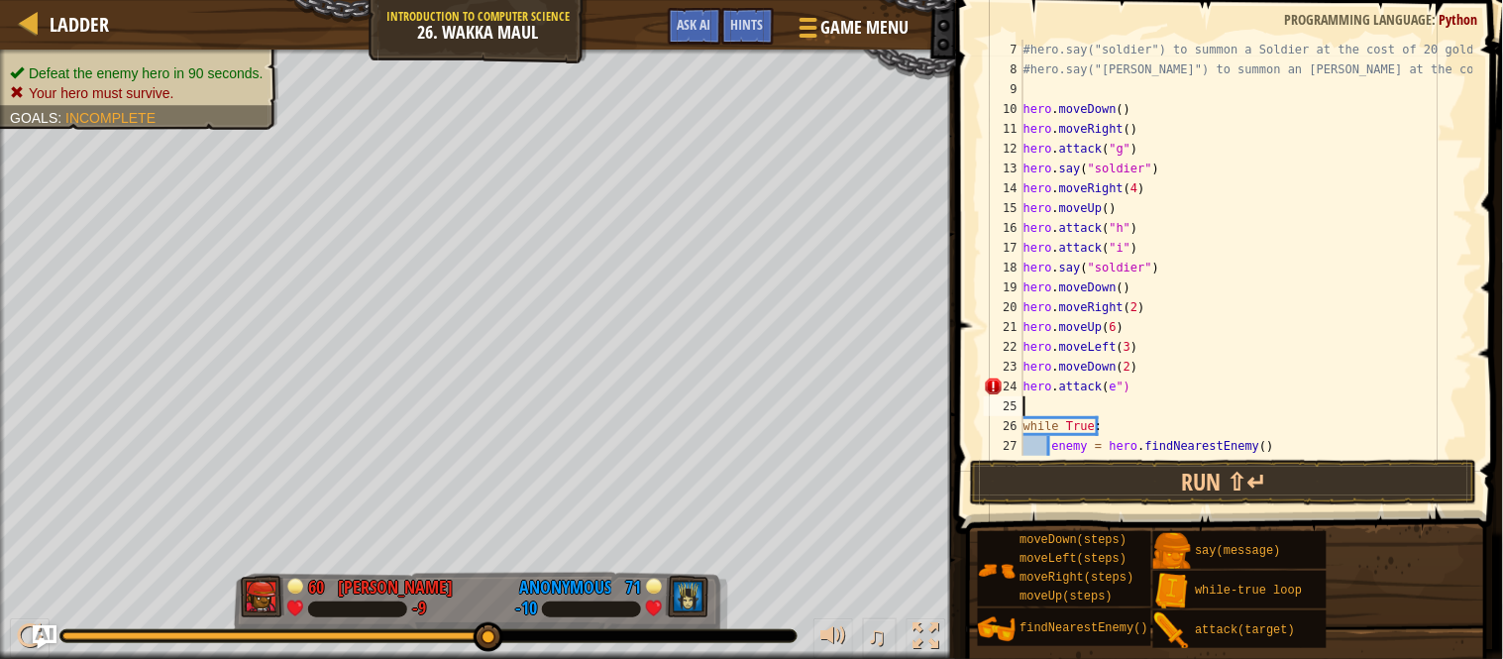
scroll to position [8, 0]
click at [1100, 387] on div "#hero.say("soldier") to summon a Soldier at the cost of 20 gold! #hero.say("[PE…" at bounding box center [1246, 268] width 454 height 456
click at [1102, 387] on div "#hero.say("soldier") to summon a Soldier at the cost of 20 gold! #hero.say("[PE…" at bounding box center [1246, 268] width 454 height 456
type textarea "hero.attack("e")"
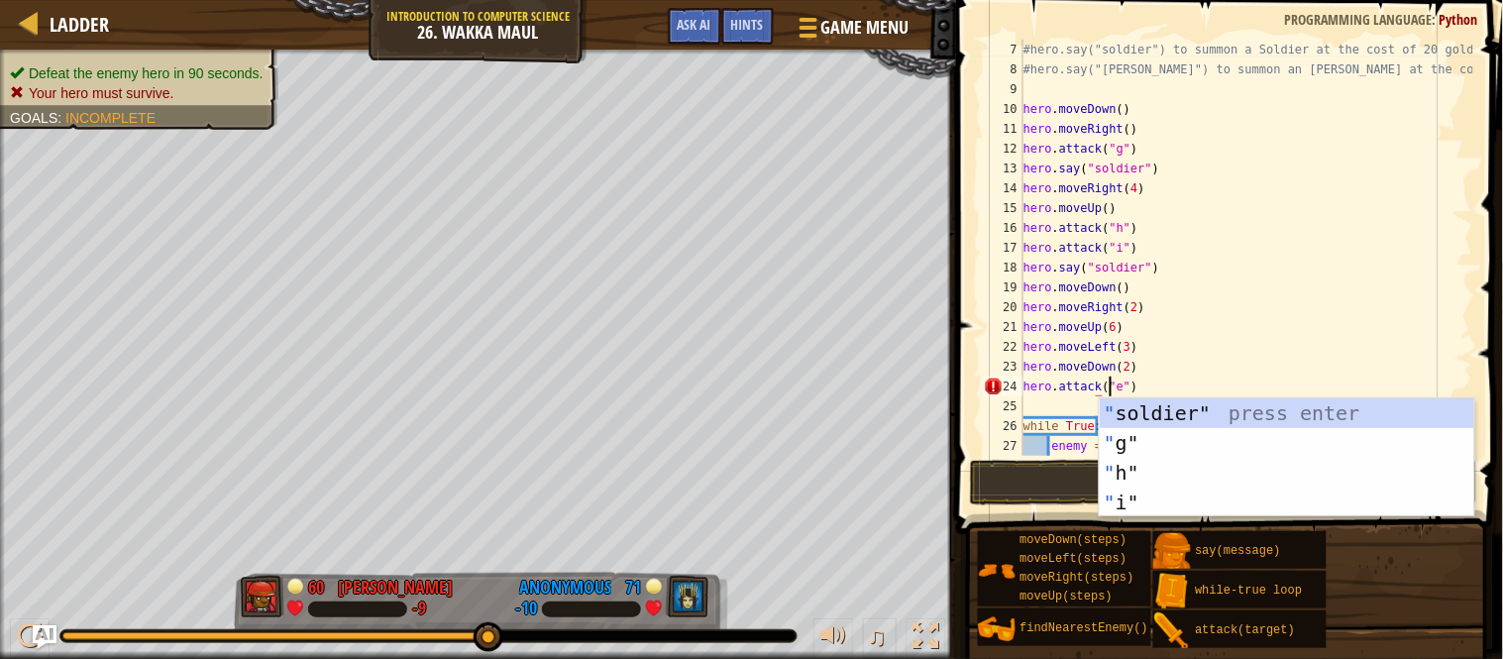
scroll to position [8, 15]
click at [1054, 415] on div "#hero.say("soldier") to summon a Soldier at the cost of 20 gold! #hero.say("[PE…" at bounding box center [1246, 268] width 454 height 456
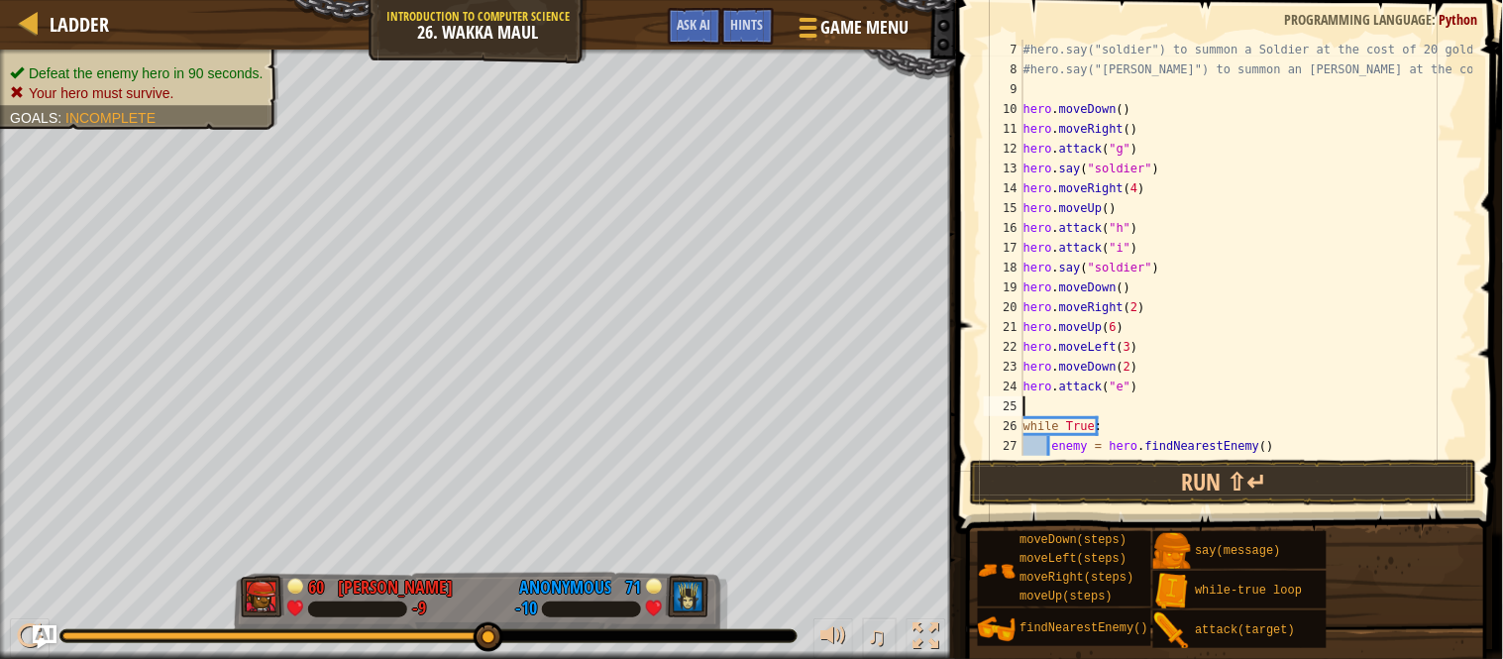
scroll to position [8, 0]
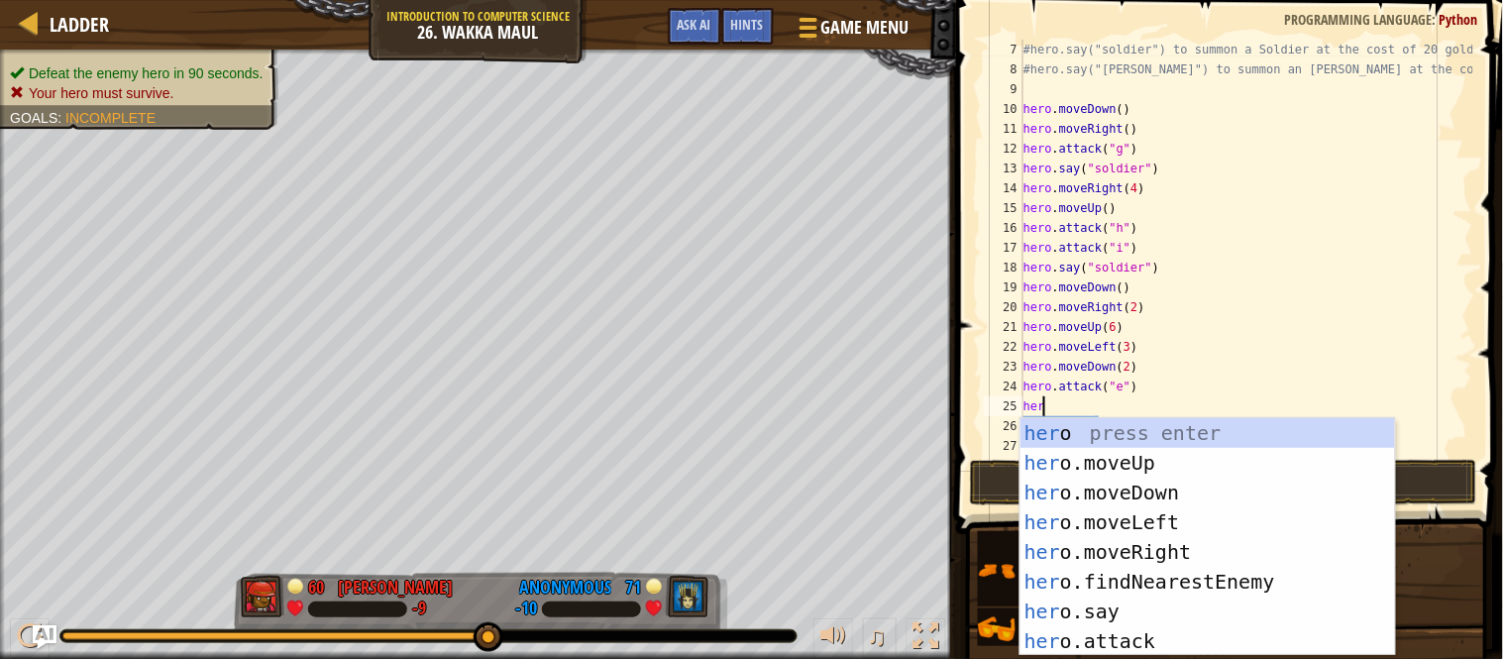
type textarea "hero"
click at [1132, 488] on div "hero press enter hero .moveUp press enter hero .moveDown press enter hero .move…" at bounding box center [1207, 566] width 374 height 297
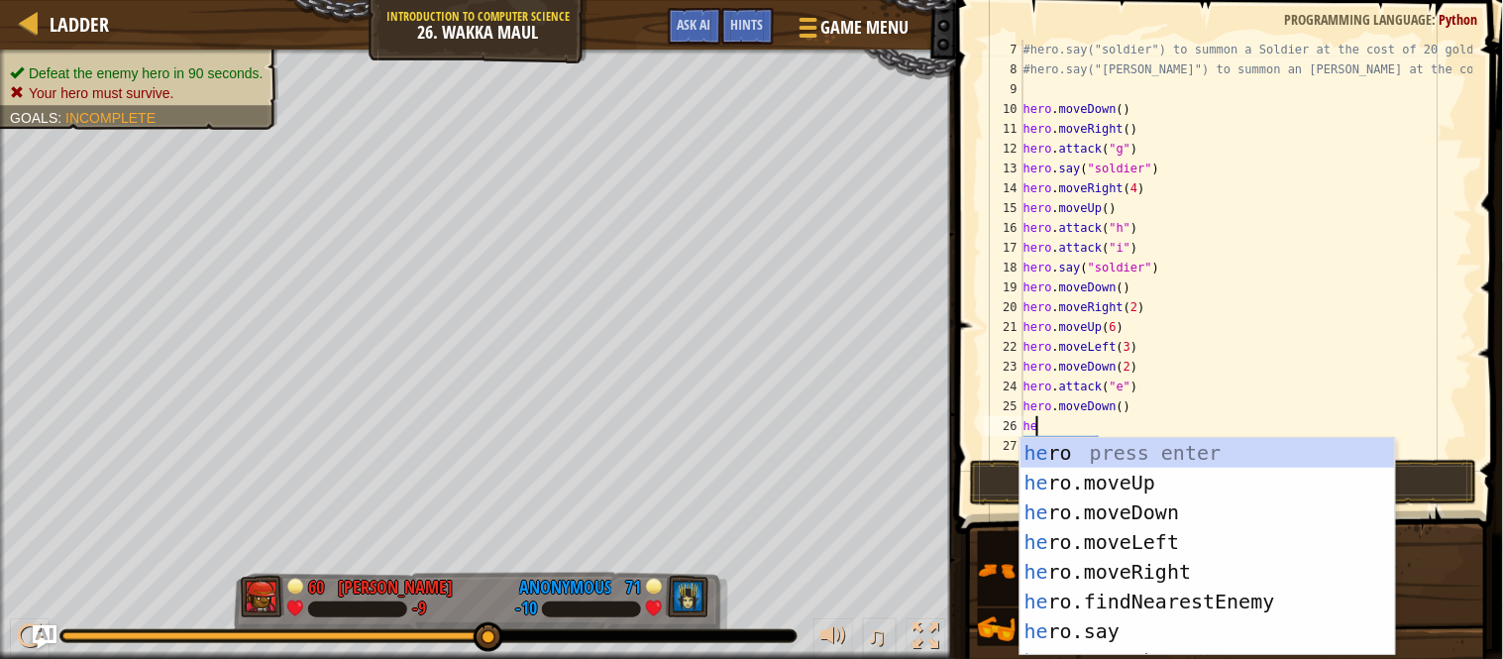
type textarea "hero"
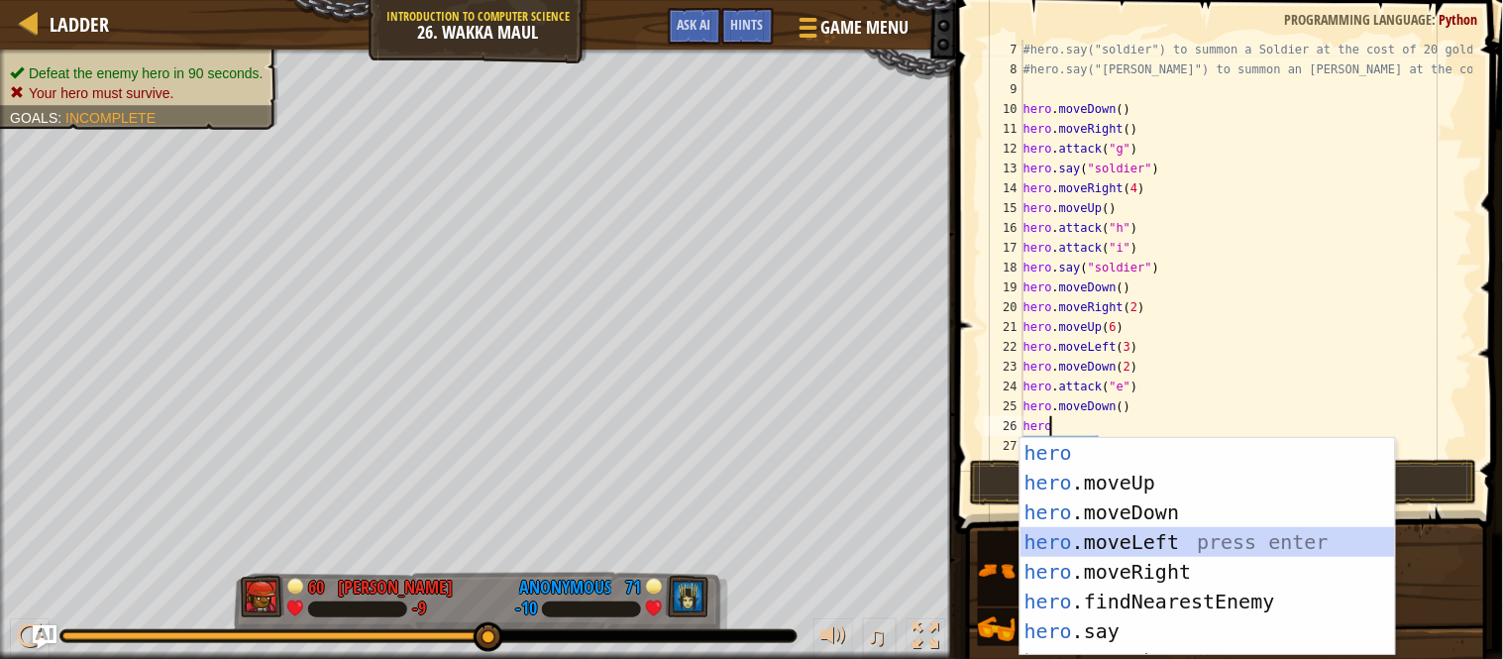
click at [1149, 537] on div "hero press enter hero .moveUp press enter hero .moveDown press enter hero .move…" at bounding box center [1207, 576] width 374 height 277
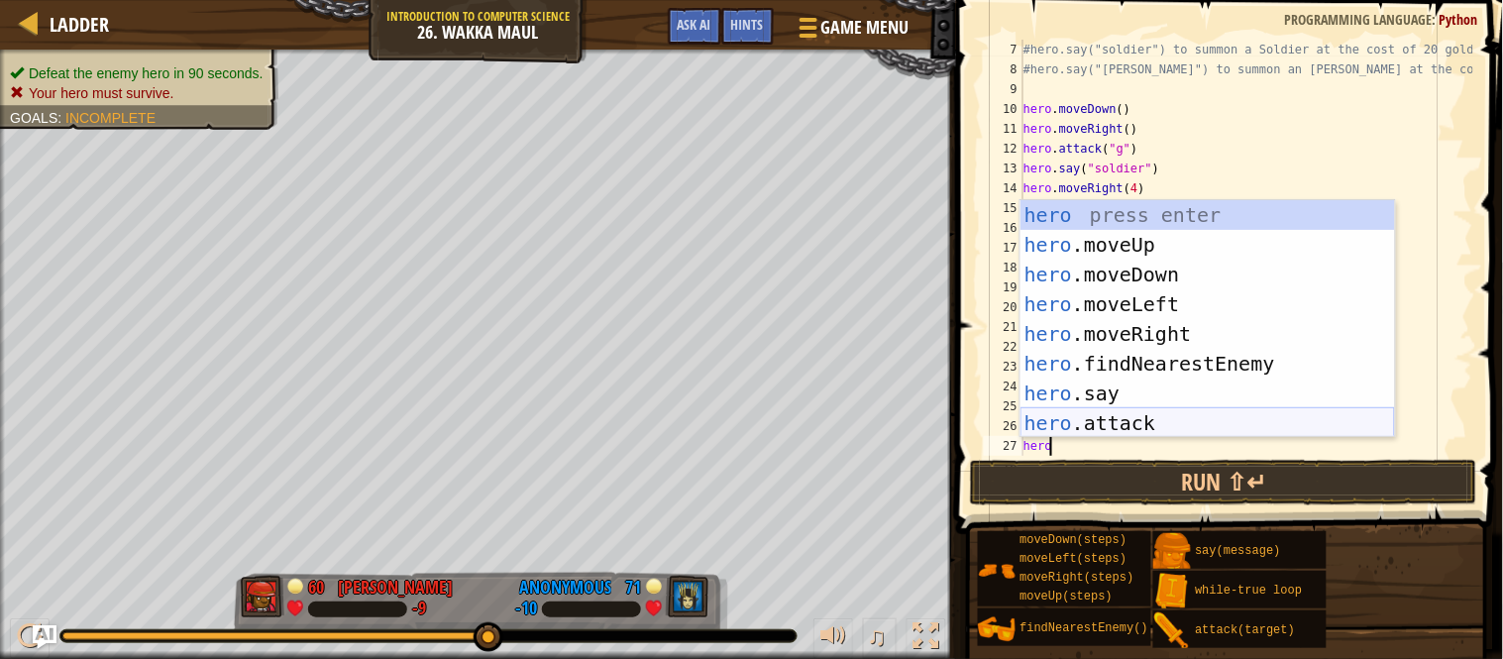
click at [1110, 412] on div "hero press enter hero .moveUp press enter hero .moveDown press enter hero .move…" at bounding box center [1207, 348] width 374 height 297
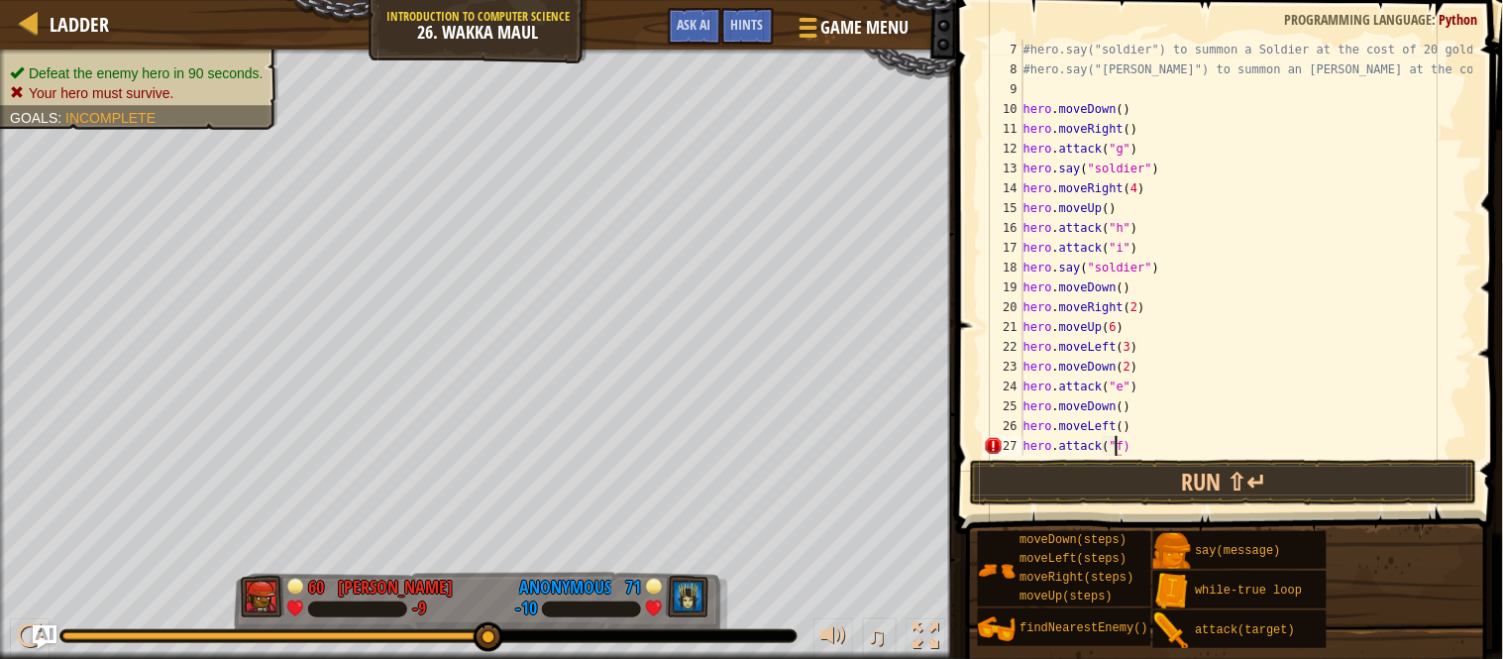
type textarea "hero.attack("f")"
click at [1138, 443] on div "#hero.say("soldier") to summon a Soldier at the cost of 20 gold! #hero.say("[PE…" at bounding box center [1246, 268] width 454 height 456
type textarea "hero"
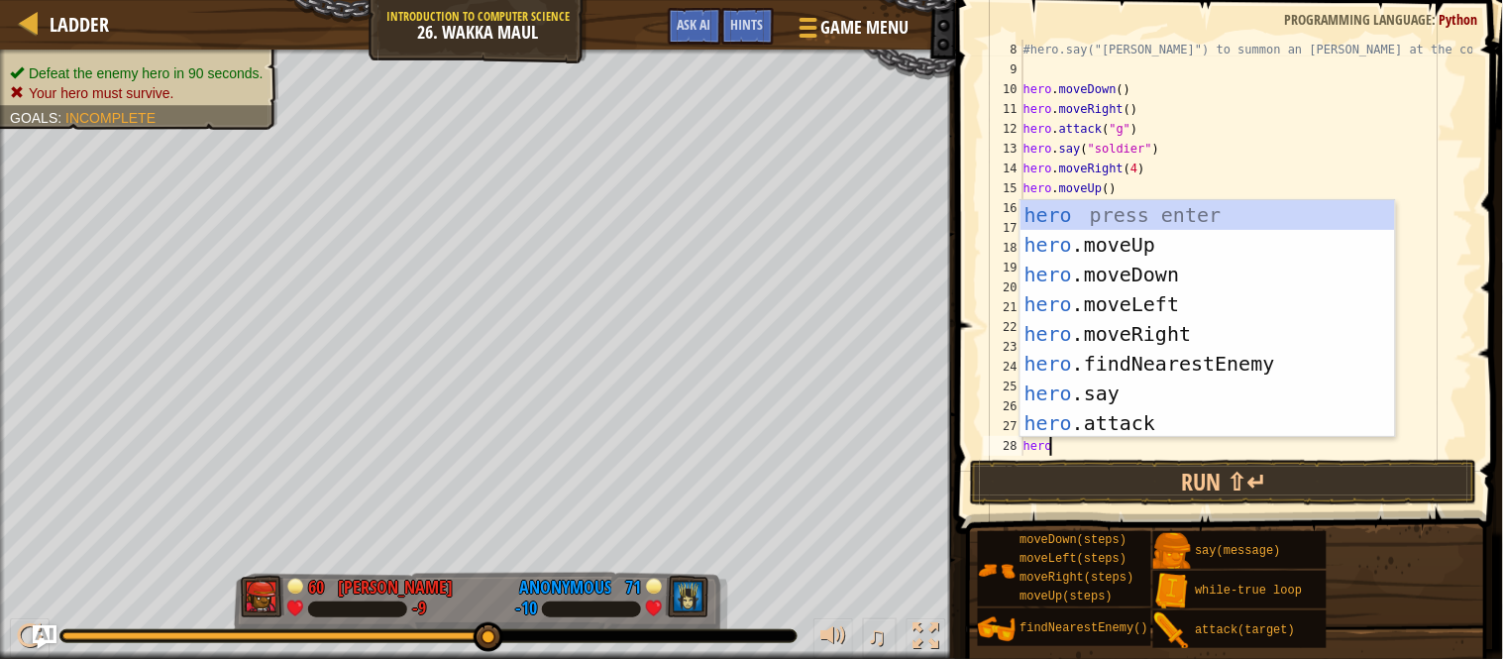
scroll to position [158, 0]
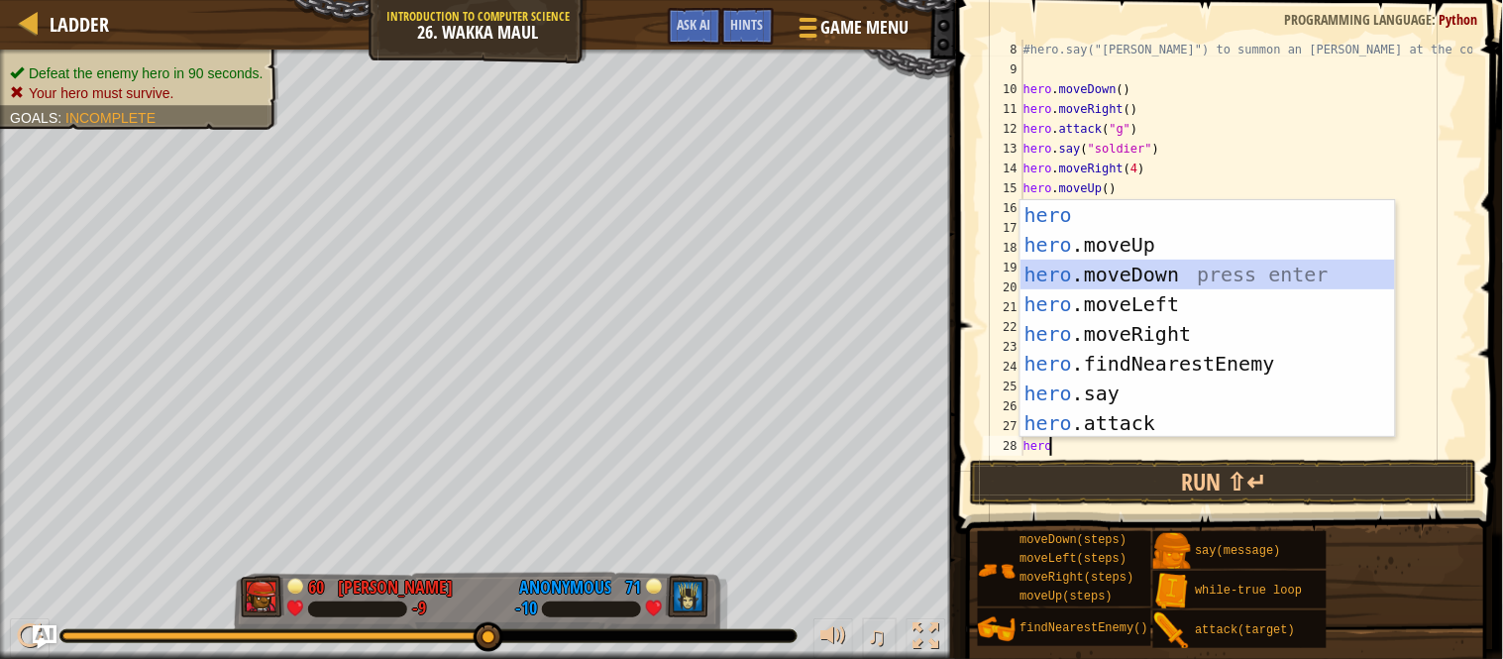
click at [1202, 274] on div "hero press enter hero .moveUp press enter hero .moveDown press enter hero .move…" at bounding box center [1207, 348] width 374 height 297
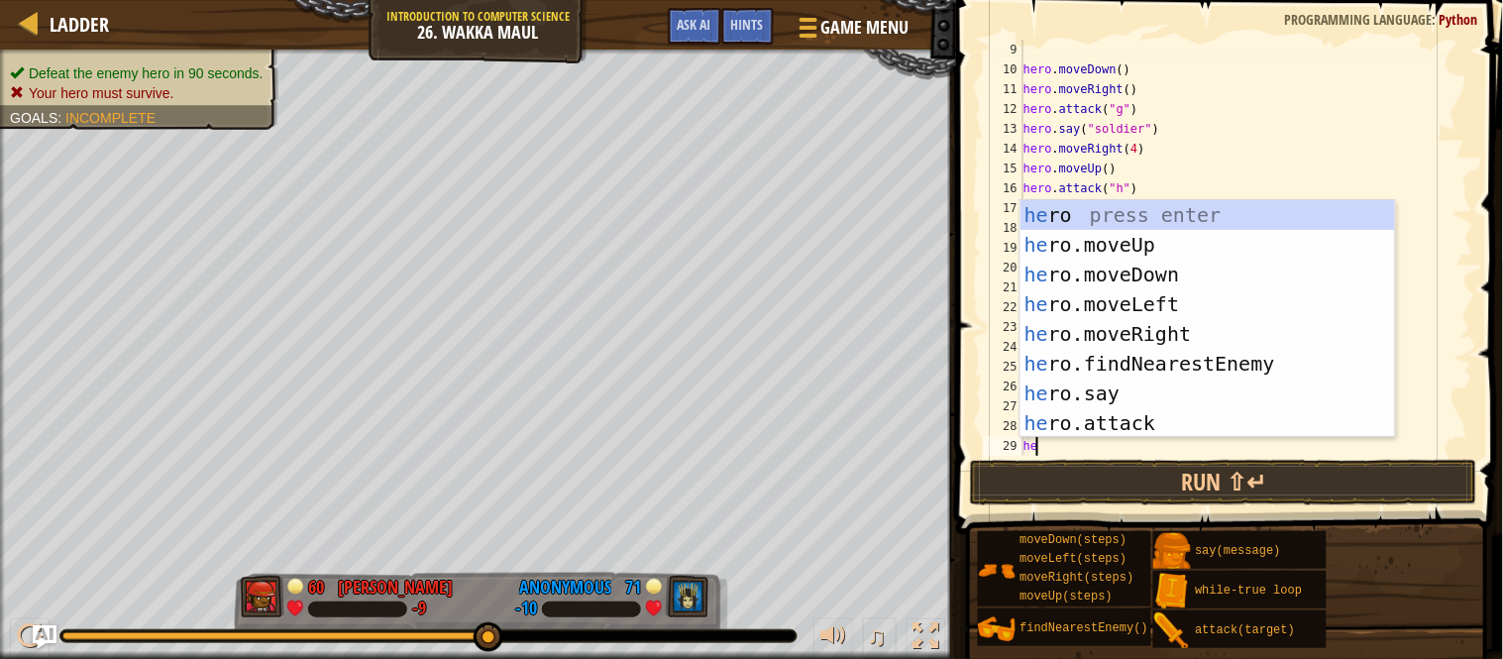
scroll to position [178, 0]
type textarea "hero"
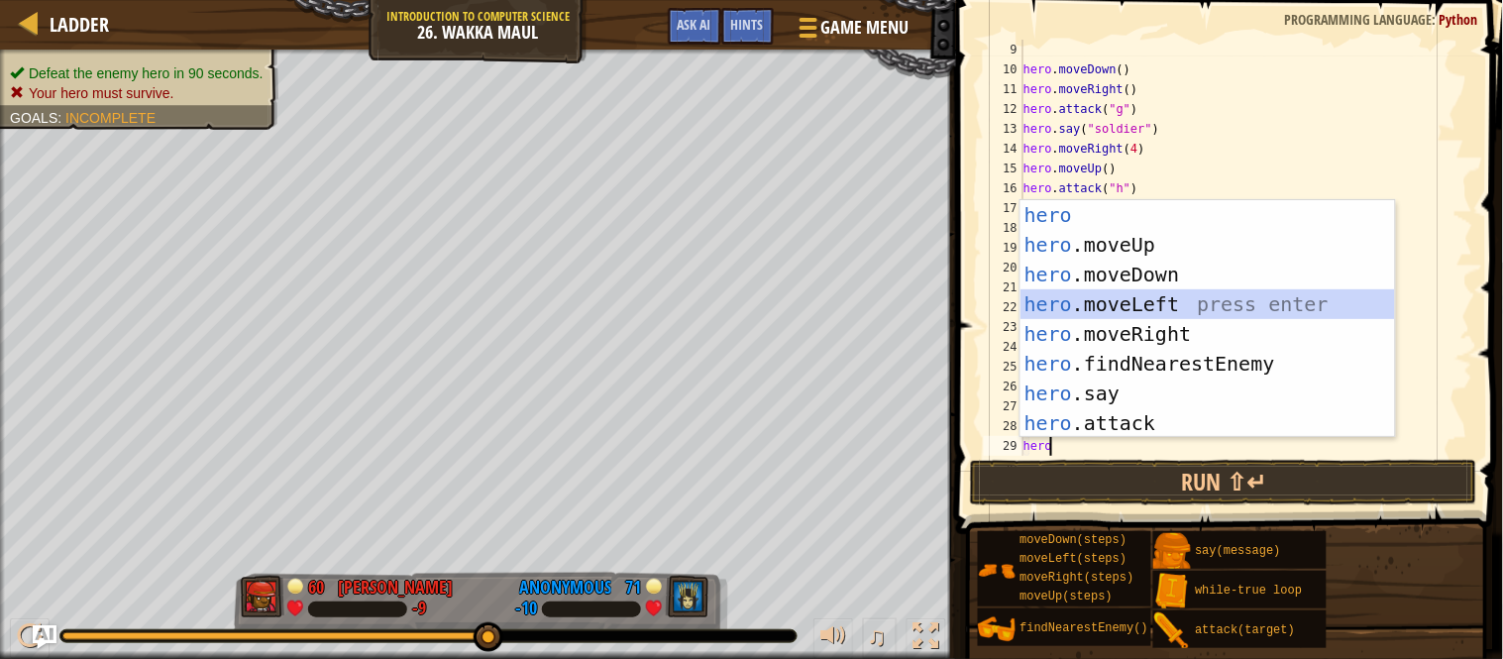
click at [1209, 302] on div "hero press enter hero .moveUp press enter hero .moveDown press enter hero .move…" at bounding box center [1207, 348] width 374 height 297
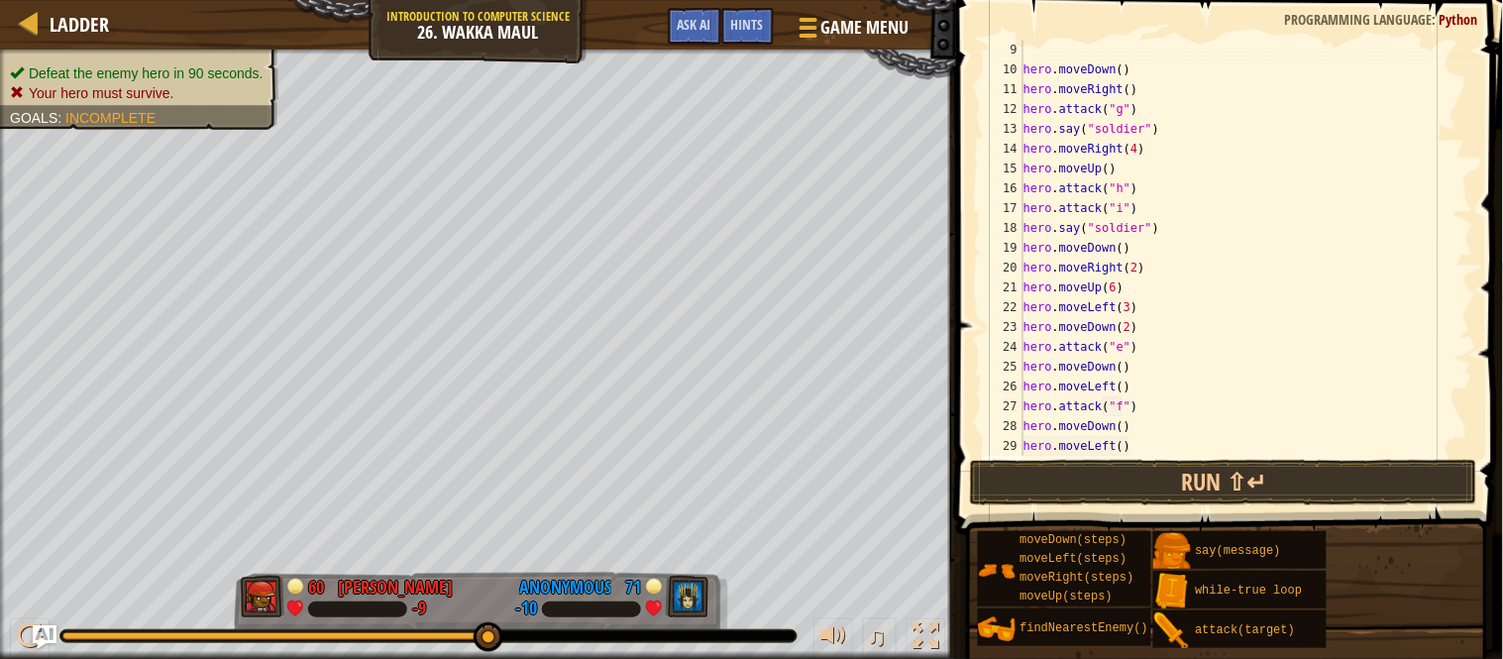
click at [1119, 448] on div "hero . moveDown ( ) hero . moveRight ( ) hero . attack ( "g" ) hero . say ( "so…" at bounding box center [1246, 268] width 454 height 456
type textarea "hero.moveLeft(3)"
click at [1140, 452] on div "hero . moveDown ( ) hero . moveRight ( ) hero . attack ( "g" ) hero . say ( "so…" at bounding box center [1246, 268] width 454 height 456
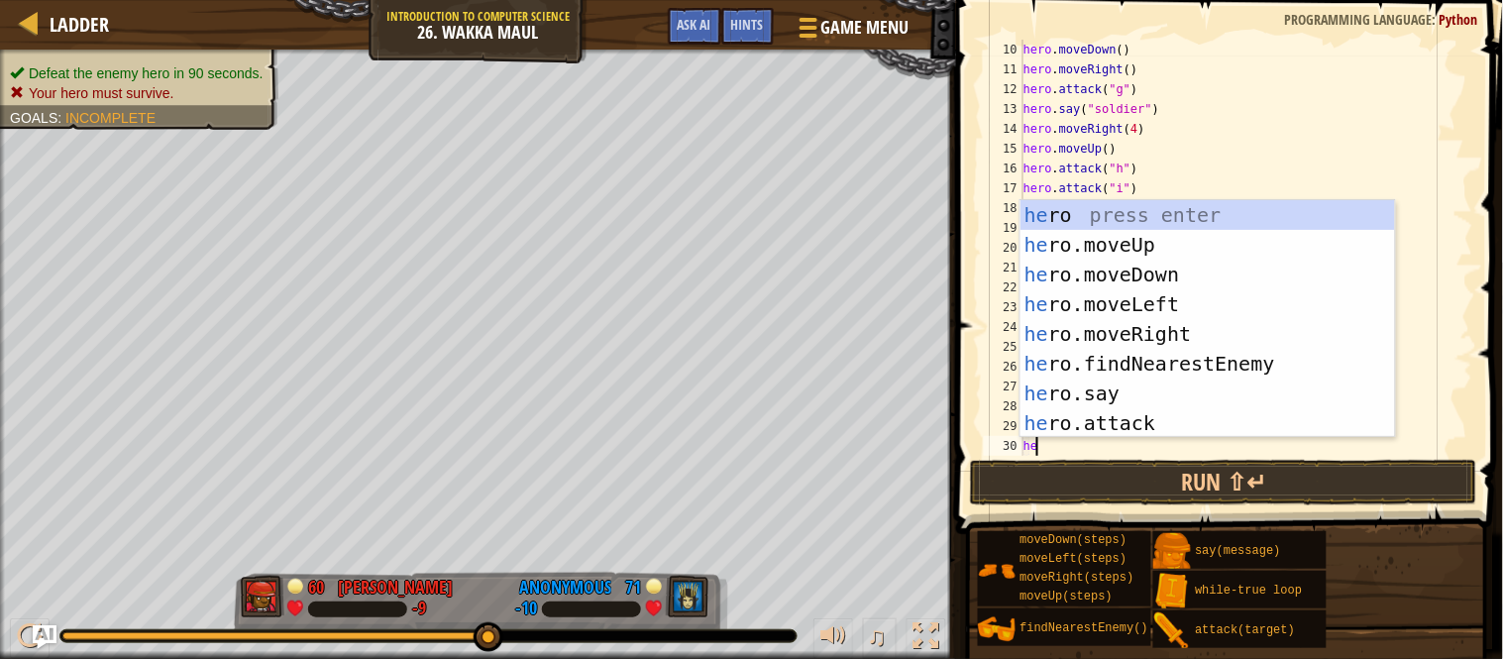
scroll to position [8, 3]
type textarea "hero"
click at [1138, 257] on div "hero press enter hero .moveUp press enter hero .moveDown press enter hero .move…" at bounding box center [1207, 348] width 374 height 297
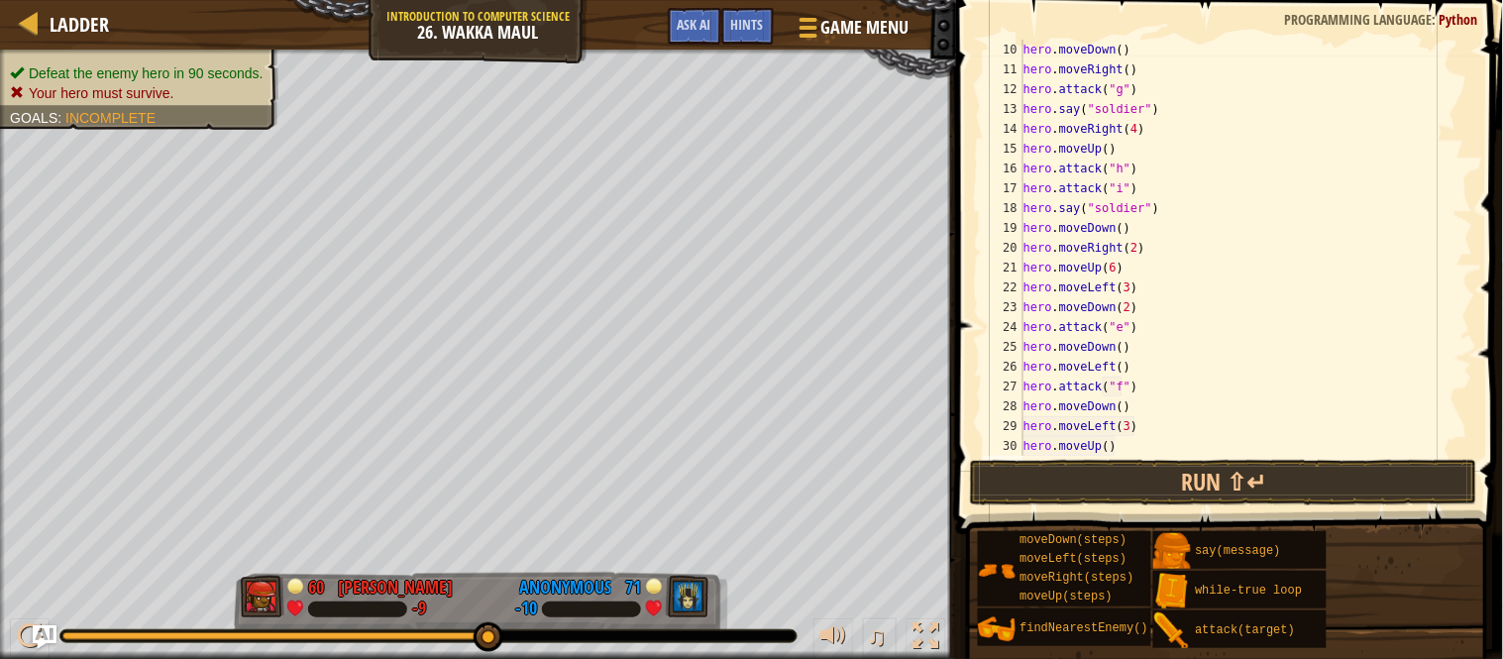
scroll to position [8, 0]
click at [1106, 447] on div "hero . moveDown ( ) hero . moveRight ( ) hero . attack ( "g" ) hero . say ( "so…" at bounding box center [1246, 268] width 454 height 456
type textarea "hero.moveUp(4)"
click at [1133, 488] on button "Run ⇧↵" at bounding box center [1223, 483] width 507 height 46
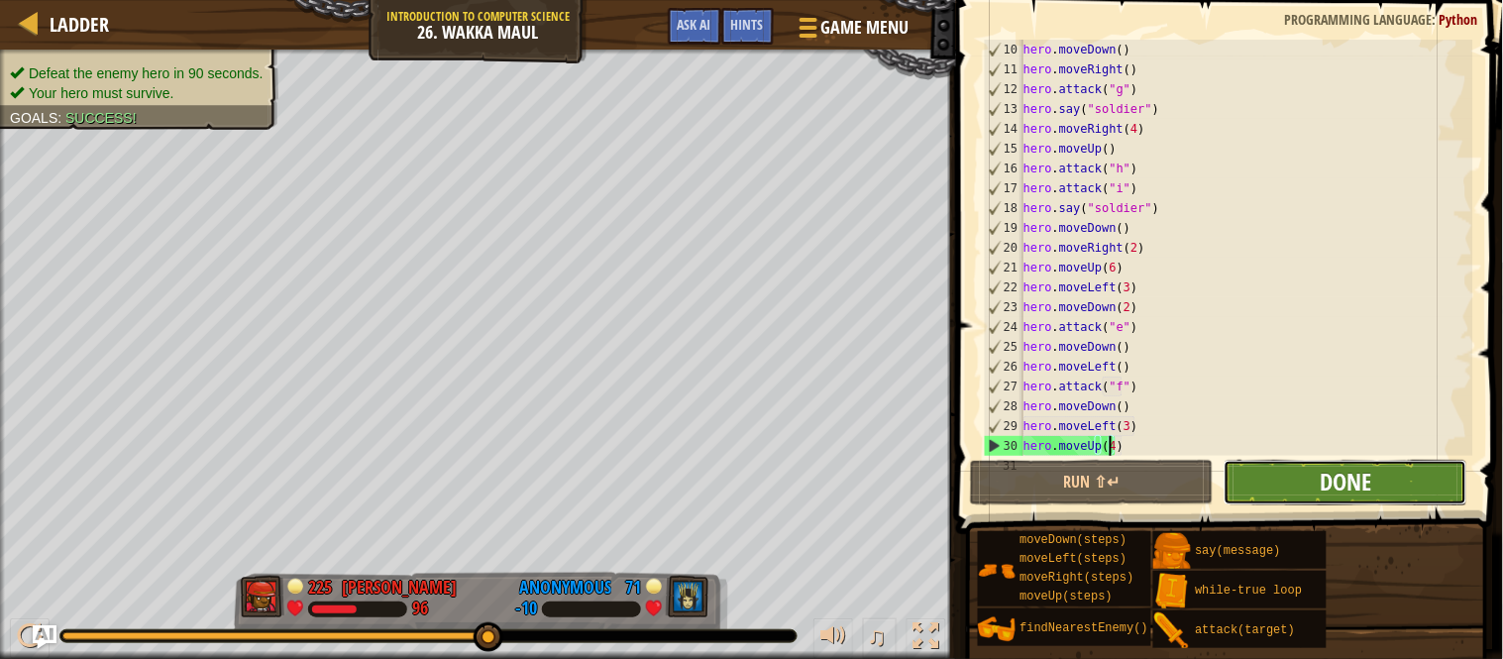
click at [1334, 467] on span "Done" at bounding box center [1345, 482] width 52 height 32
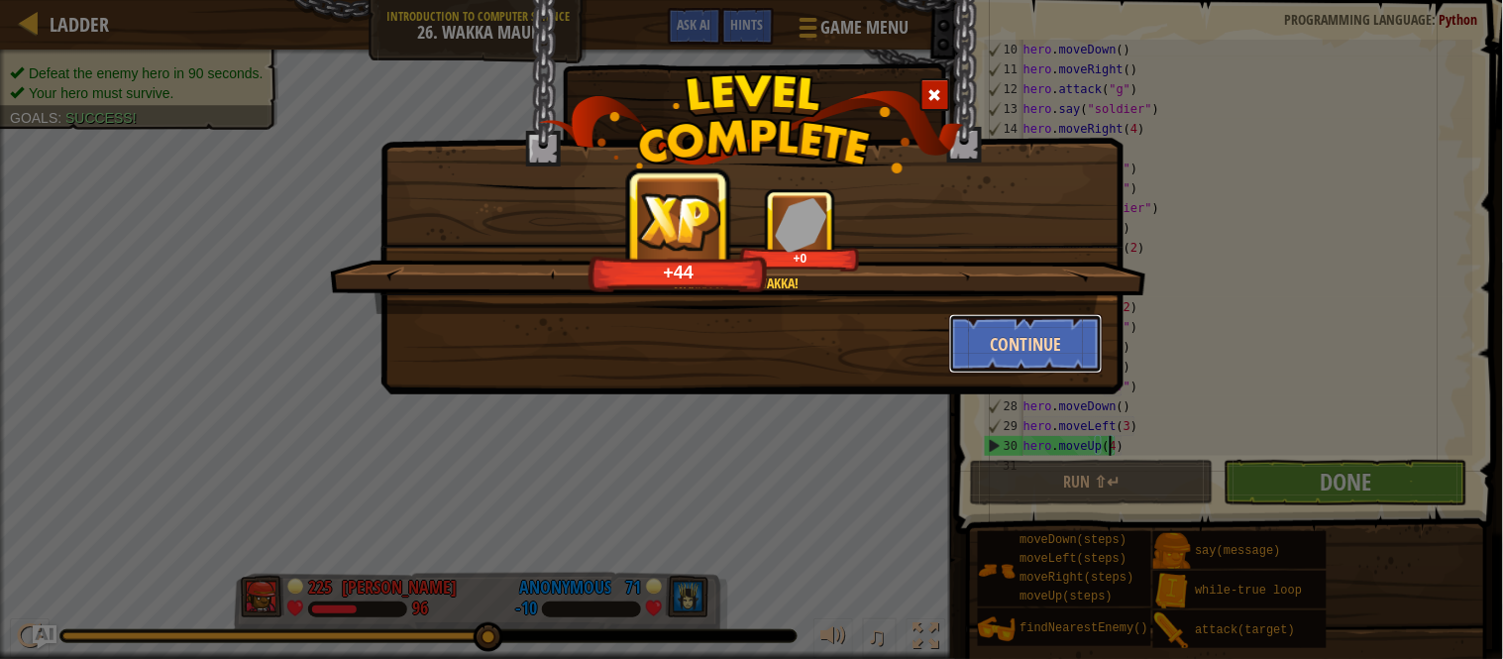
click at [1064, 328] on button "Continue" at bounding box center [1026, 343] width 154 height 59
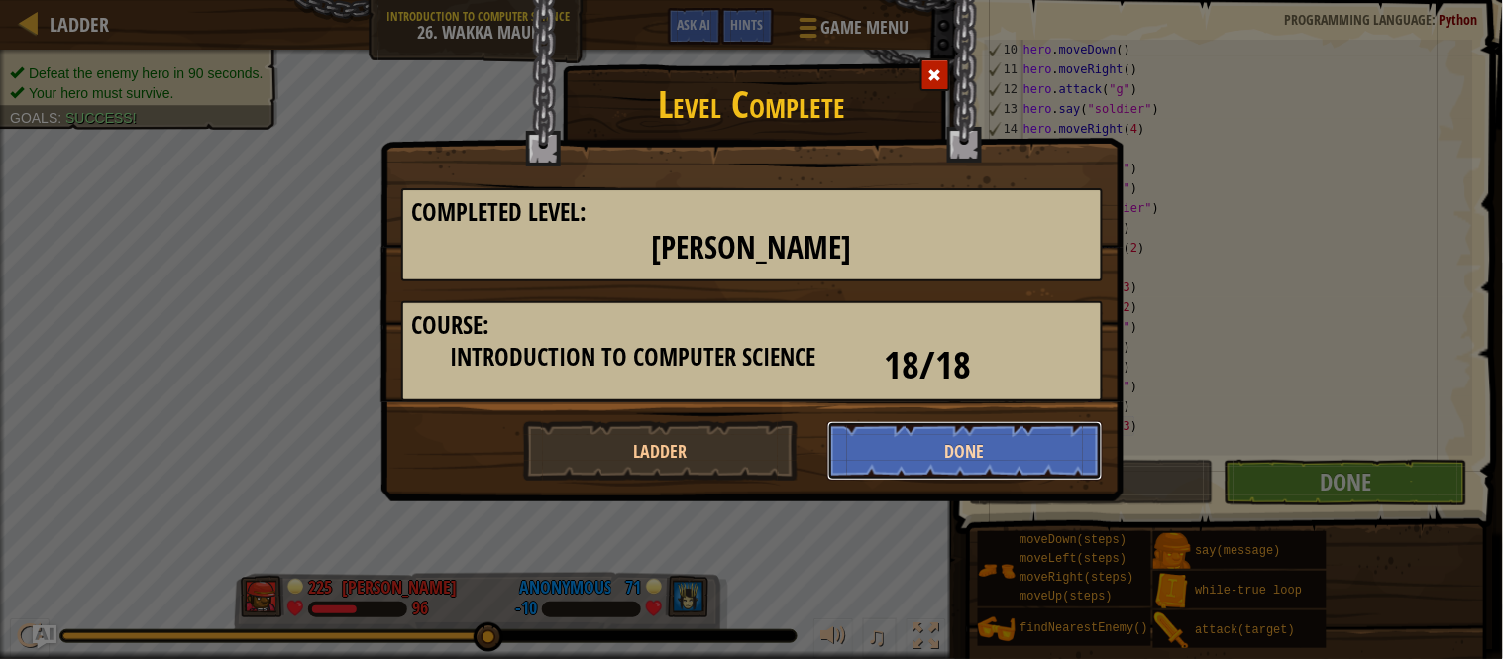
click at [928, 436] on button "Done" at bounding box center [964, 450] width 275 height 59
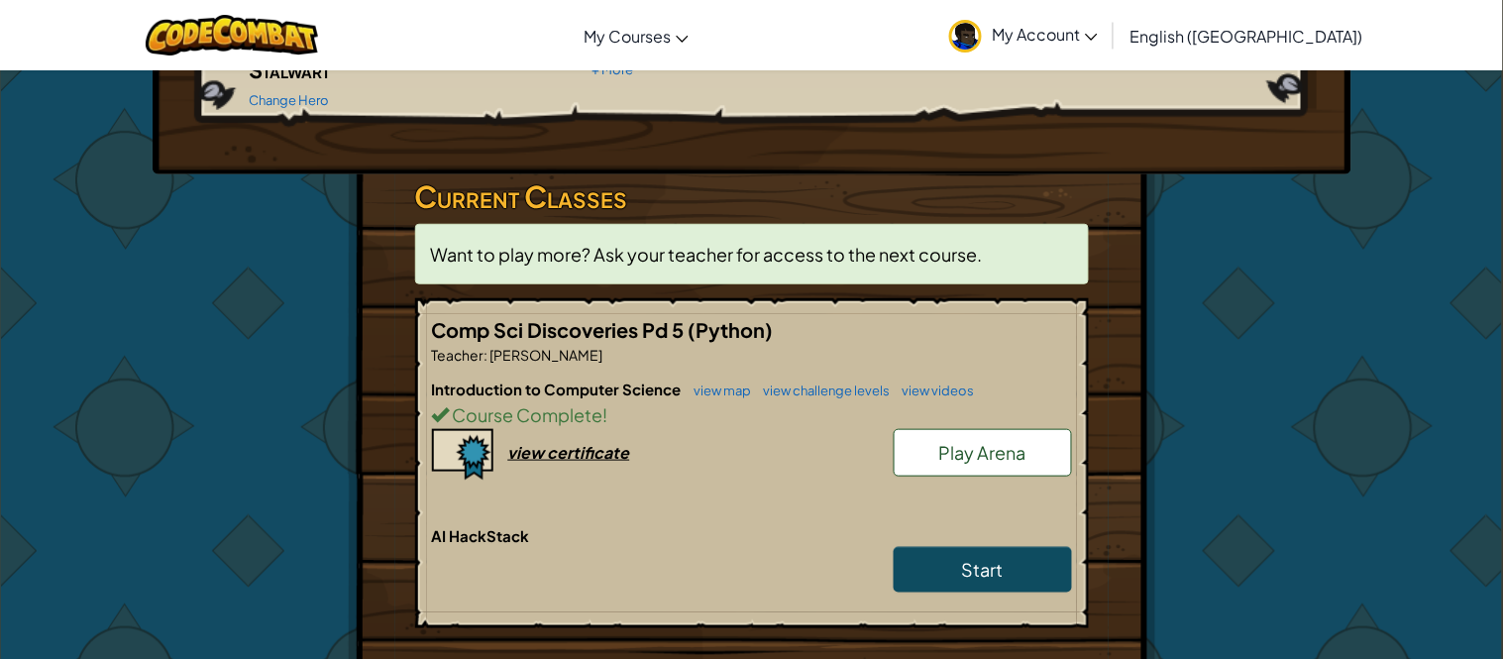
scroll to position [264, 0]
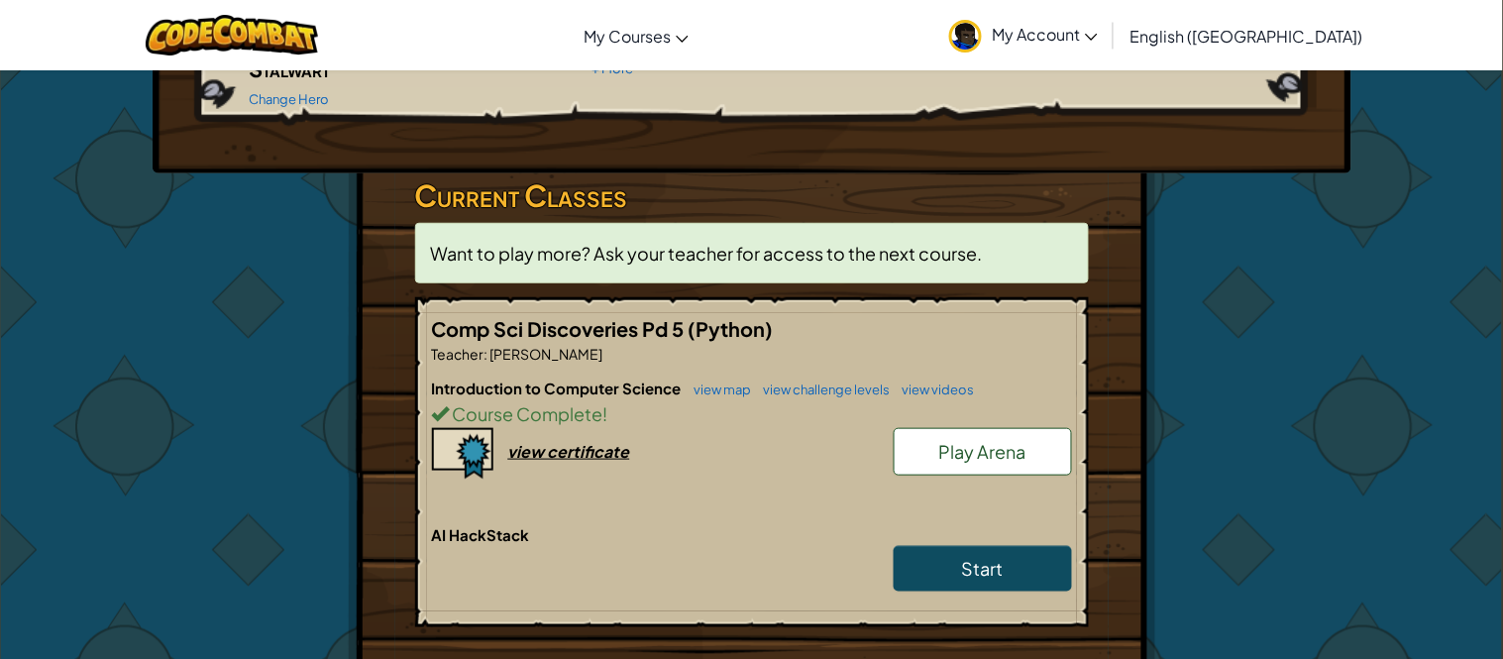
click at [960, 433] on link "Play Arena" at bounding box center [983, 452] width 178 height 48
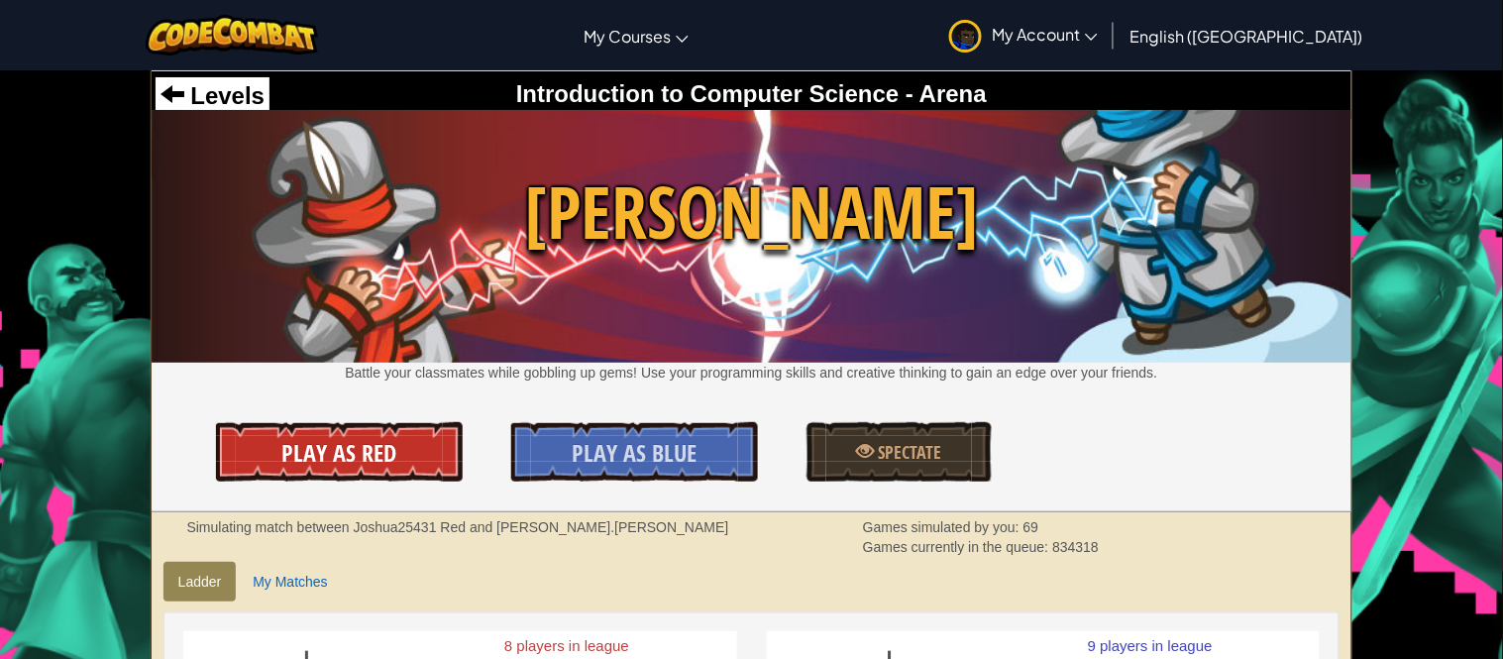
click at [461, 443] on link "Play As Red" at bounding box center [339, 451] width 246 height 59
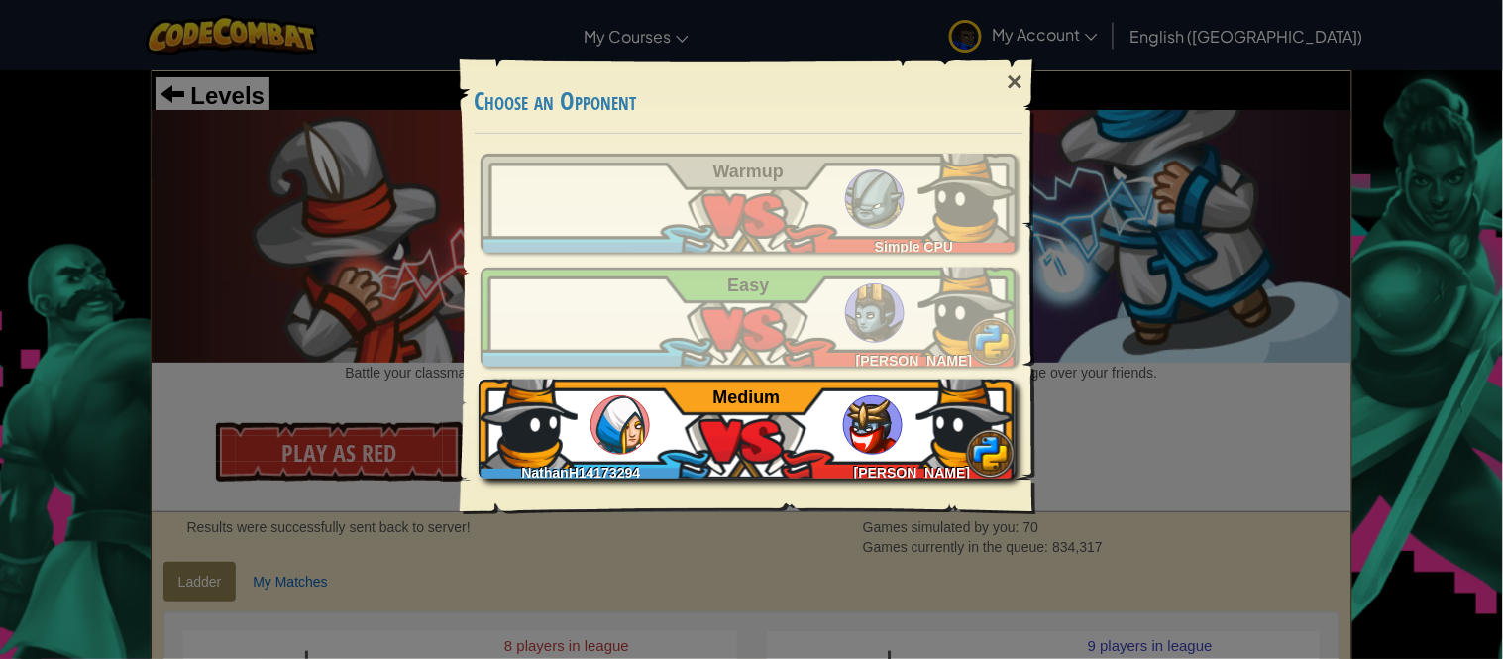
click at [689, 398] on div "NathanH14173294 [PERSON_NAME] Medium" at bounding box center [746, 428] width 537 height 99
